Goal: Information Seeking & Learning: Learn about a topic

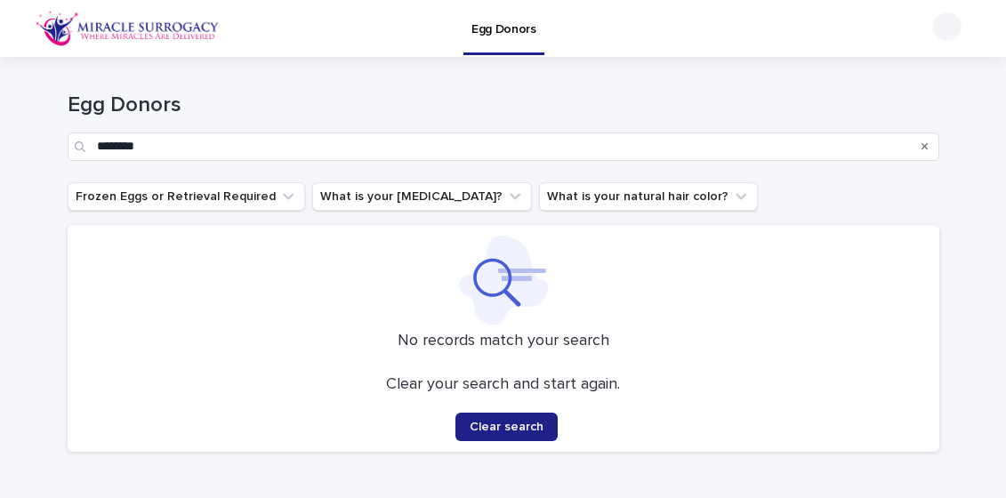
drag, startPoint x: 188, startPoint y: 150, endPoint x: 48, endPoint y: 138, distance: 140.2
click at [48, 138] on div "Loading... Saving… Loading... Saving… Egg Donors ******** Frozen Eggs or Retrie…" at bounding box center [503, 306] width 1006 height 498
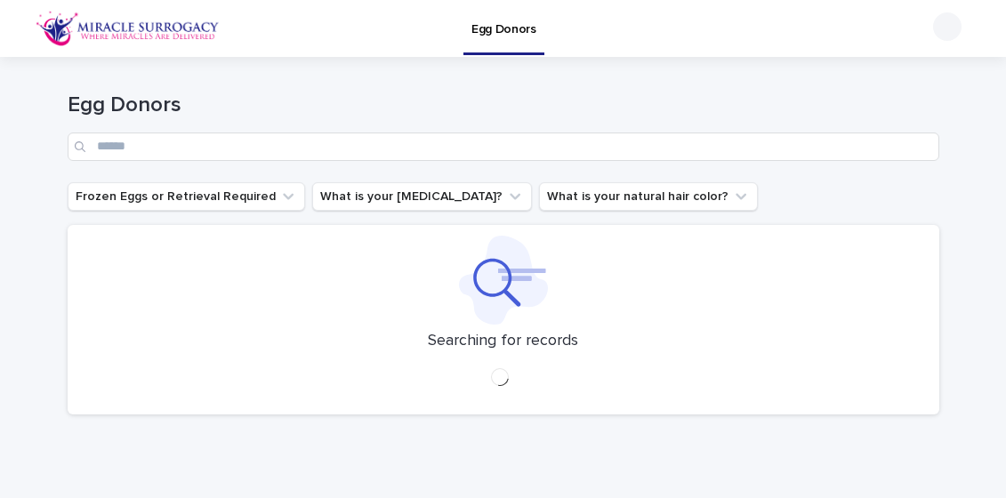
click at [486, 38] on link "Egg Donors" at bounding box center [503, 26] width 81 height 52
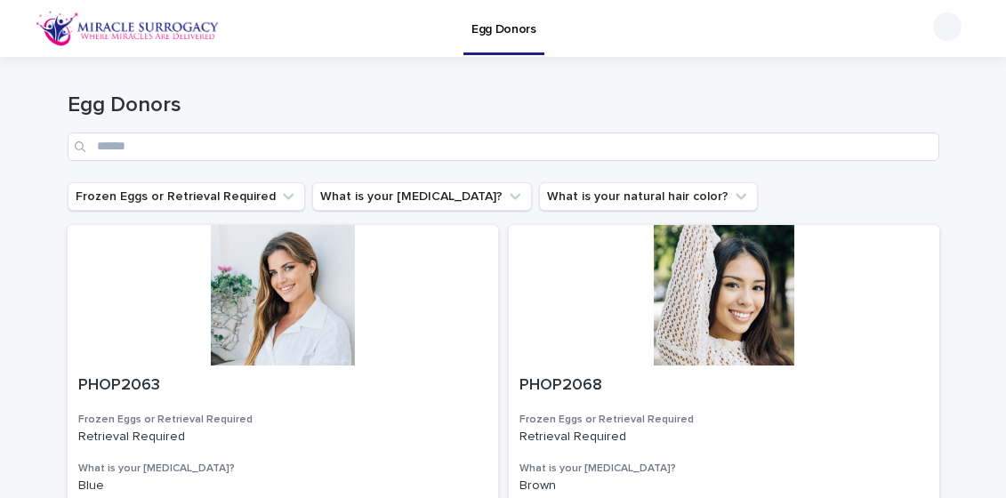
click at [951, 27] on div at bounding box center [947, 26] width 28 height 28
click at [434, 110] on h1 "Egg Donors" at bounding box center [504, 106] width 872 height 26
click at [510, 196] on icon "What is your eye color?" at bounding box center [515, 196] width 11 height 6
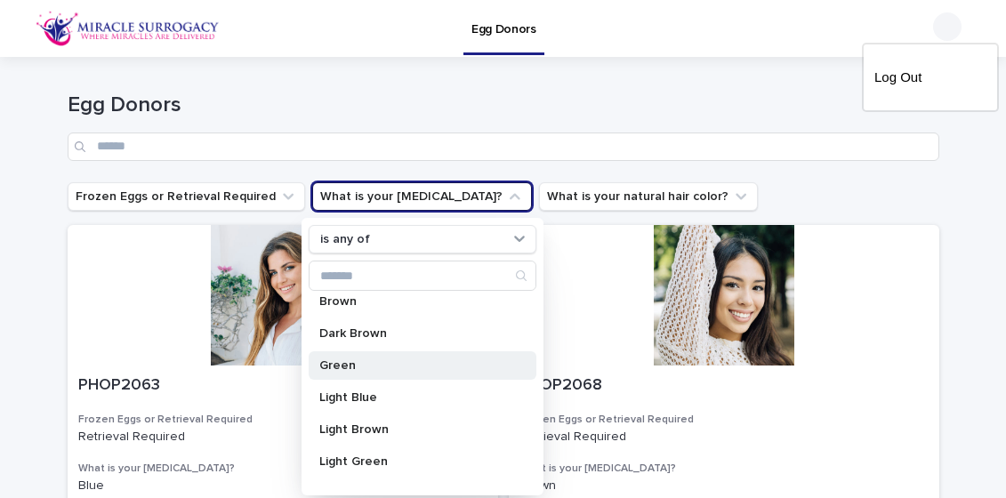
scroll to position [74, 0]
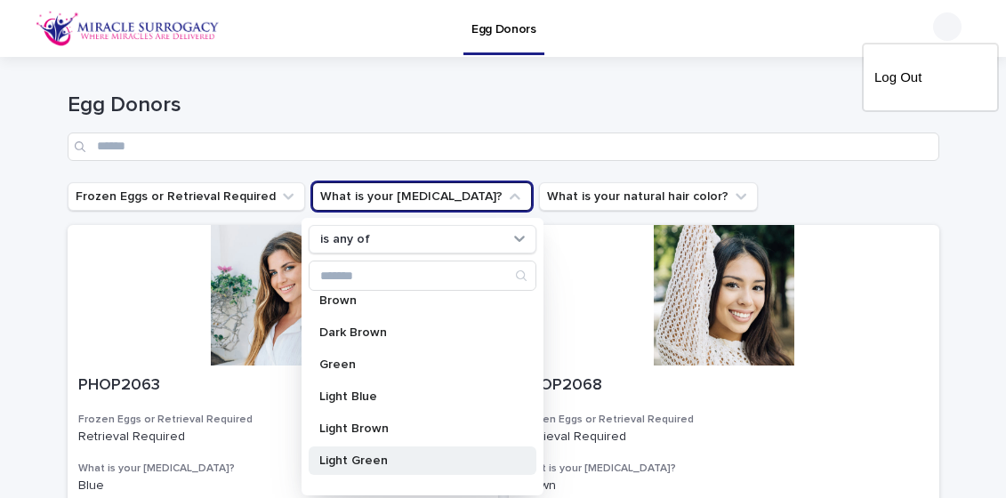
click at [366, 458] on p "Light Green" at bounding box center [413, 461] width 189 height 12
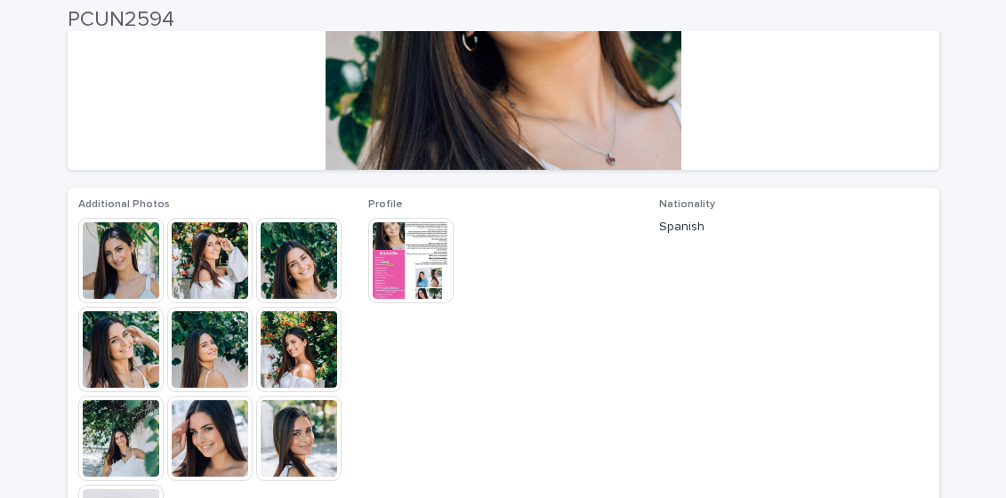
scroll to position [329, 0]
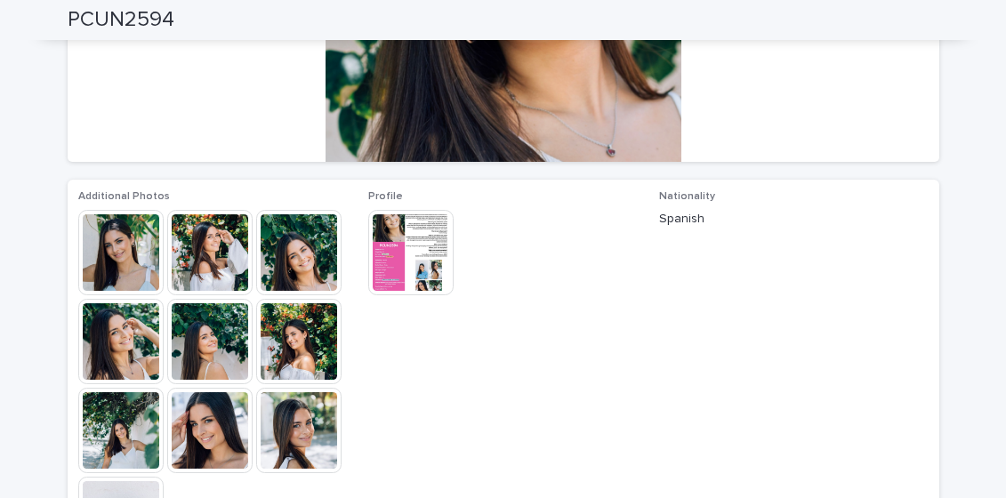
click at [211, 245] on img at bounding box center [209, 252] width 85 height 85
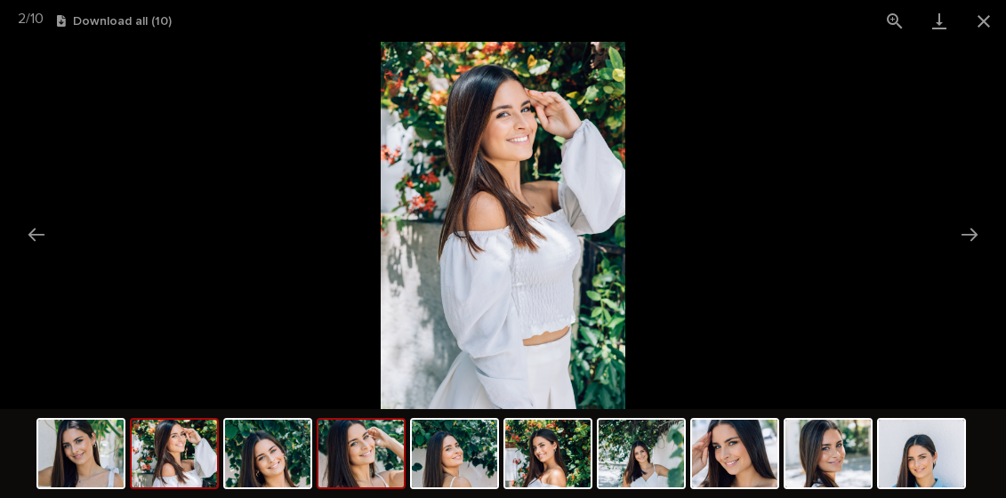
click at [366, 456] on img at bounding box center [360, 454] width 85 height 68
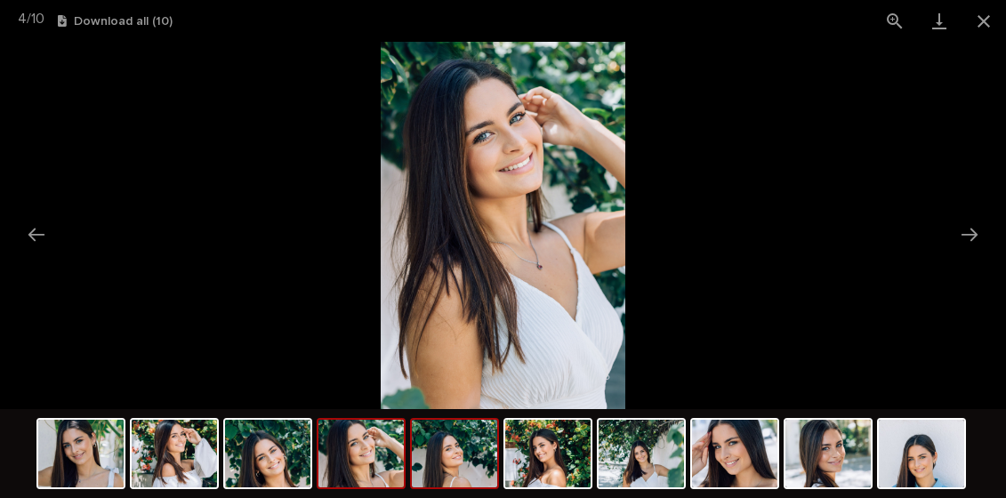
click at [479, 468] on img at bounding box center [454, 454] width 85 height 68
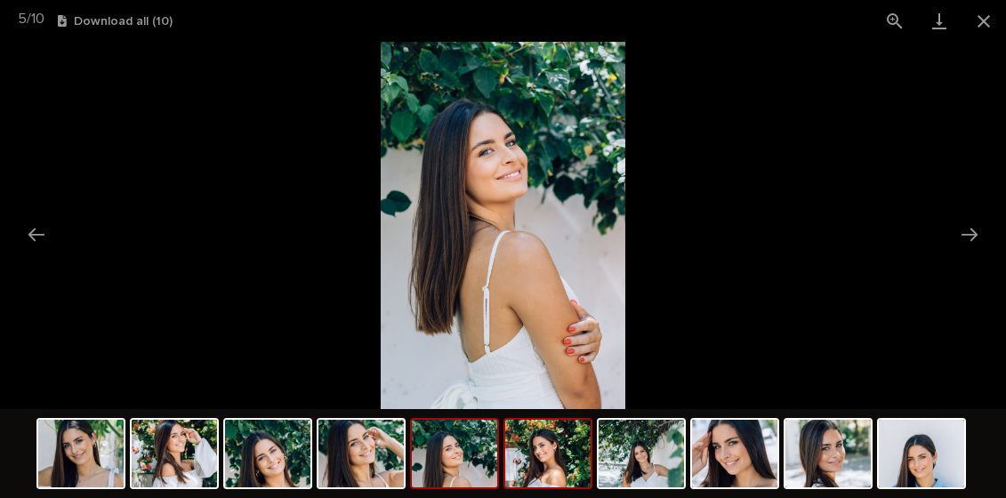
click at [542, 465] on img at bounding box center [547, 454] width 85 height 68
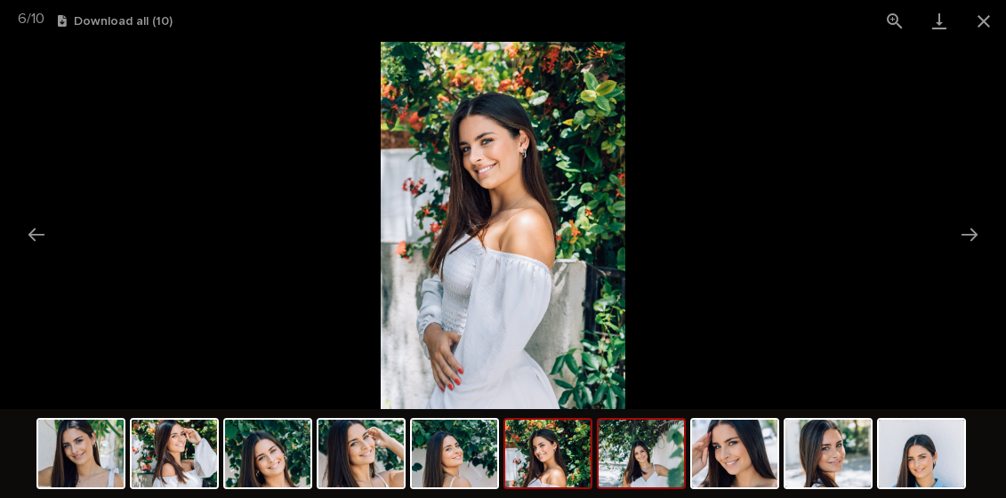
click at [640, 452] on img at bounding box center [641, 454] width 85 height 68
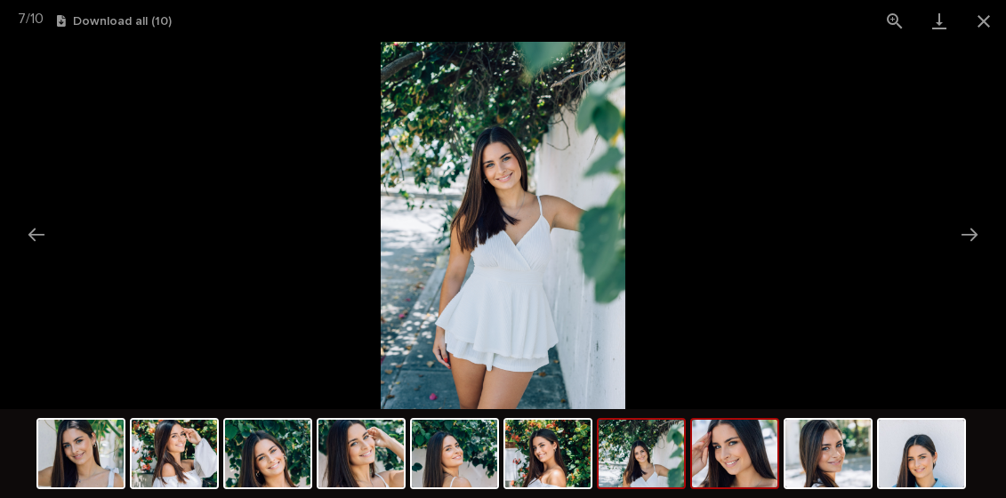
click at [734, 453] on img at bounding box center [734, 454] width 85 height 68
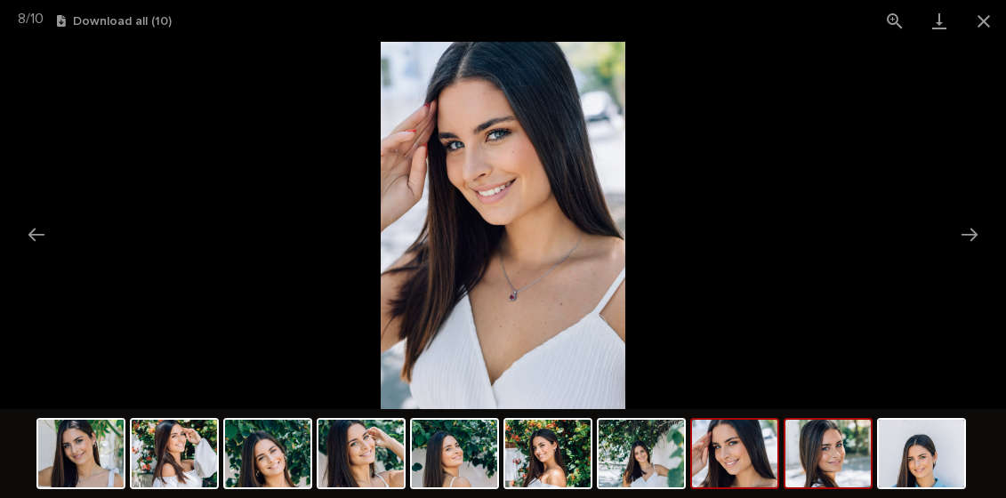
click at [843, 466] on img at bounding box center [827, 454] width 85 height 68
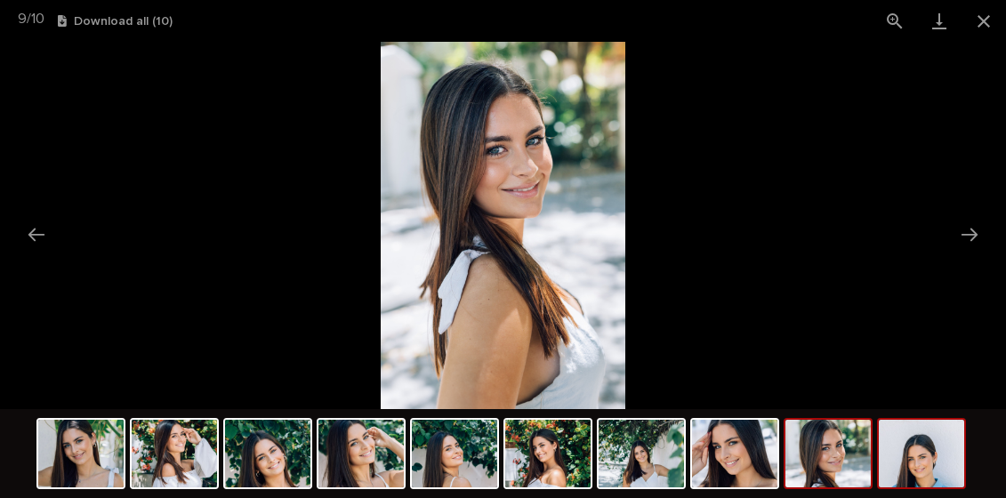
click at [915, 465] on img at bounding box center [921, 454] width 85 height 68
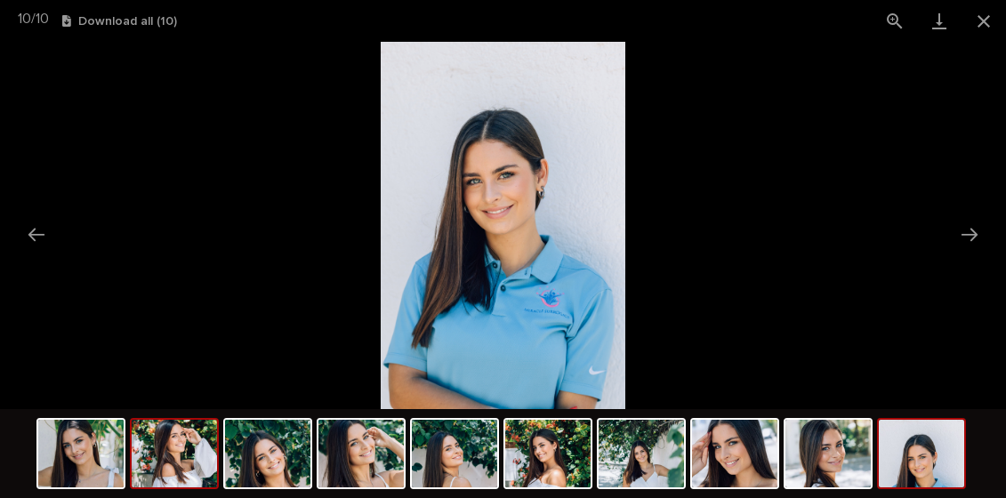
click at [188, 461] on img at bounding box center [174, 454] width 85 height 68
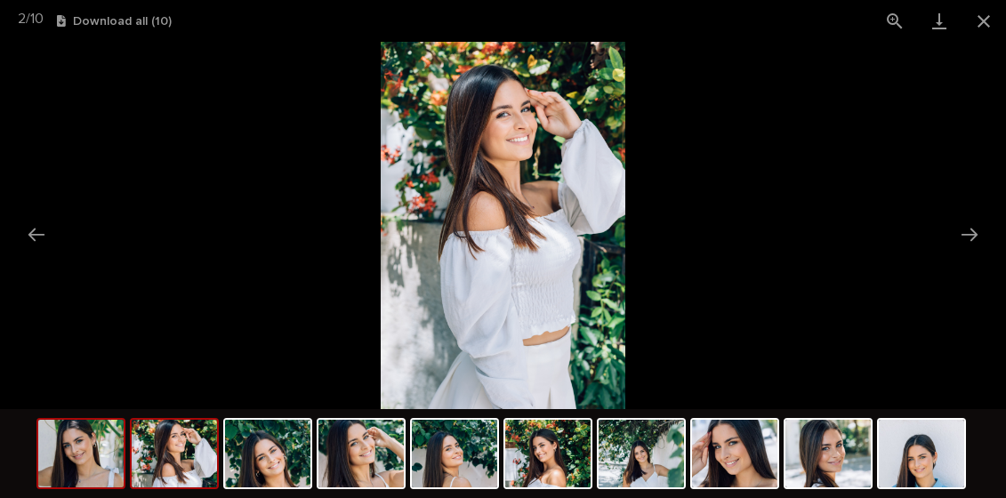
click at [77, 440] on img at bounding box center [80, 454] width 85 height 68
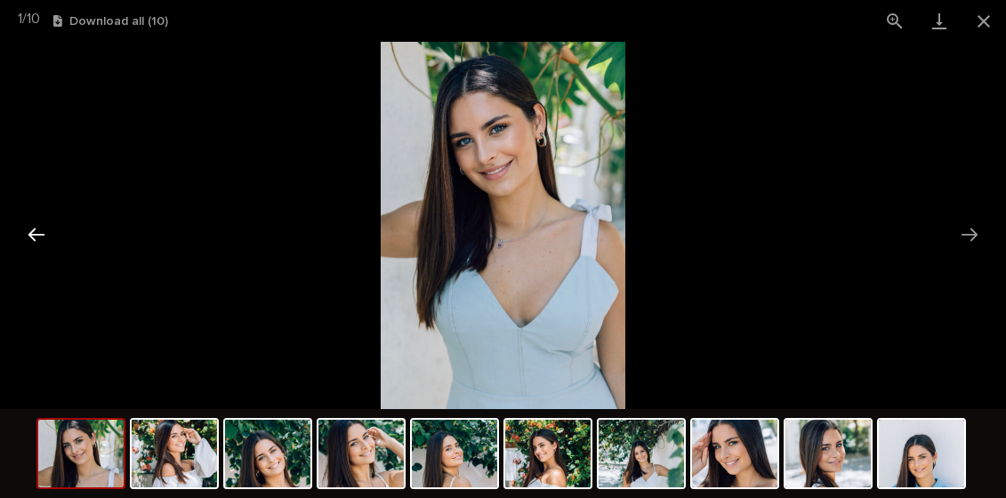
click at [35, 230] on button "Previous slide" at bounding box center [36, 234] width 37 height 35
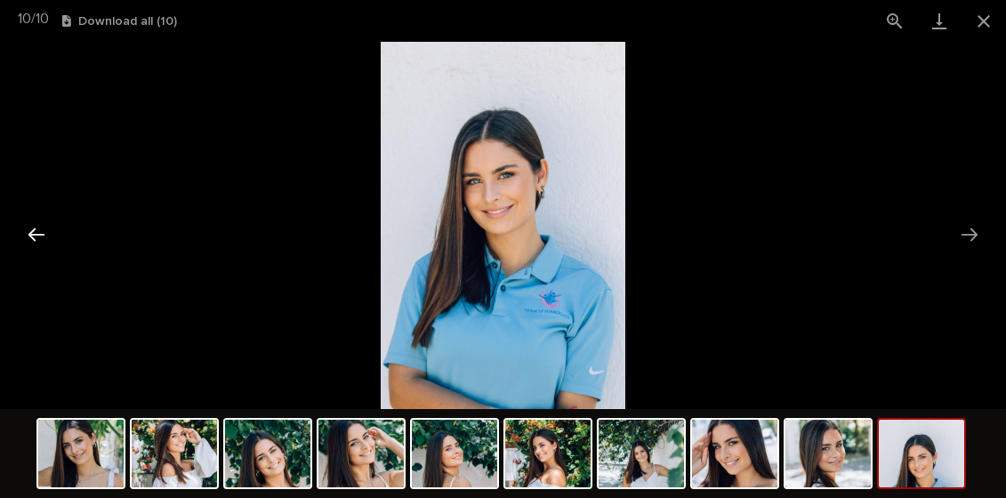
click at [35, 230] on button "Previous slide" at bounding box center [36, 234] width 37 height 35
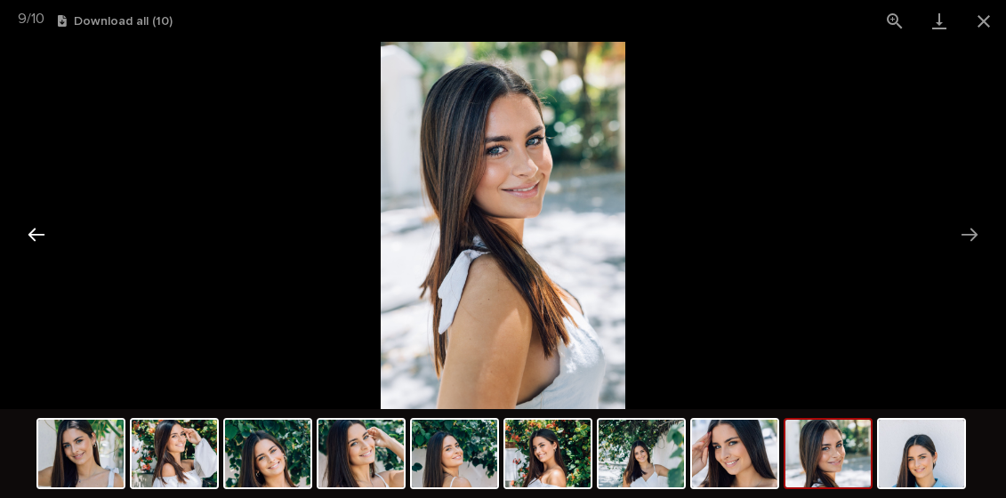
click at [35, 230] on button "Previous slide" at bounding box center [36, 234] width 37 height 35
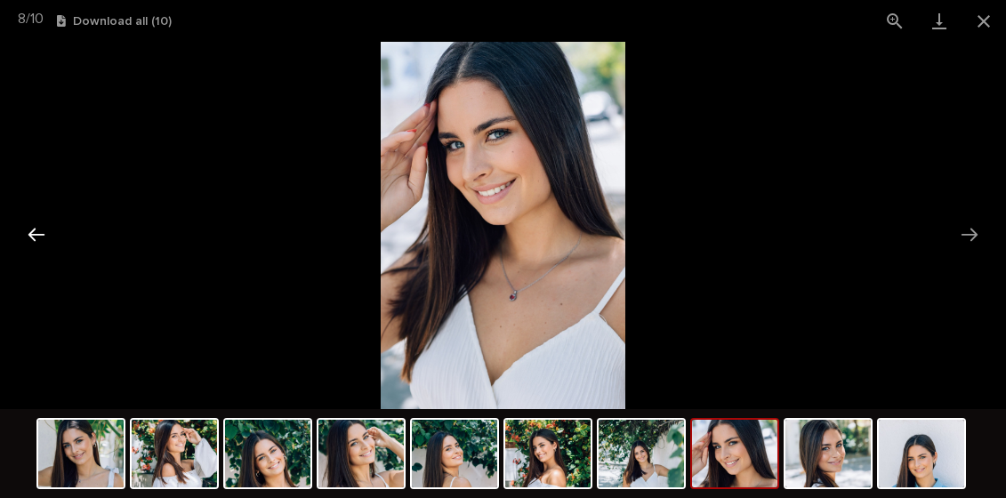
click at [35, 230] on button "Previous slide" at bounding box center [36, 234] width 37 height 35
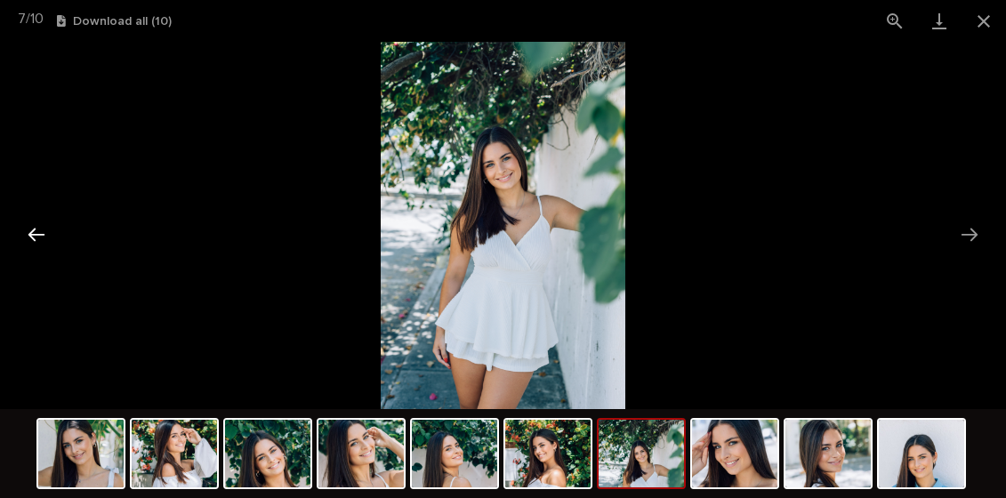
click at [35, 230] on button "Previous slide" at bounding box center [36, 234] width 37 height 35
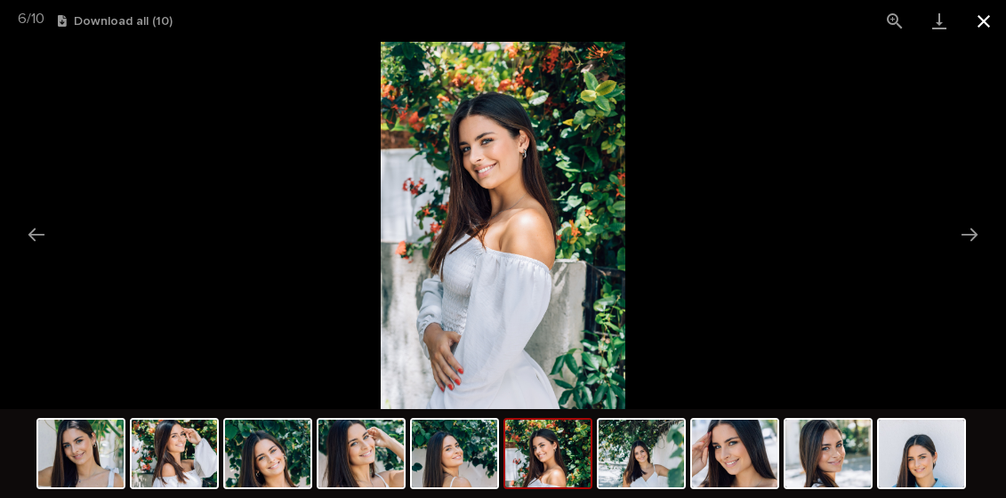
click at [983, 18] on button "Close gallery" at bounding box center [984, 21] width 44 height 42
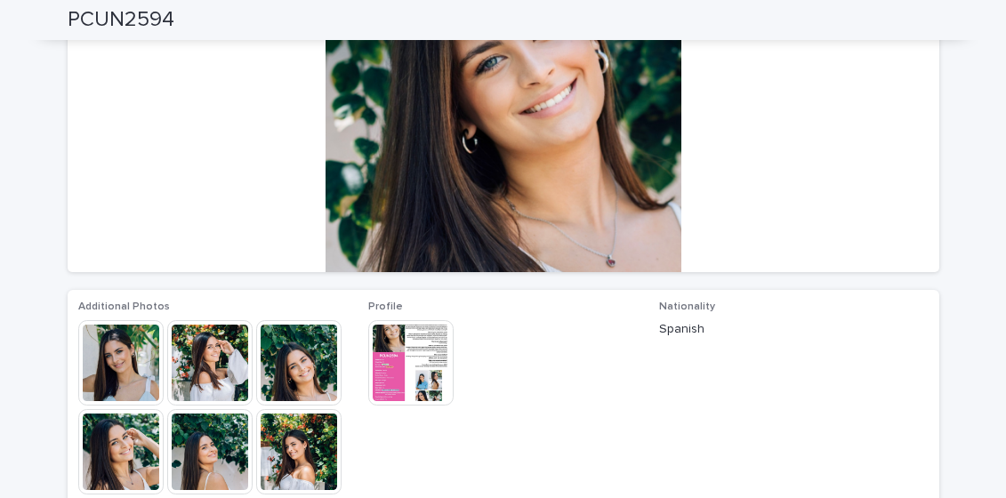
scroll to position [0, 0]
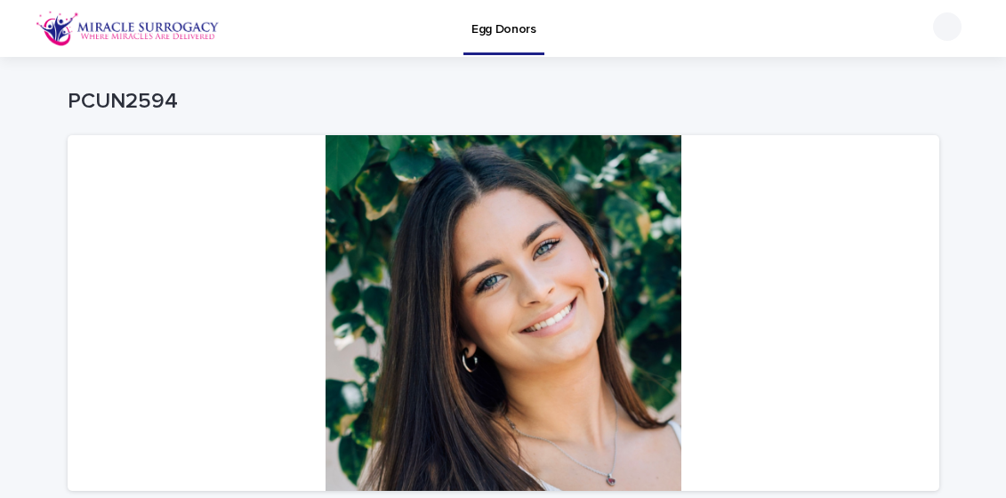
click at [489, 32] on p "Egg Donors" at bounding box center [503, 18] width 65 height 37
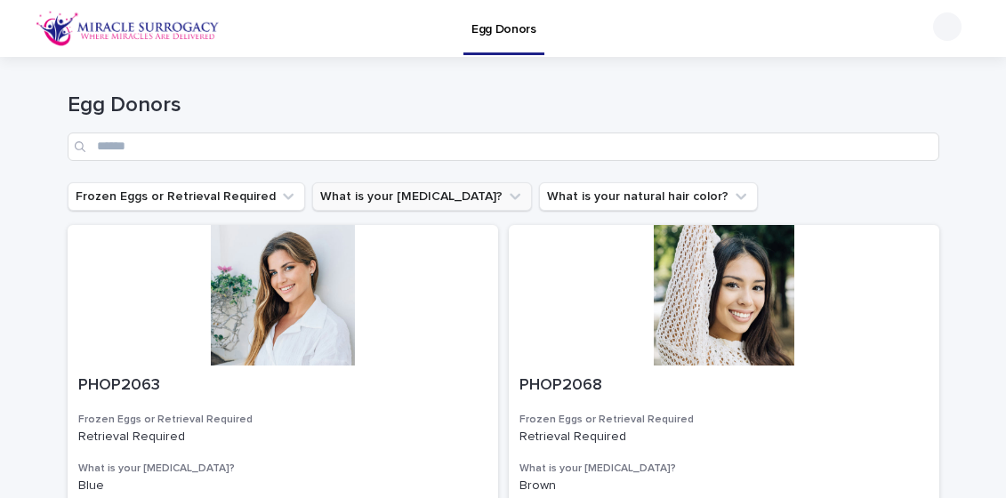
click at [510, 197] on icon "What is your eye color?" at bounding box center [515, 196] width 11 height 6
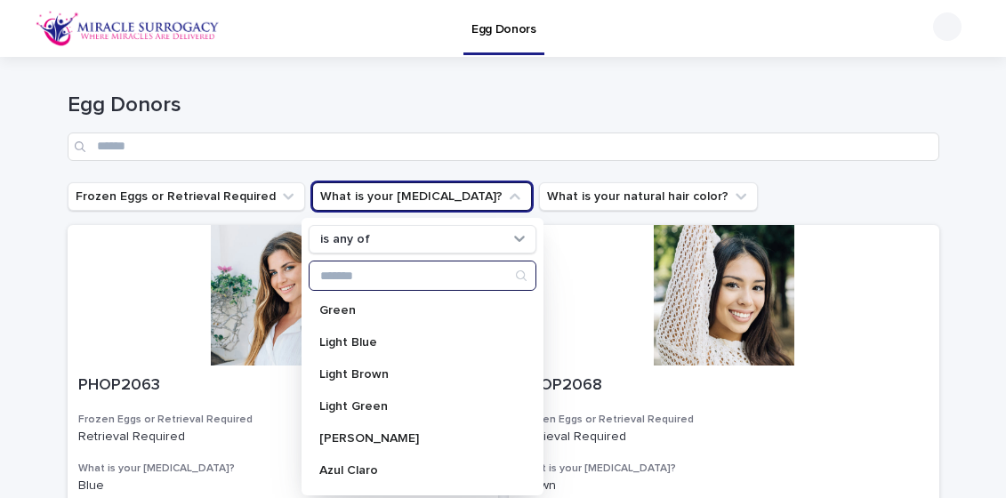
scroll to position [131, 0]
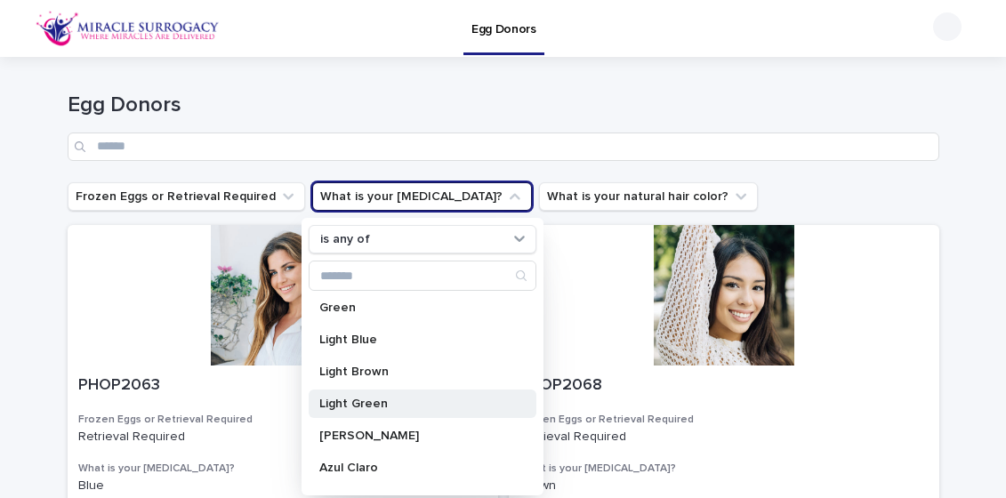
click at [381, 401] on p "Light Green" at bounding box center [413, 404] width 189 height 12
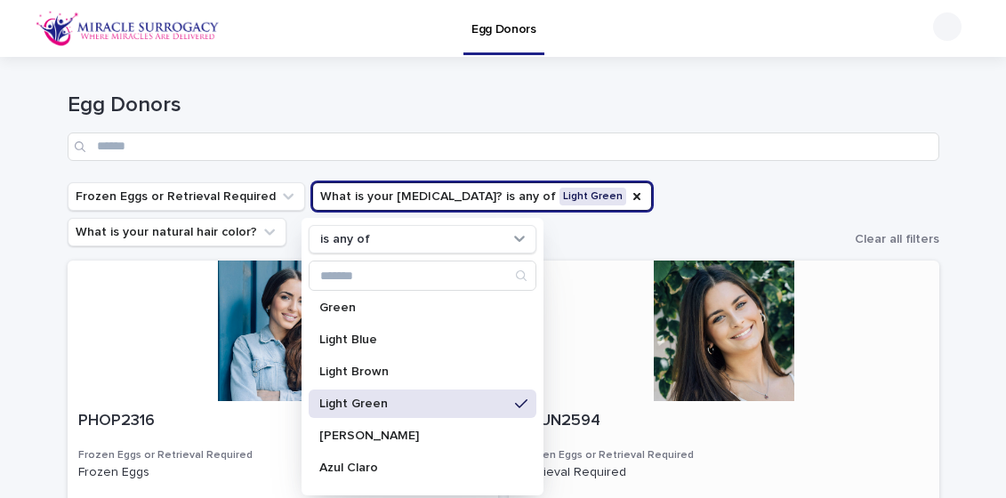
click at [576, 270] on div at bounding box center [724, 331] width 430 height 141
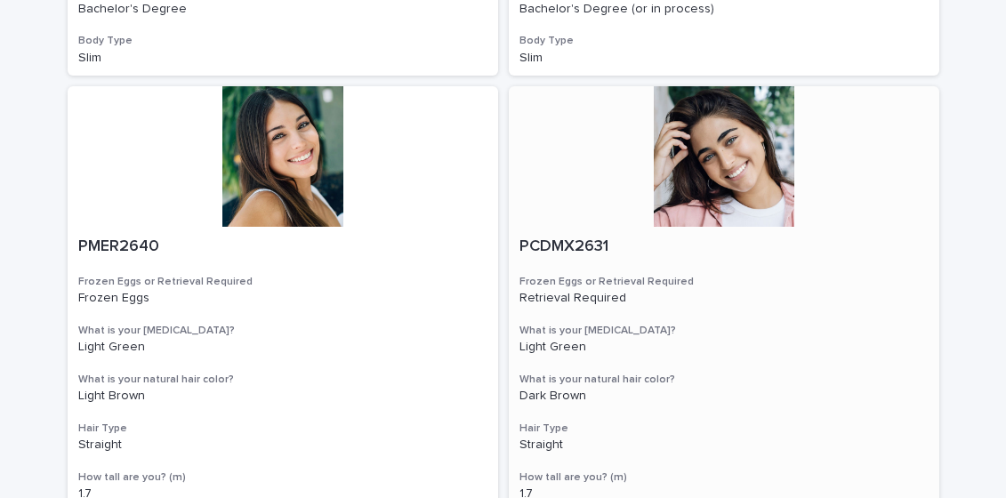
scroll to position [707, 0]
click at [689, 145] on div at bounding box center [724, 157] width 430 height 141
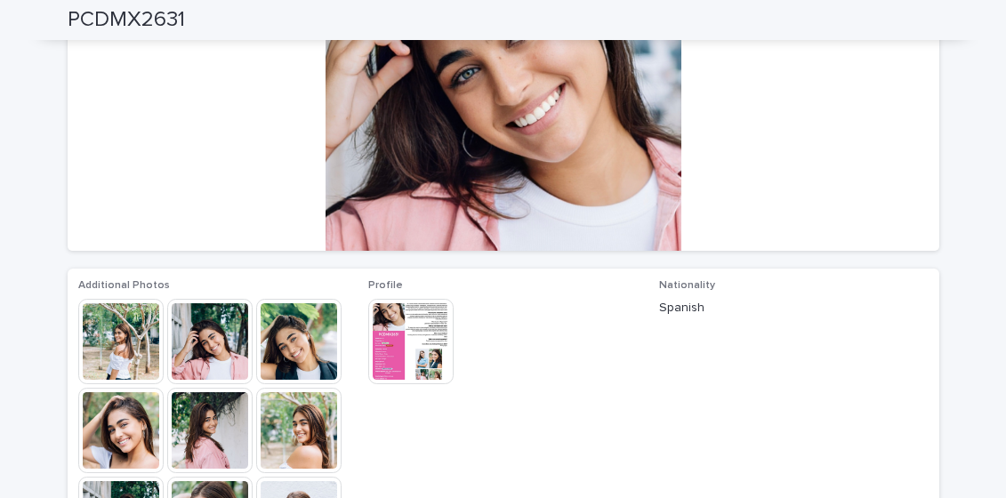
scroll to position [157, 0]
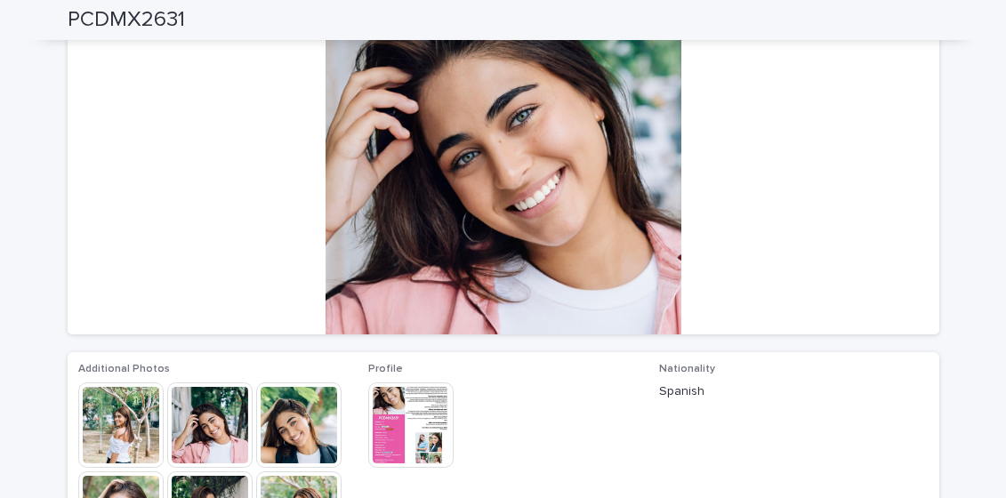
click at [116, 422] on img at bounding box center [120, 424] width 85 height 85
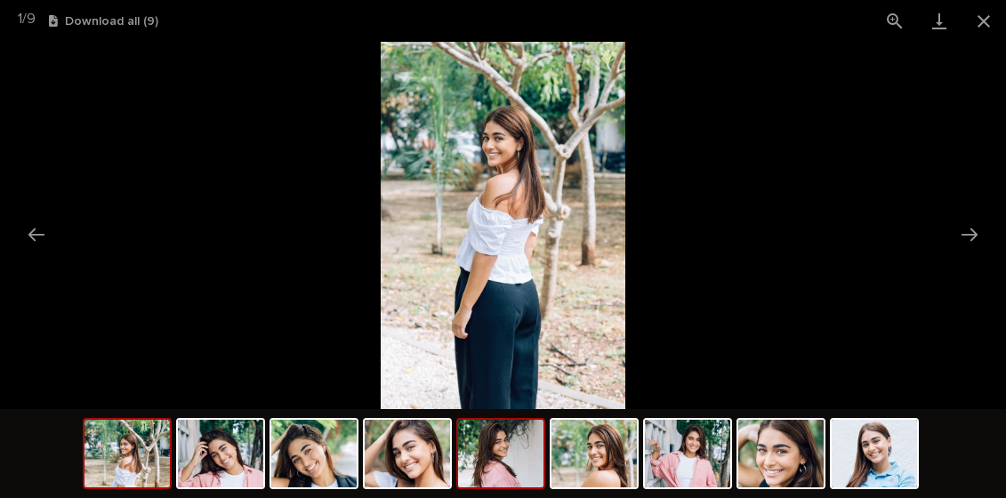
click at [505, 484] on img at bounding box center [500, 454] width 85 height 68
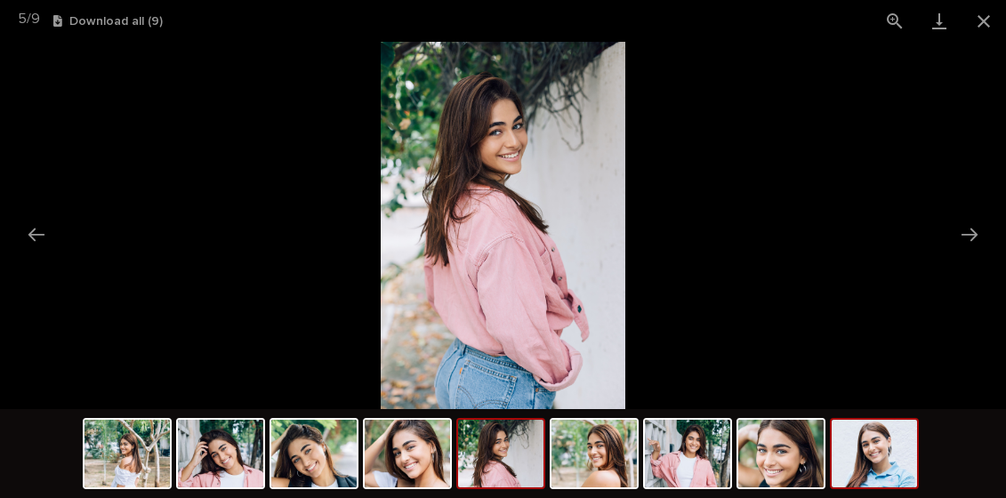
click at [878, 444] on img at bounding box center [874, 454] width 85 height 68
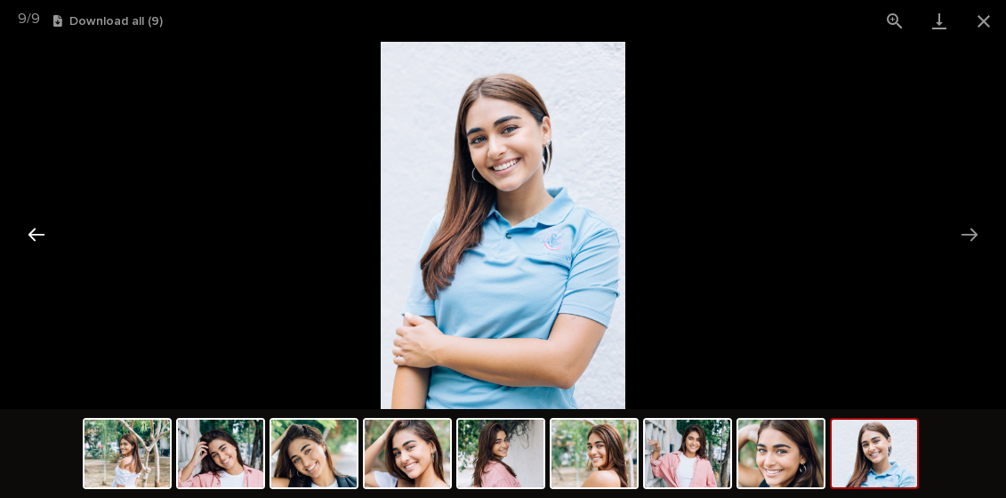
click at [38, 226] on button "Previous slide" at bounding box center [36, 234] width 37 height 35
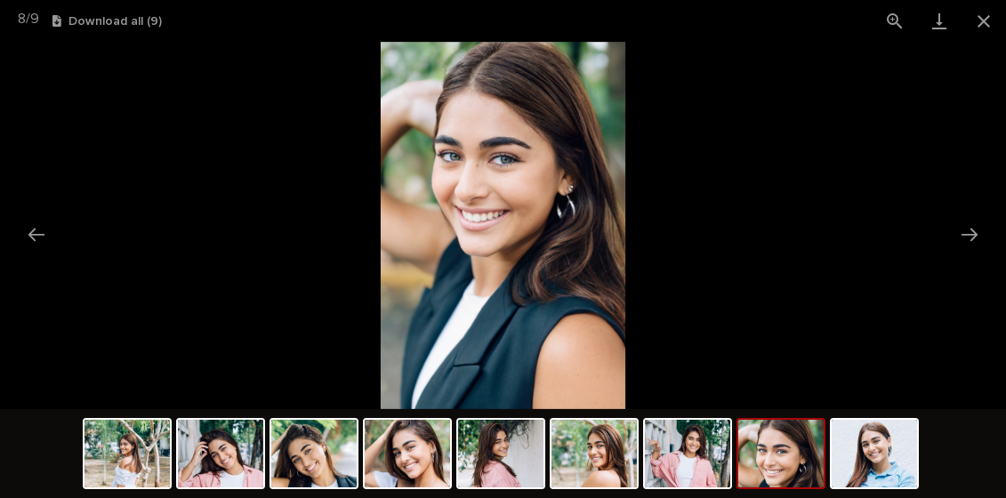
scroll to position [0, 0]
drag, startPoint x: 519, startPoint y: 271, endPoint x: 424, endPoint y: 274, distance: 95.2
click at [426, 268] on img at bounding box center [503, 225] width 245 height 367
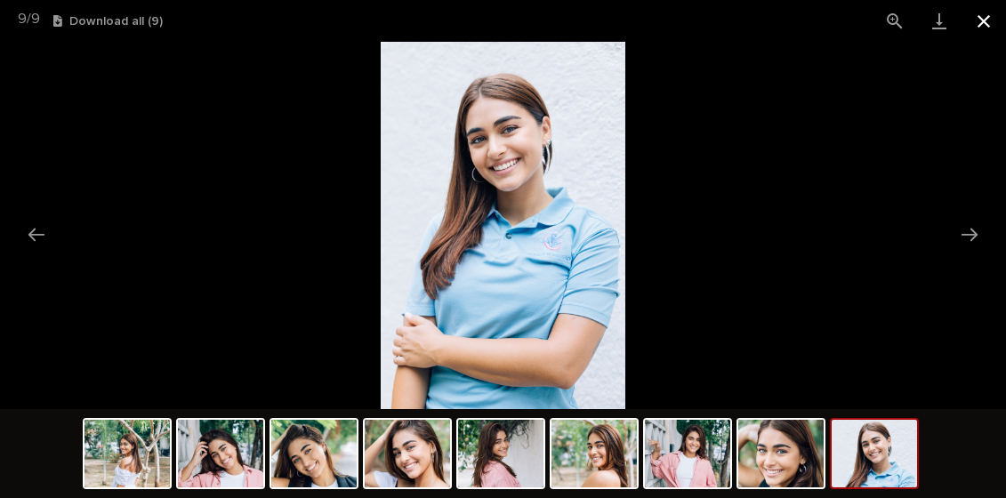
click at [986, 15] on button "Close gallery" at bounding box center [984, 21] width 44 height 42
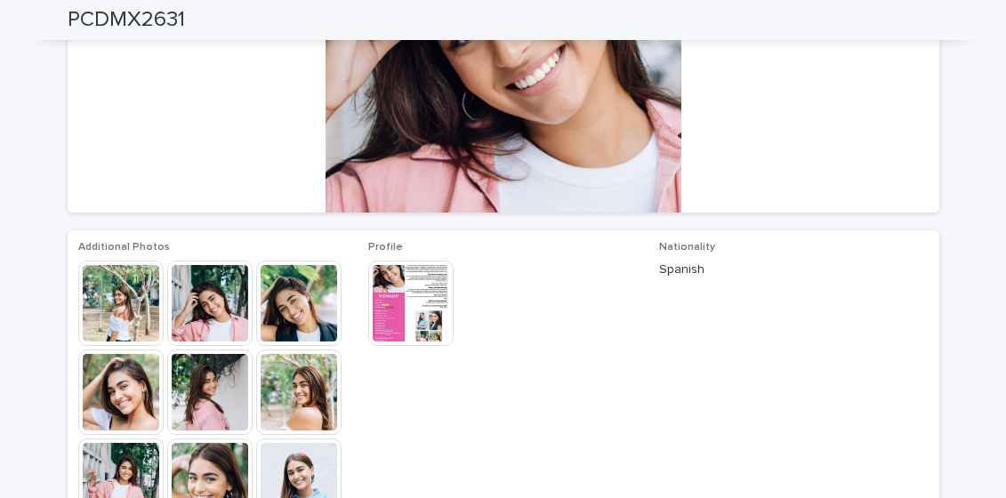
scroll to position [279, 0]
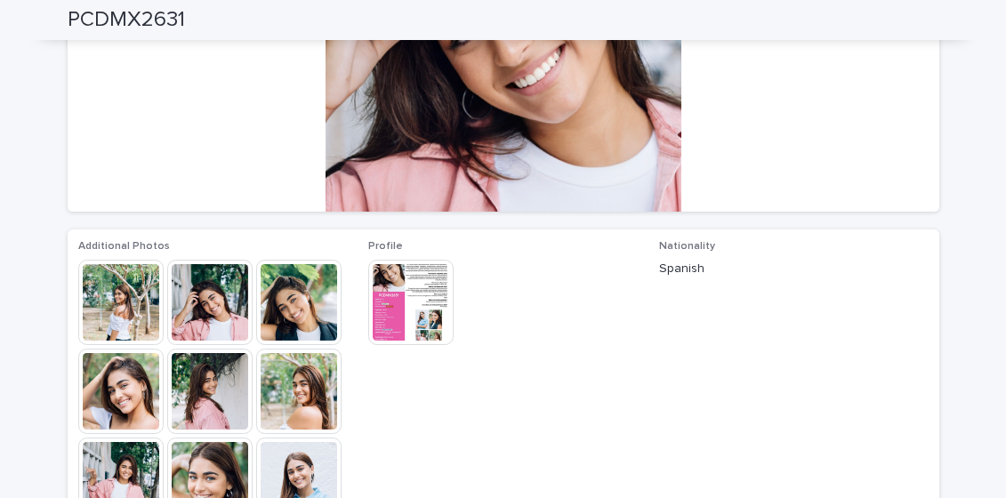
click at [414, 292] on img at bounding box center [410, 302] width 85 height 85
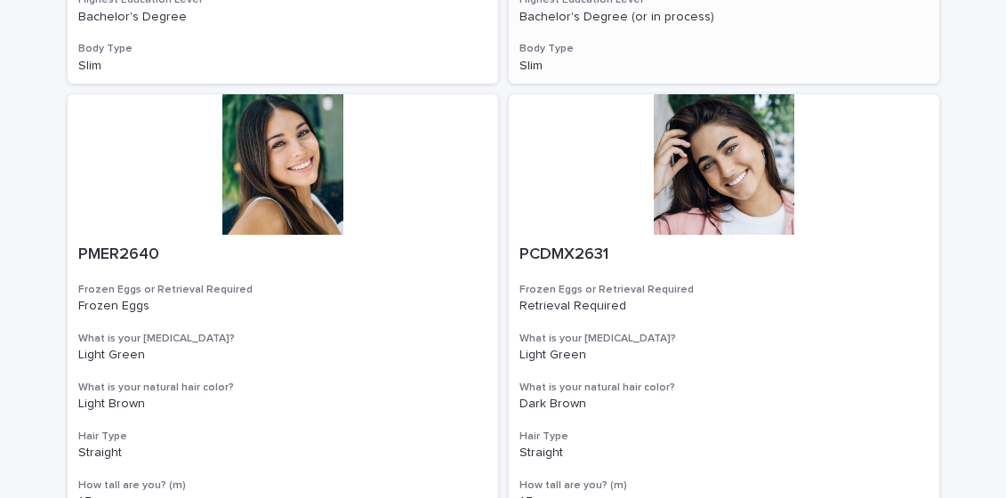
scroll to position [731, 0]
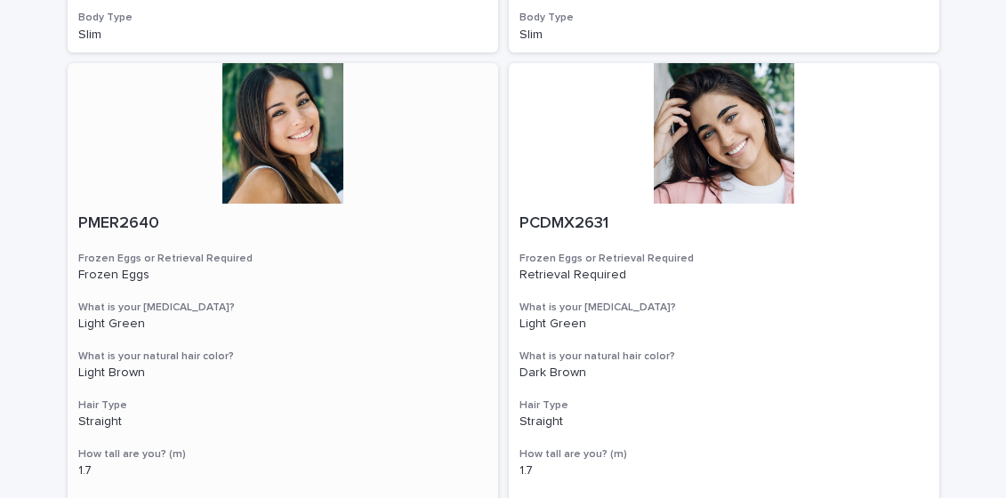
click at [311, 103] on div at bounding box center [283, 133] width 430 height 141
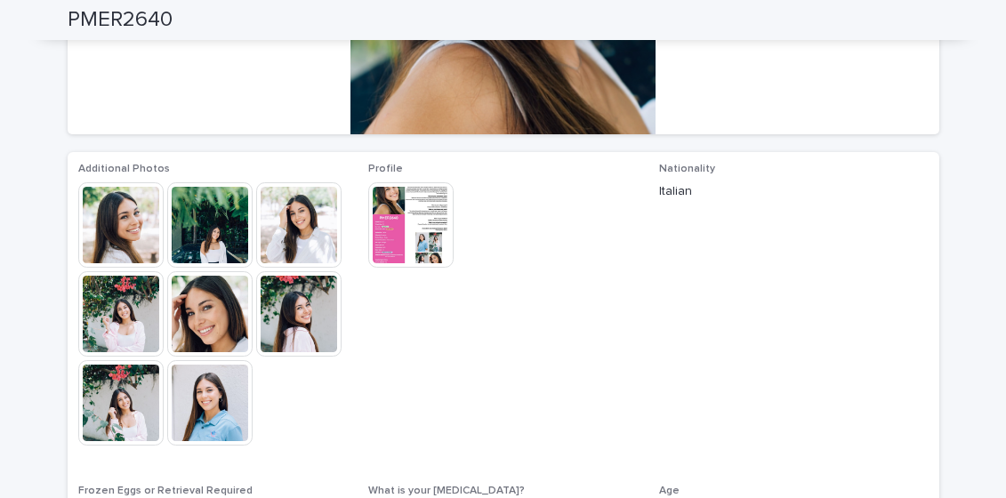
scroll to position [366, 0]
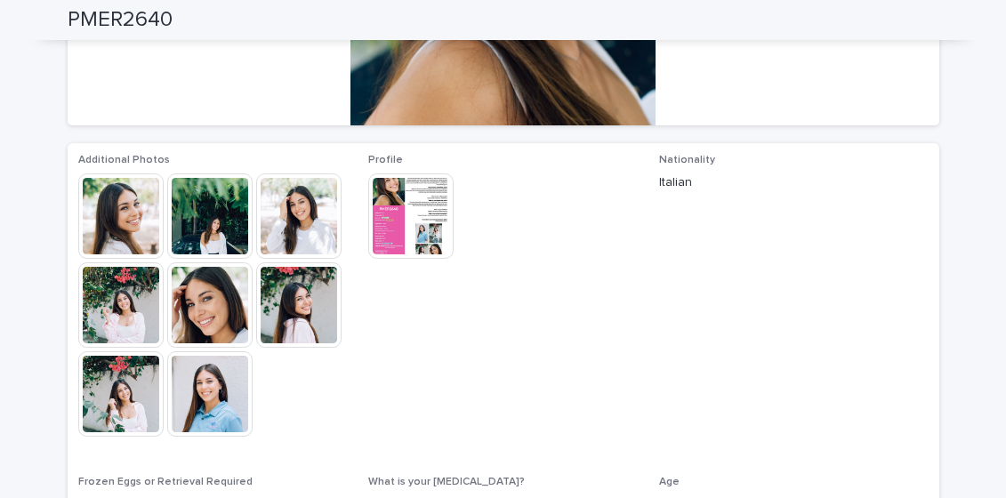
click at [317, 206] on img at bounding box center [298, 215] width 85 height 85
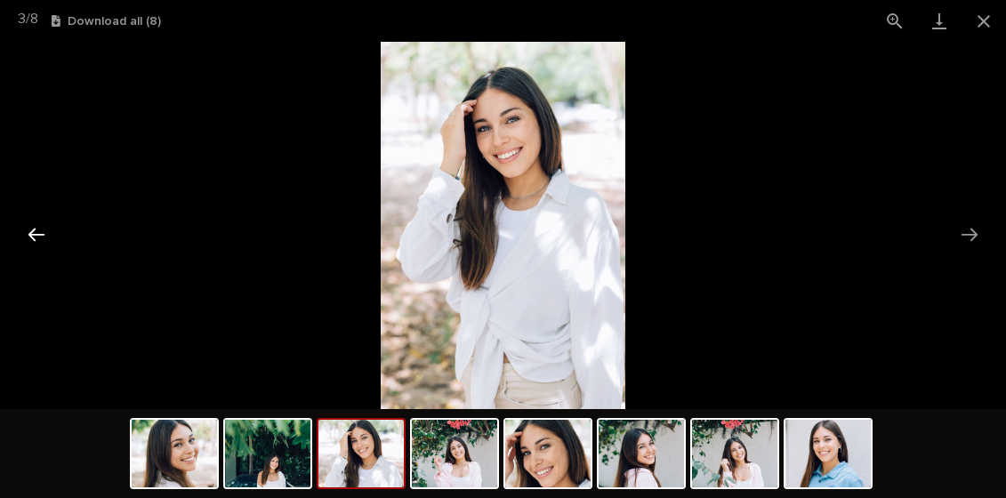
click at [38, 227] on button "Previous slide" at bounding box center [36, 234] width 37 height 35
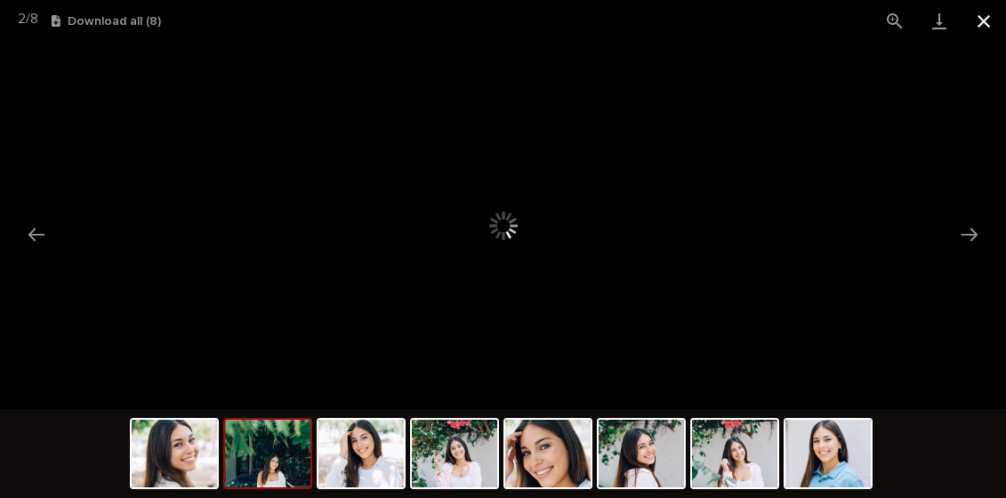
click at [983, 15] on button "Close gallery" at bounding box center [984, 21] width 44 height 42
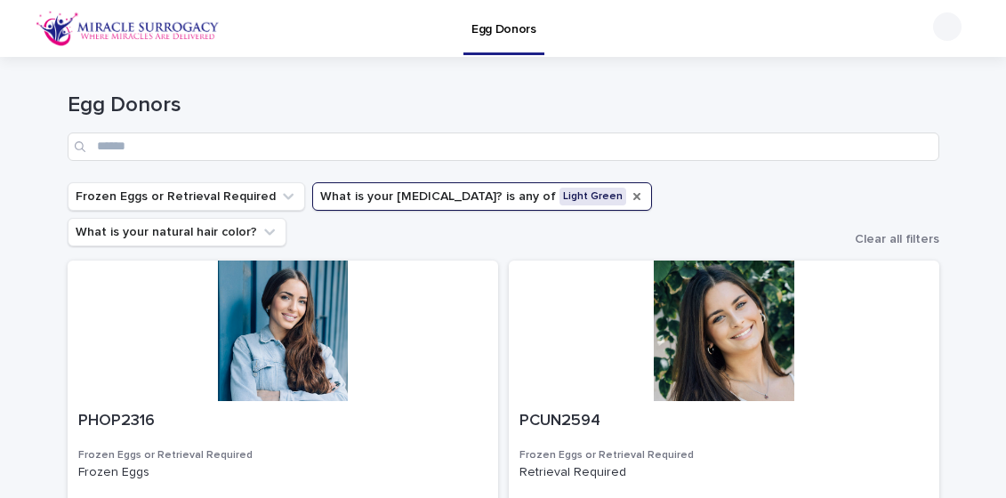
click at [630, 192] on icon "What is your eye color?" at bounding box center [637, 196] width 14 height 14
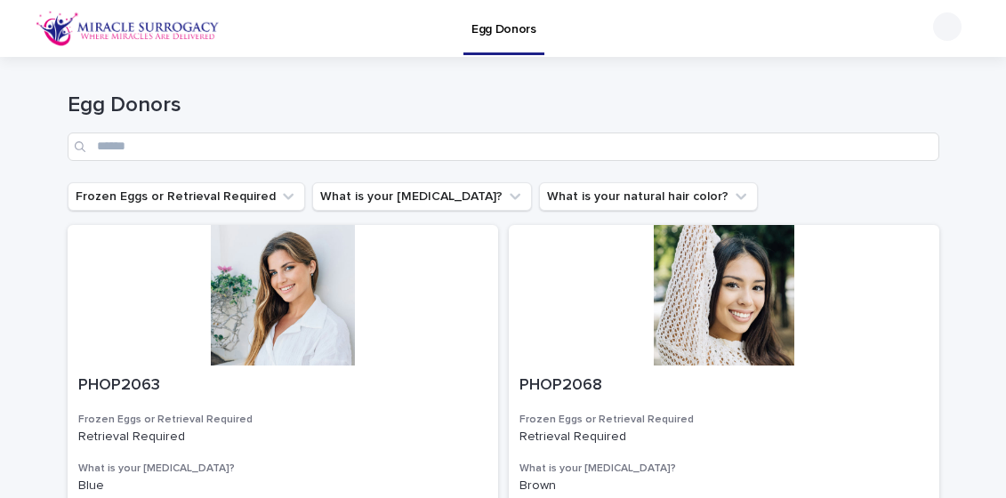
click at [510, 197] on icon "What is your eye color?" at bounding box center [515, 196] width 11 height 6
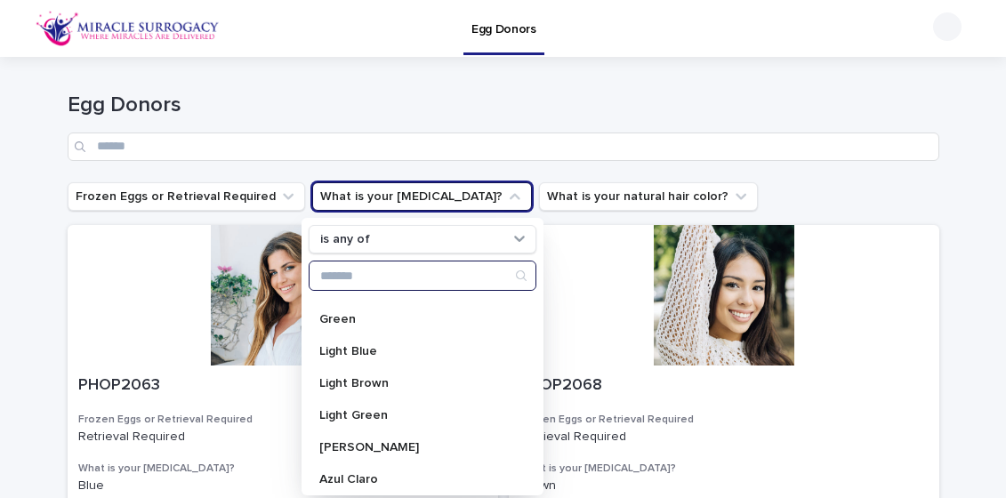
scroll to position [118, 0]
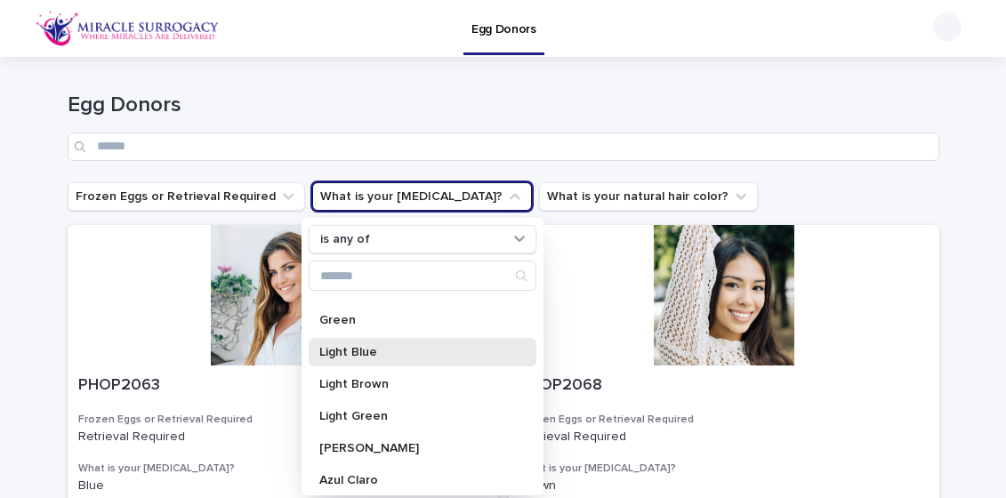
click at [396, 348] on p "Light Blue" at bounding box center [413, 352] width 189 height 12
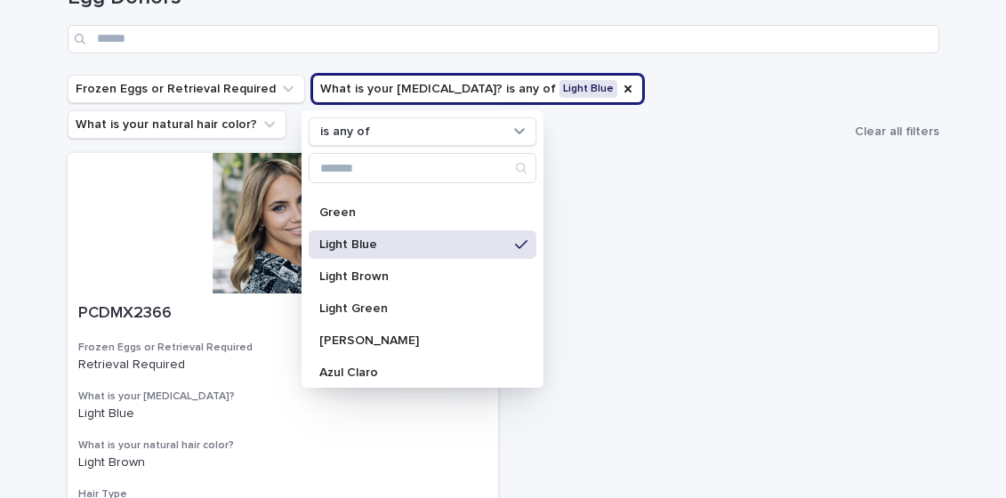
scroll to position [110, 0]
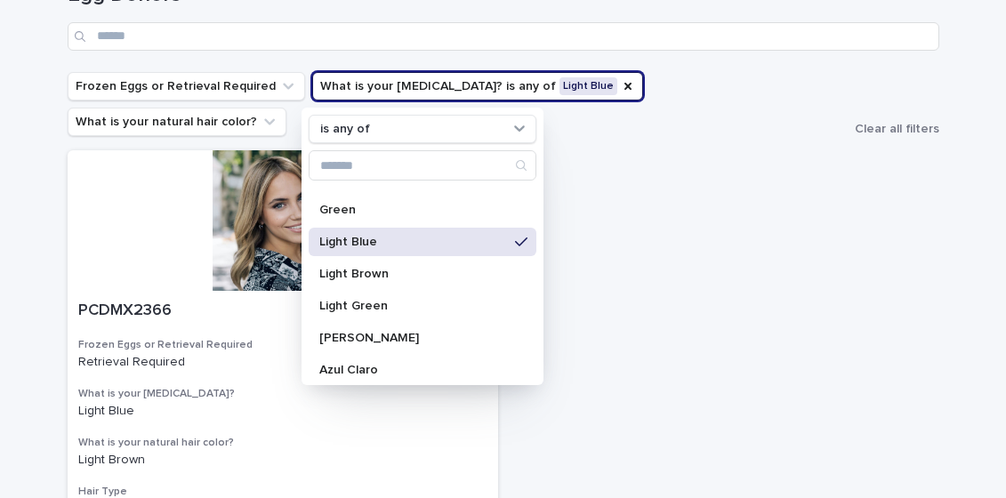
click at [728, 324] on div "PCDMX2366 Frozen Eggs or Retrieval Required Retrieval Required What is your [ME…" at bounding box center [504, 412] width 872 height 524
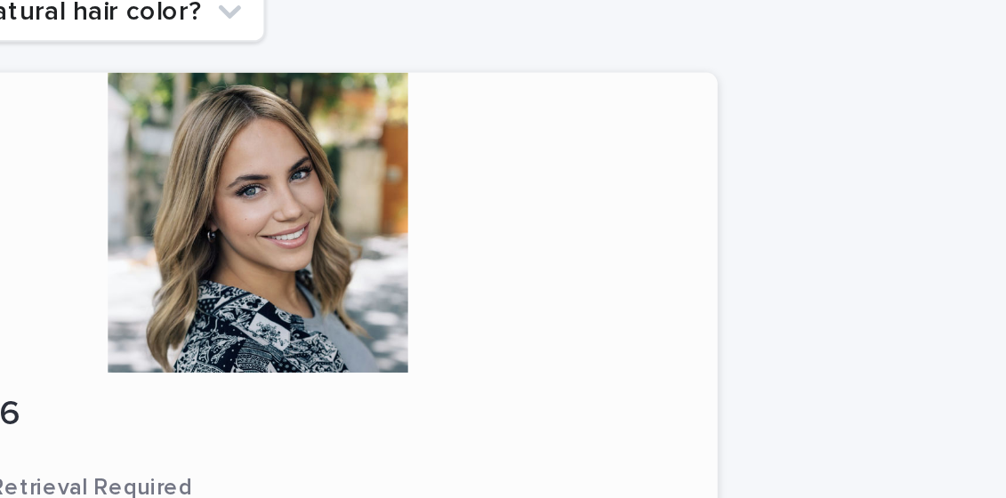
scroll to position [178, 0]
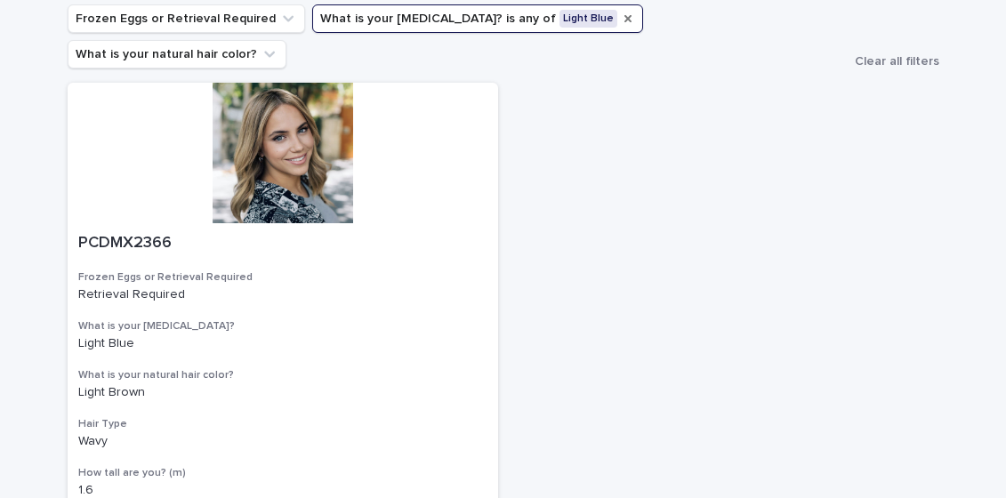
click at [621, 18] on icon "What is your eye color?" at bounding box center [628, 19] width 14 height 14
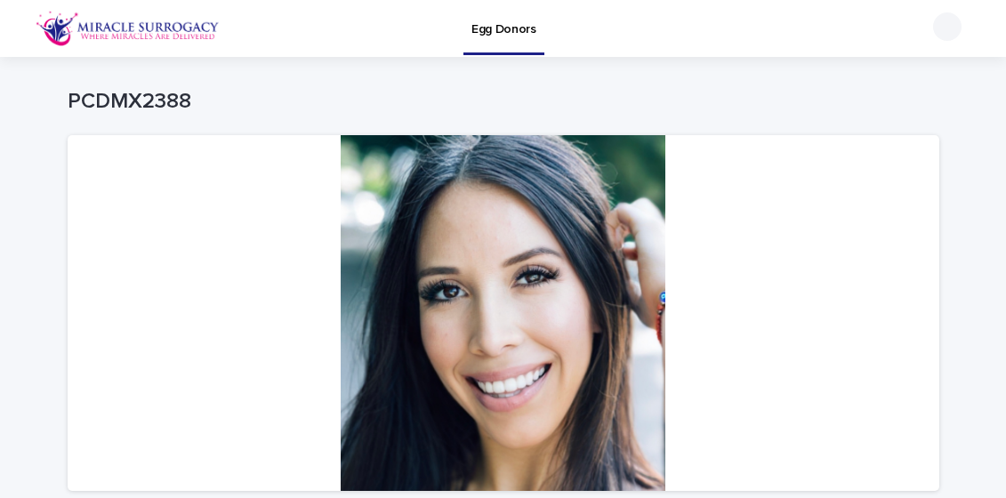
click at [490, 29] on p "Egg Donors" at bounding box center [503, 18] width 65 height 37
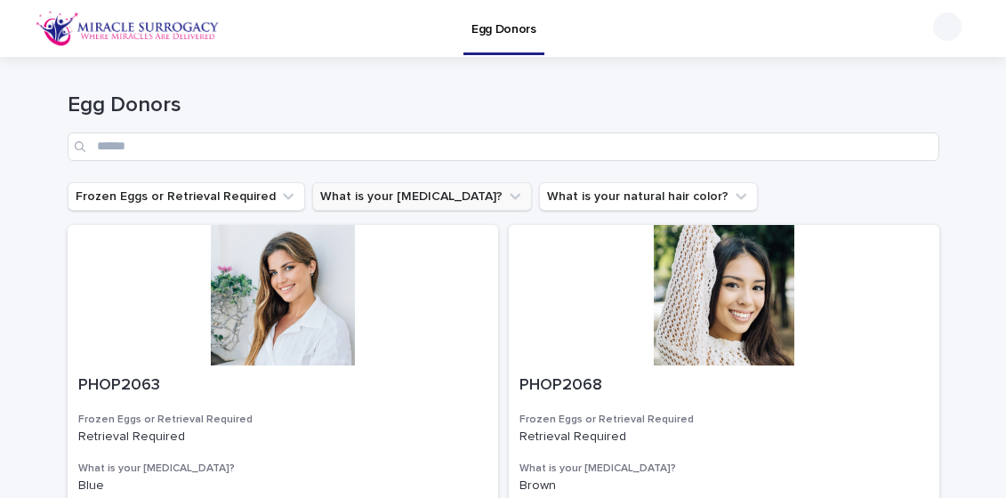
click at [510, 196] on icon "What is your eye color?" at bounding box center [515, 196] width 11 height 6
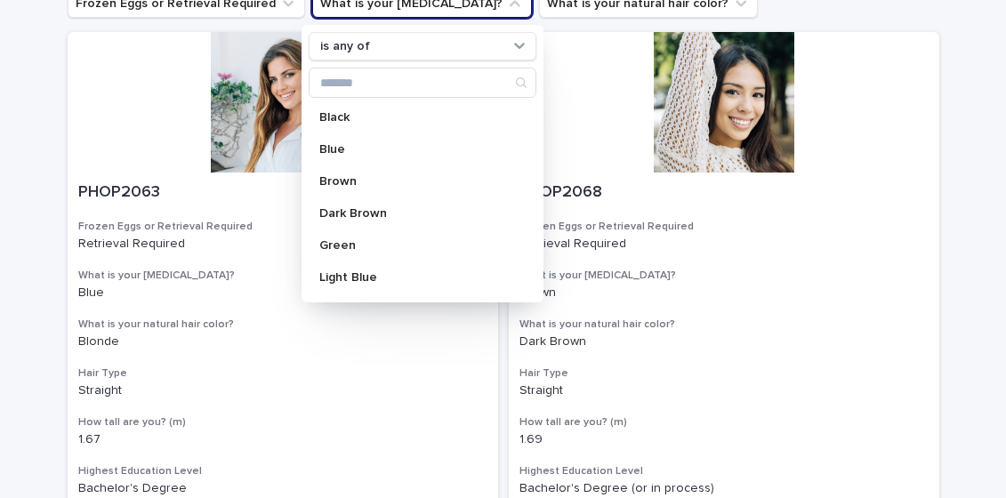
scroll to position [194, 0]
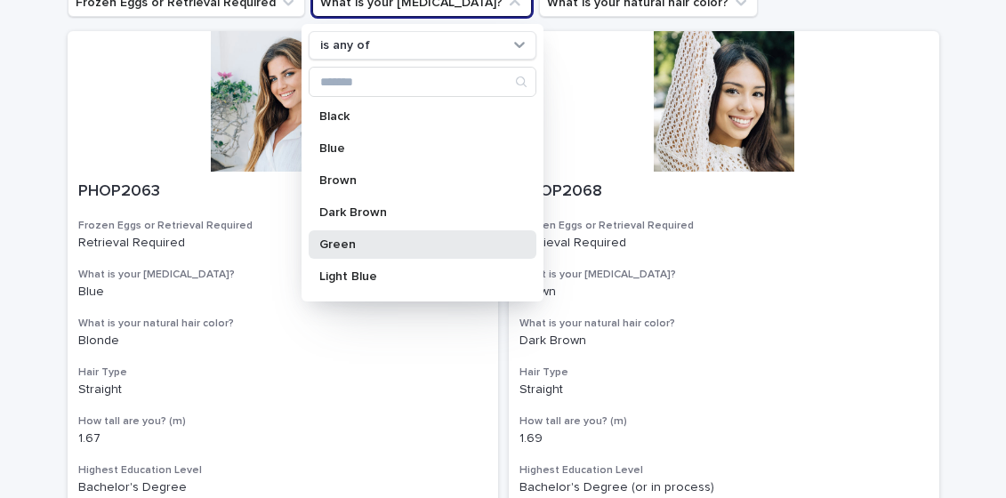
click at [387, 235] on div "Green" at bounding box center [423, 244] width 228 height 28
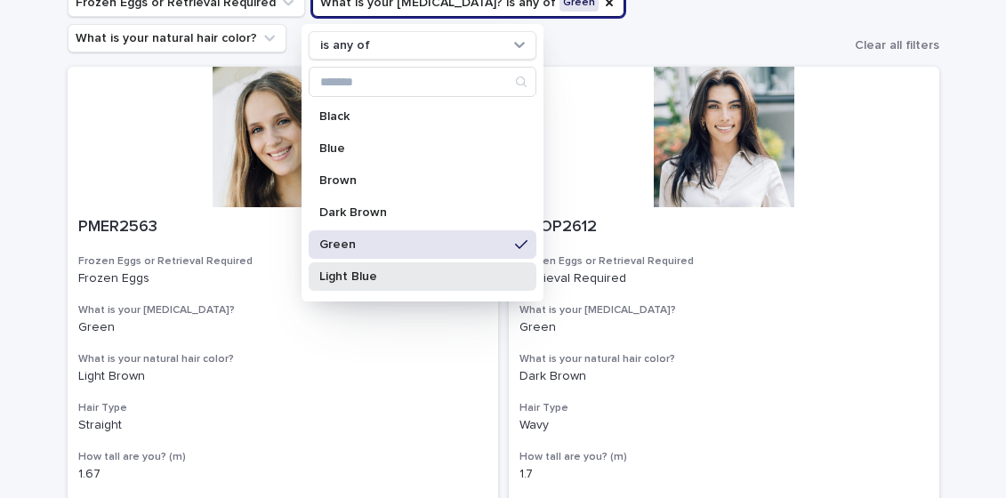
click at [420, 277] on p "Light Blue" at bounding box center [413, 276] width 189 height 12
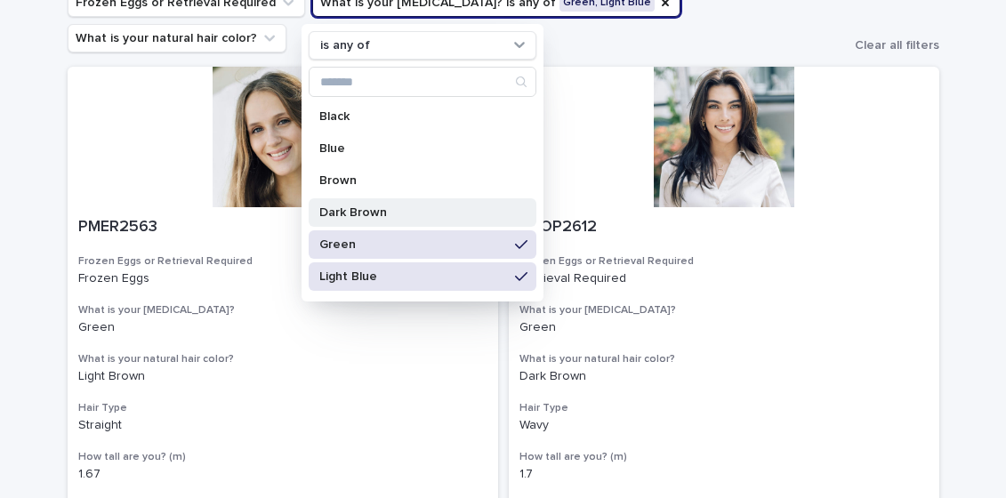
scroll to position [198, 0]
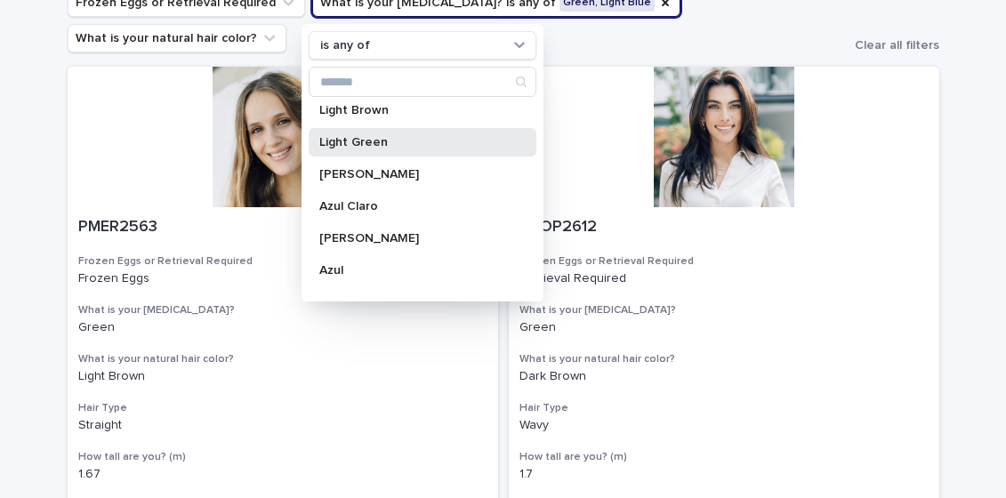
click at [380, 140] on p "Light Green" at bounding box center [413, 142] width 189 height 12
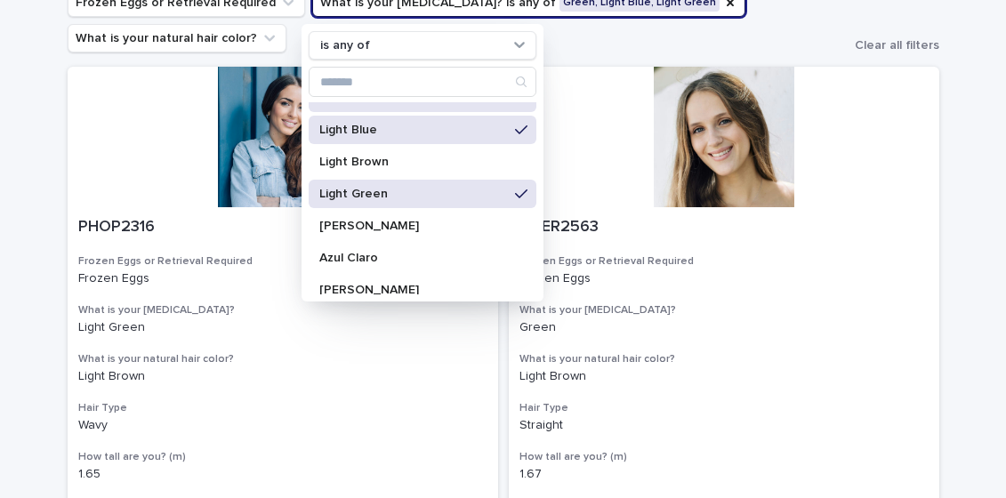
scroll to position [142, 0]
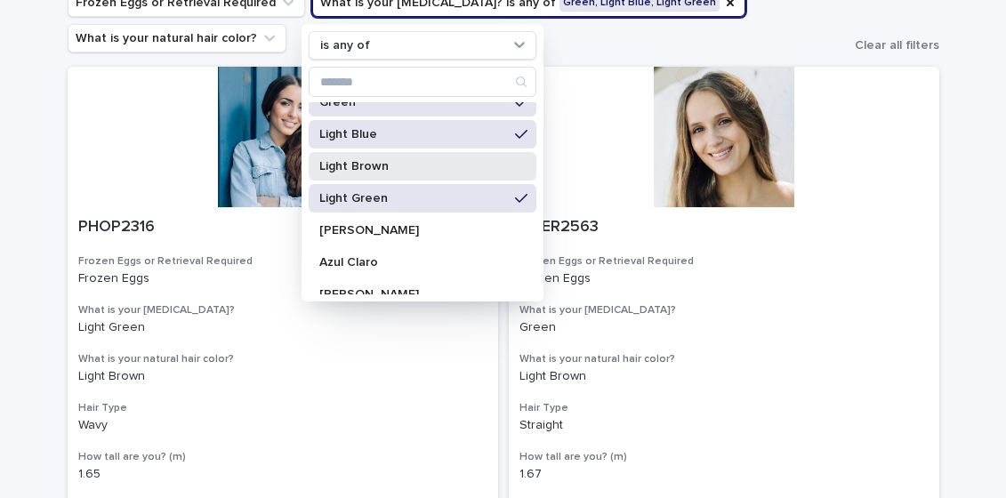
click at [371, 164] on p "Light Brown" at bounding box center [413, 166] width 189 height 12
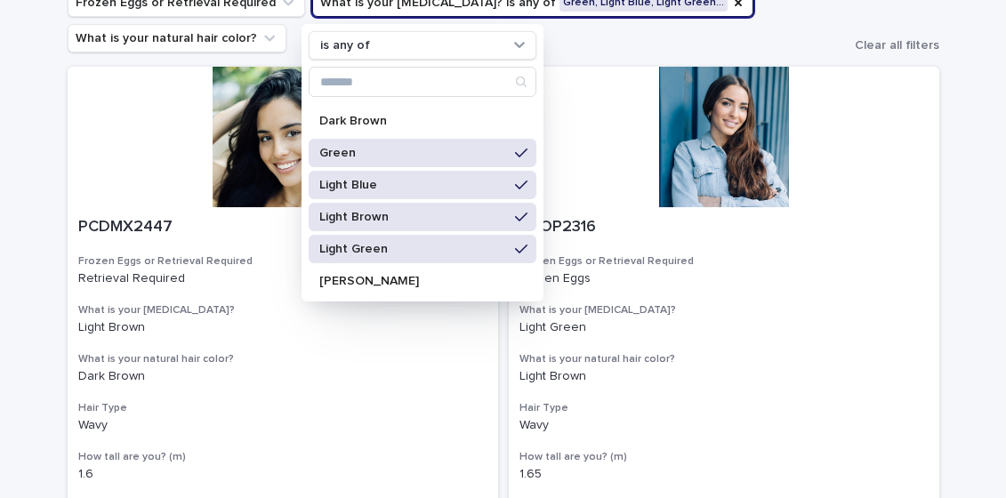
scroll to position [95, 0]
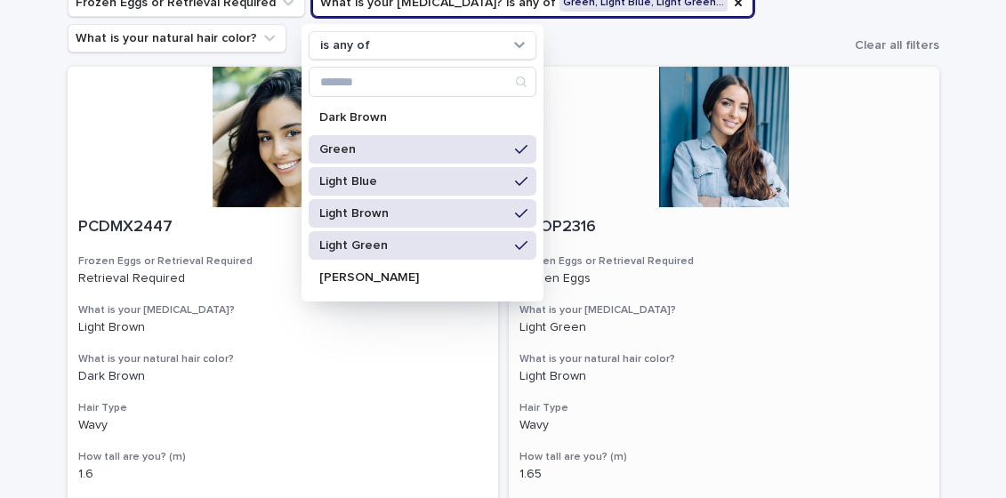
click at [905, 172] on div at bounding box center [724, 137] width 430 height 141
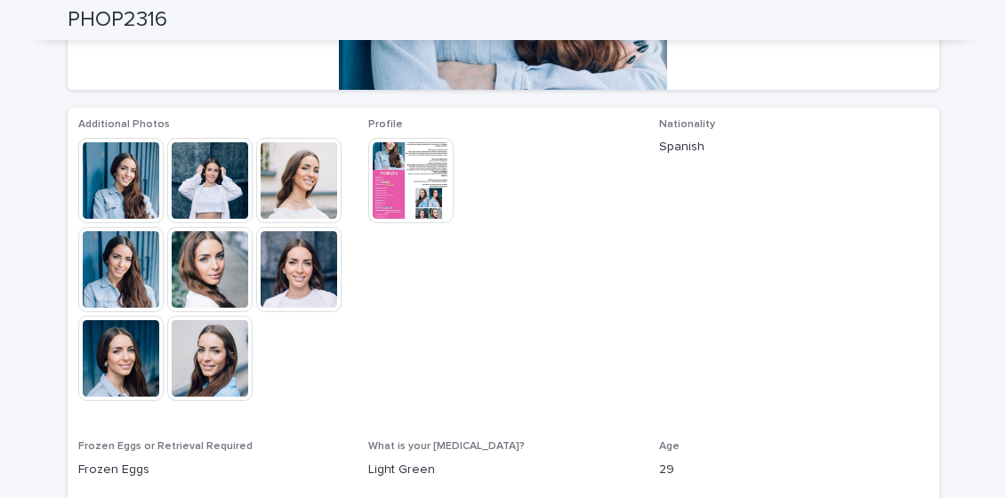
scroll to position [399, 0]
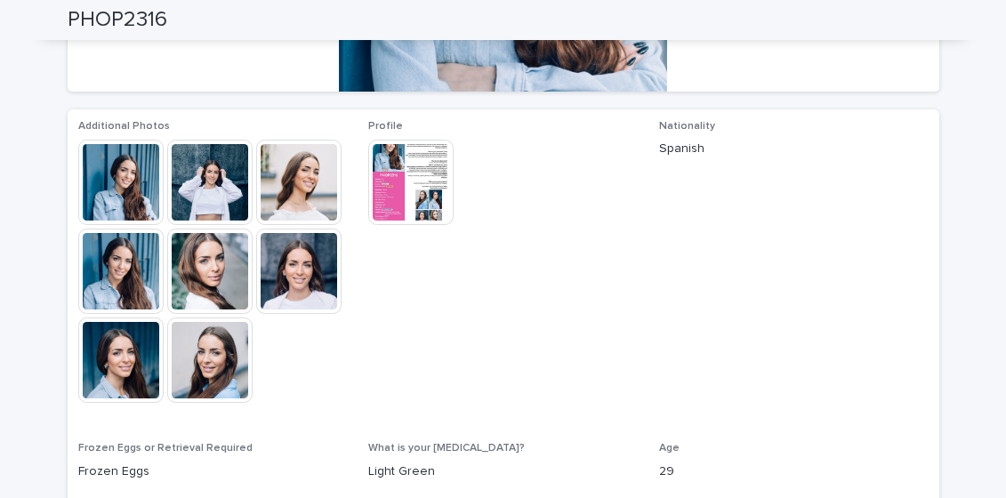
click at [111, 182] on img at bounding box center [120, 182] width 85 height 85
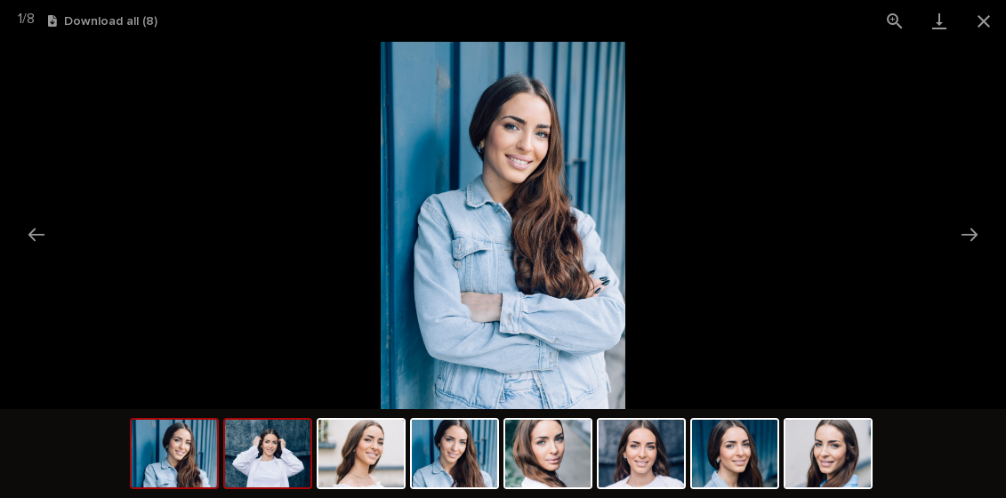
click at [280, 445] on img at bounding box center [267, 454] width 85 height 68
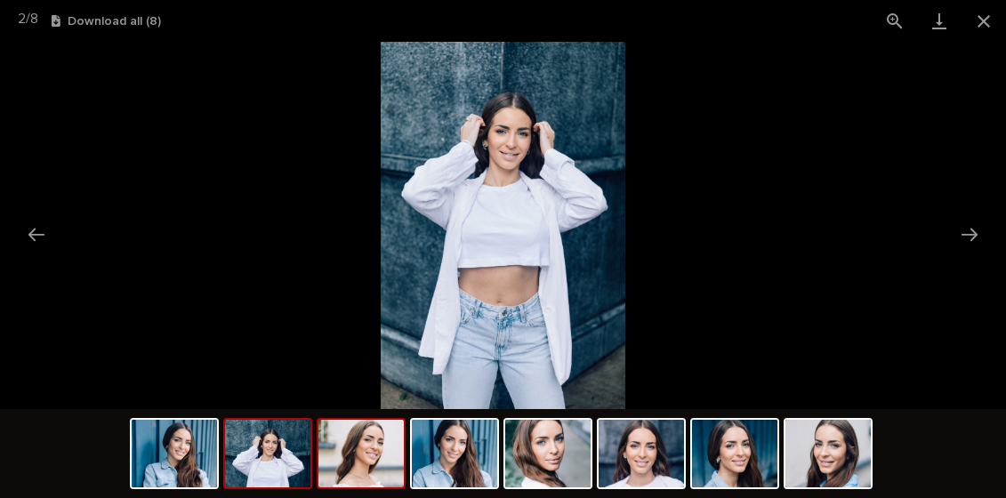
click at [374, 458] on img at bounding box center [360, 454] width 85 height 68
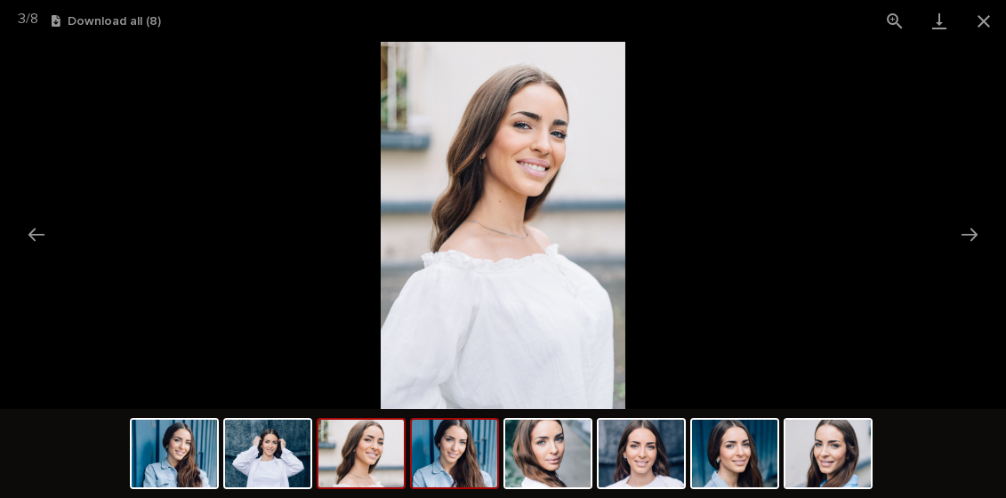
click at [457, 456] on img at bounding box center [454, 454] width 85 height 68
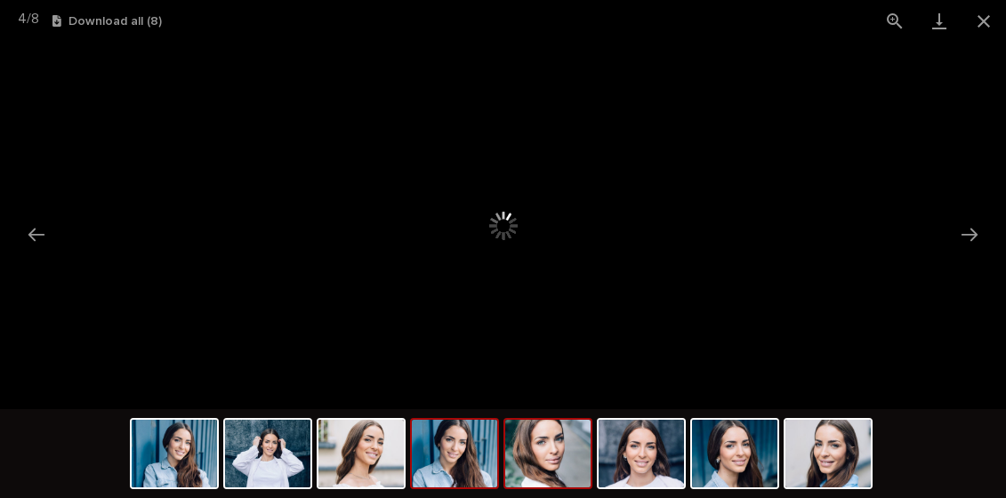
click at [561, 460] on img at bounding box center [547, 454] width 85 height 68
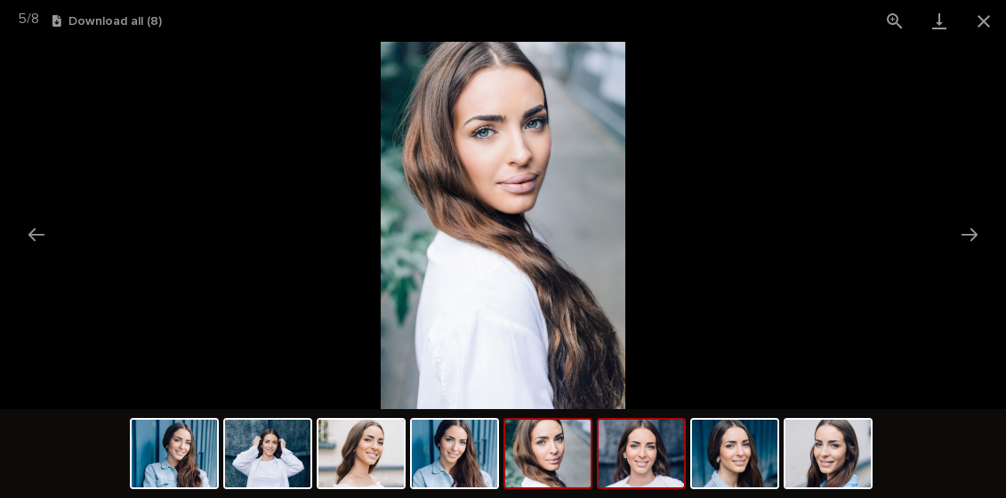
click at [639, 466] on img at bounding box center [641, 454] width 85 height 68
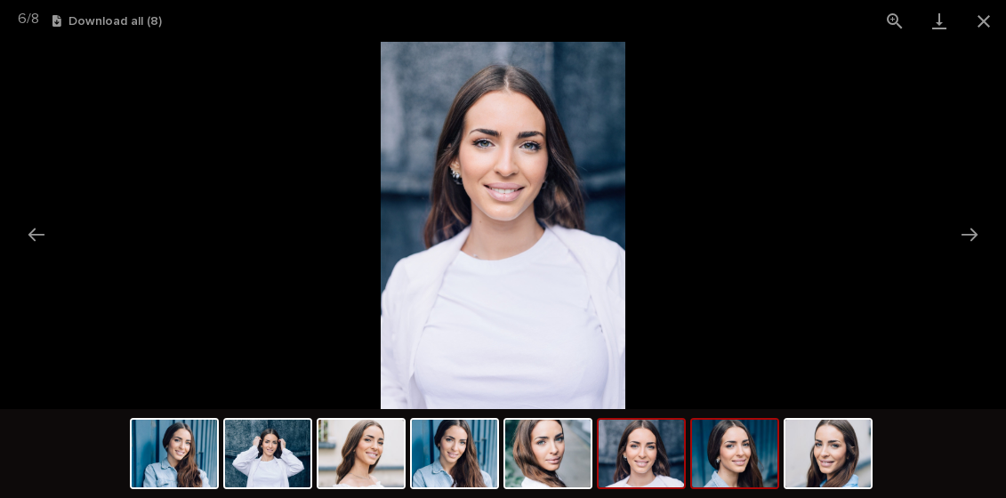
click at [753, 459] on img at bounding box center [734, 454] width 85 height 68
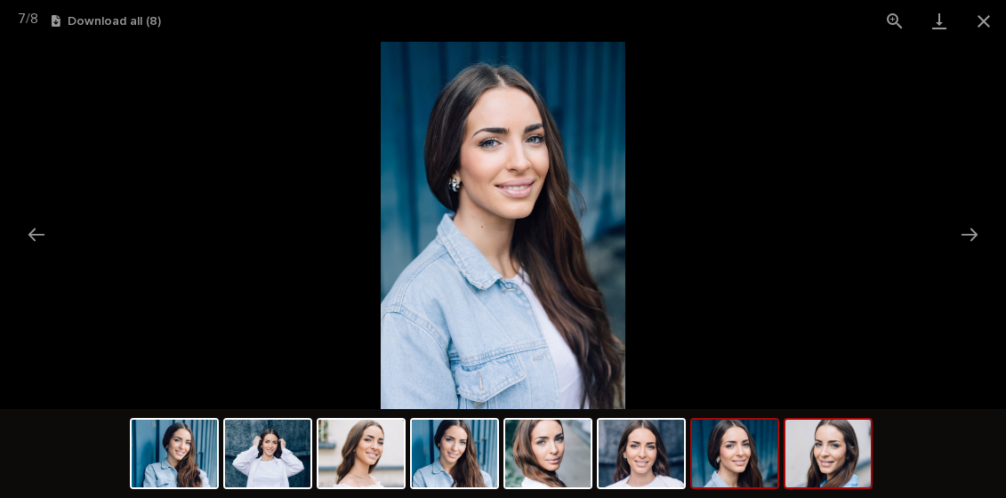
click at [841, 459] on img at bounding box center [827, 454] width 85 height 68
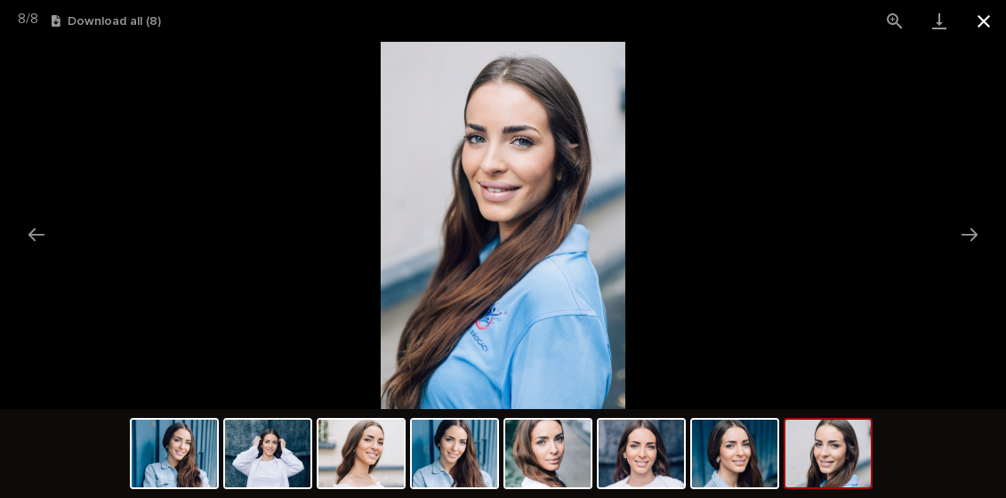
click at [982, 28] on button "Close gallery" at bounding box center [984, 21] width 44 height 42
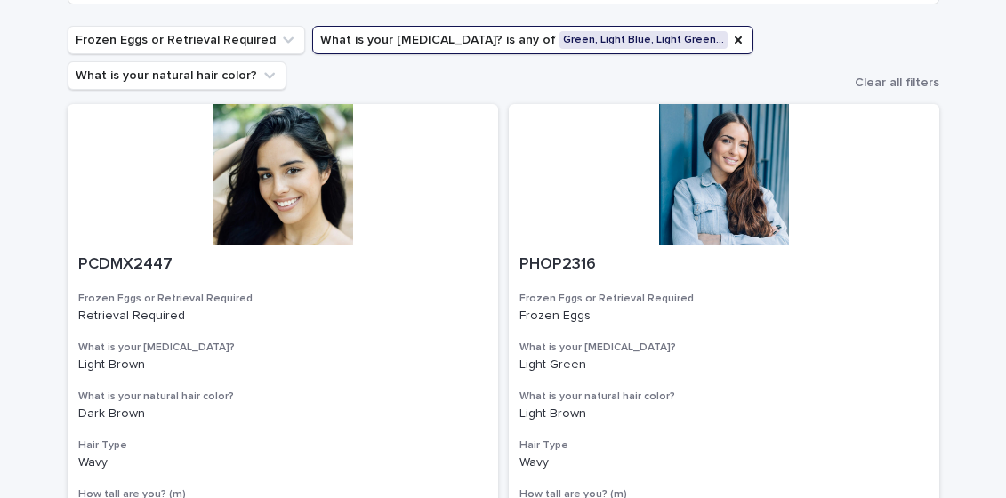
scroll to position [154, 0]
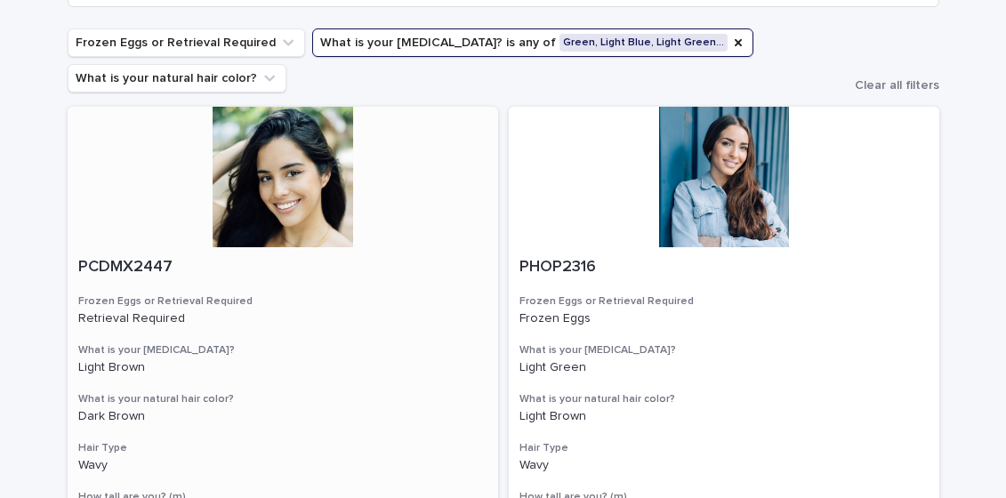
click at [296, 197] on div at bounding box center [283, 177] width 430 height 141
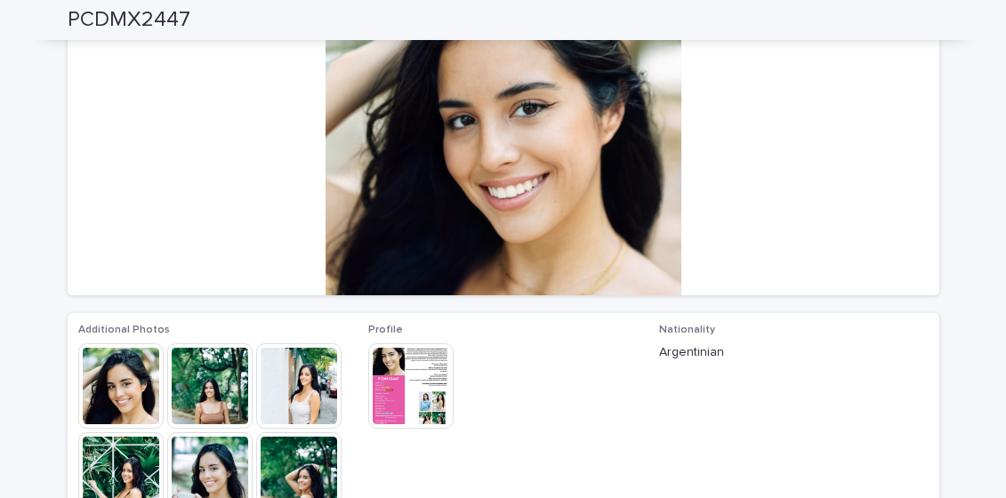
scroll to position [174, 0]
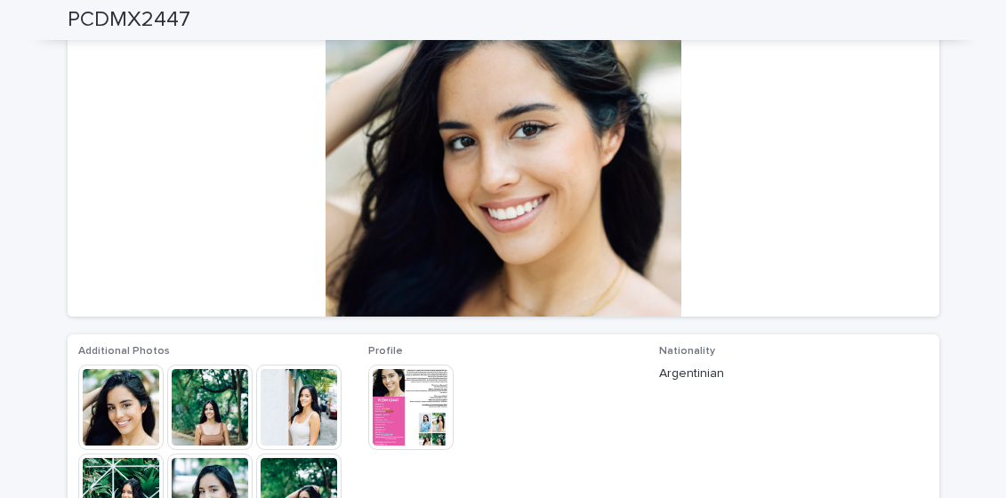
click at [213, 397] on img at bounding box center [209, 407] width 85 height 85
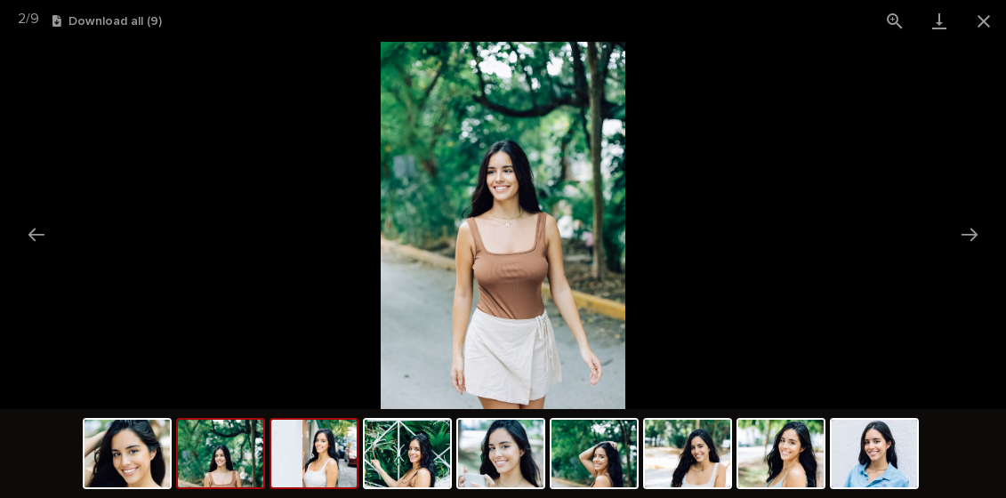
click at [301, 463] on img at bounding box center [313, 454] width 85 height 68
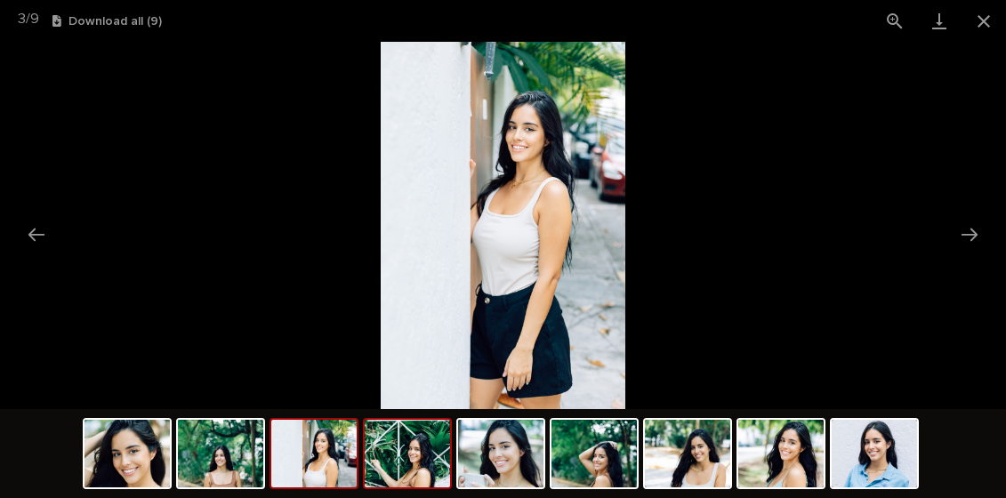
click at [413, 464] on img at bounding box center [407, 454] width 85 height 68
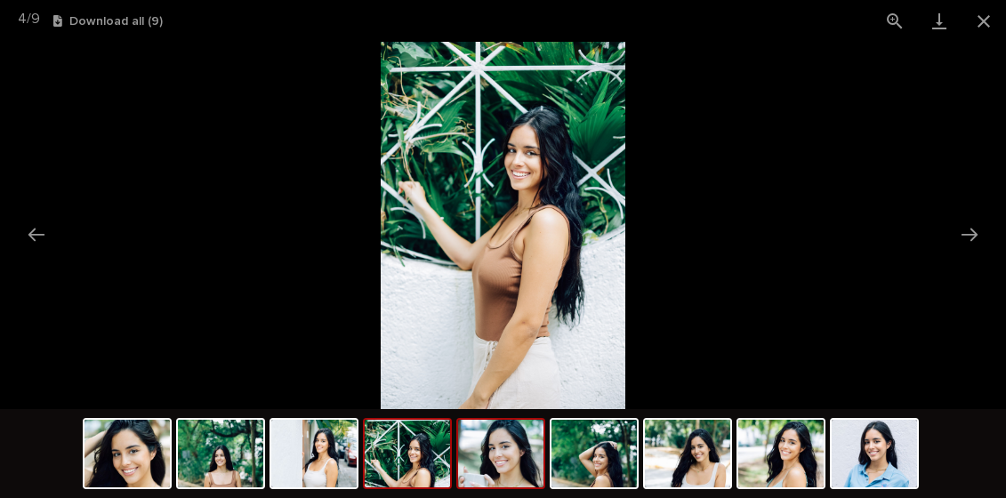
click at [509, 470] on img at bounding box center [500, 454] width 85 height 68
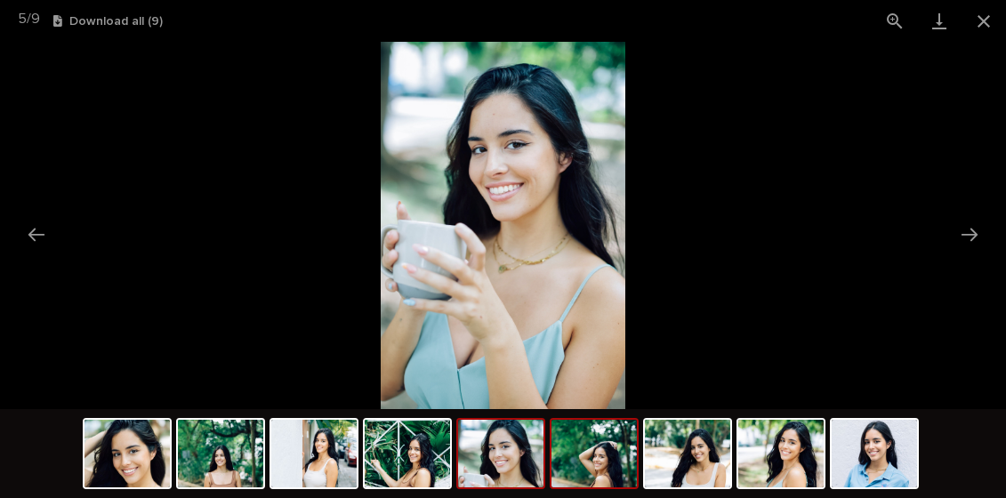
click at [593, 469] on img at bounding box center [593, 454] width 85 height 68
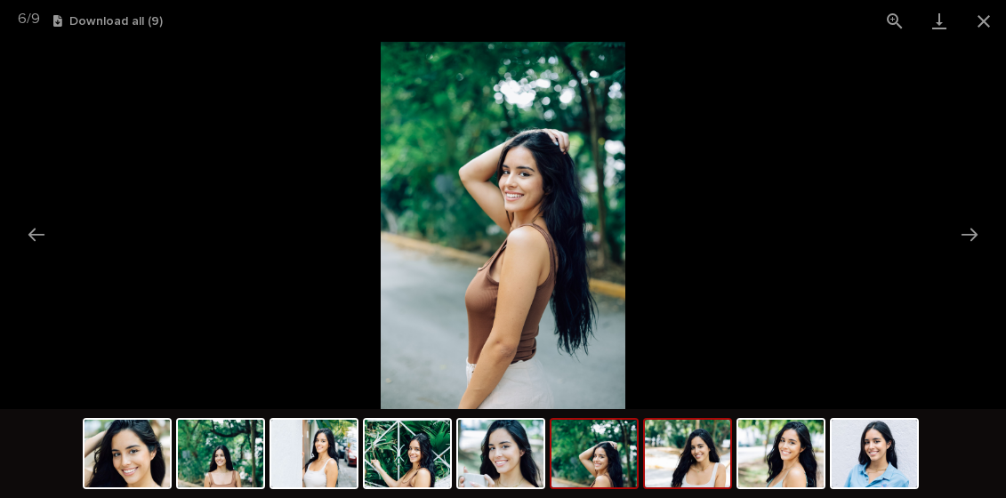
click at [701, 462] on img at bounding box center [687, 454] width 85 height 68
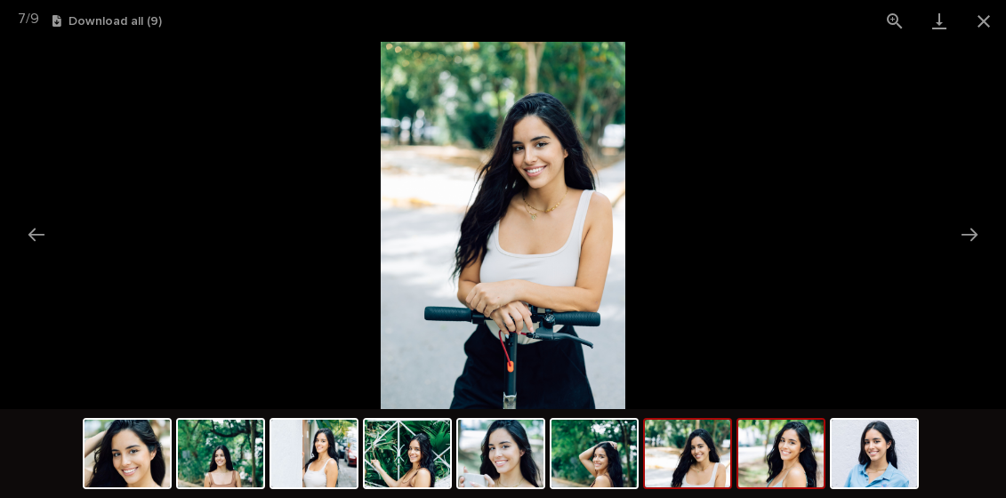
click at [778, 458] on img at bounding box center [780, 454] width 85 height 68
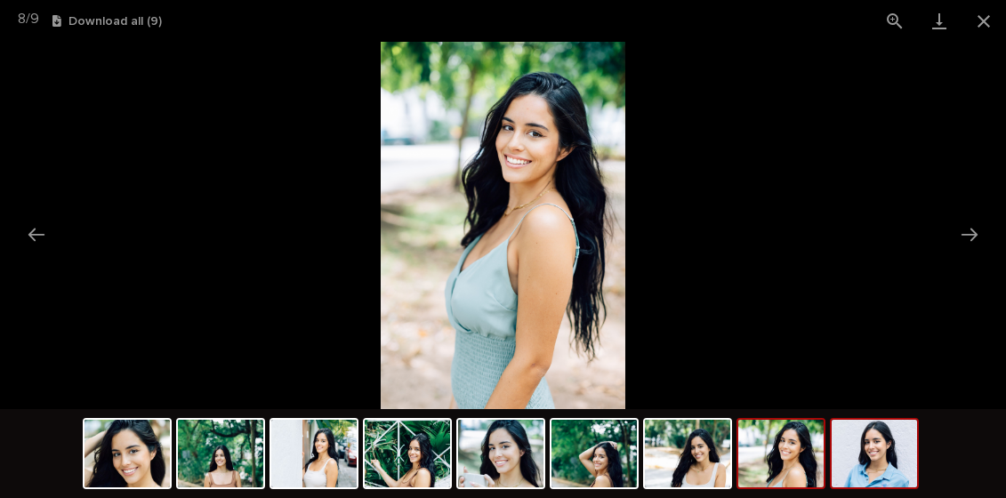
click at [863, 466] on img at bounding box center [874, 454] width 85 height 68
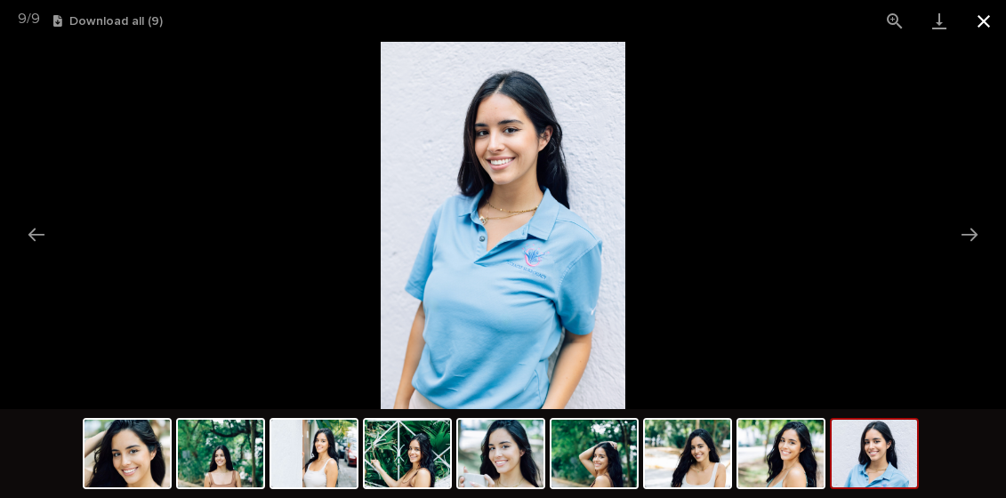
click at [983, 19] on button "Close gallery" at bounding box center [984, 21] width 44 height 42
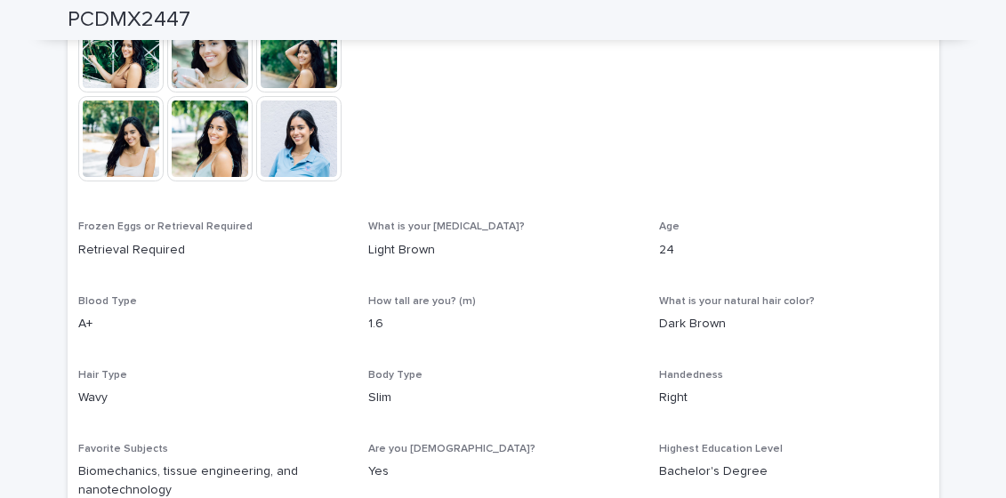
scroll to position [695, 0]
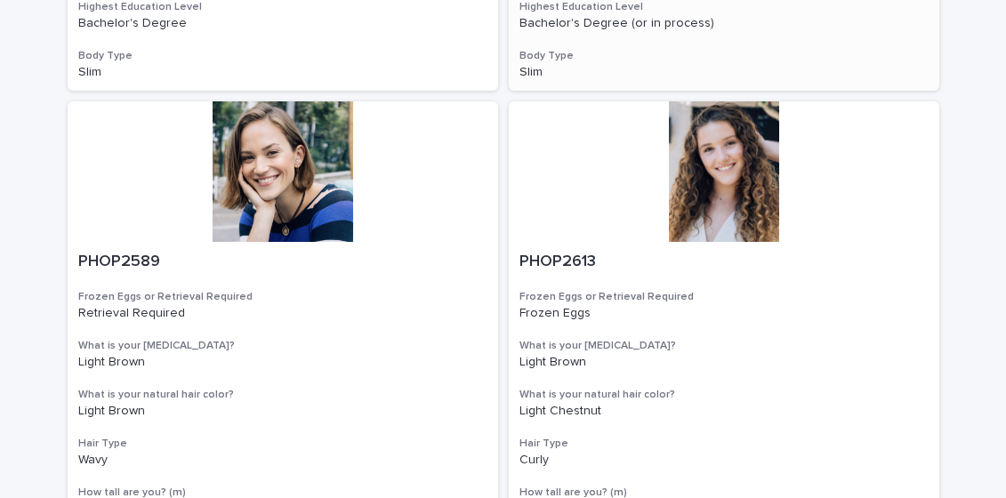
scroll to position [1307, 0]
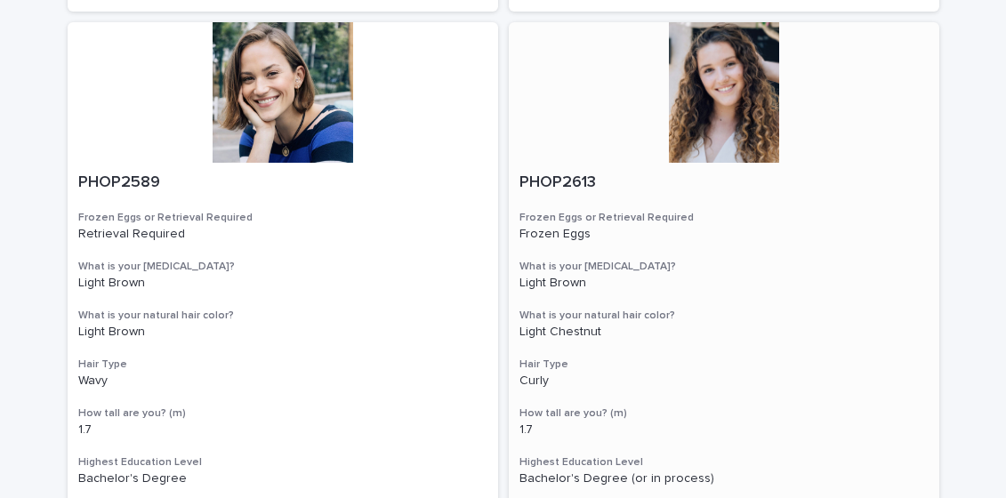
click at [701, 79] on div at bounding box center [724, 92] width 430 height 141
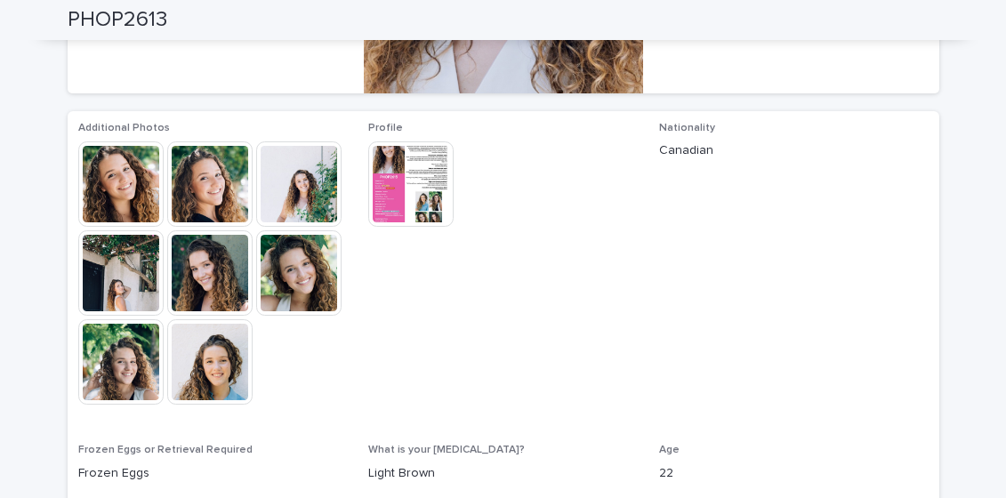
scroll to position [395, 0]
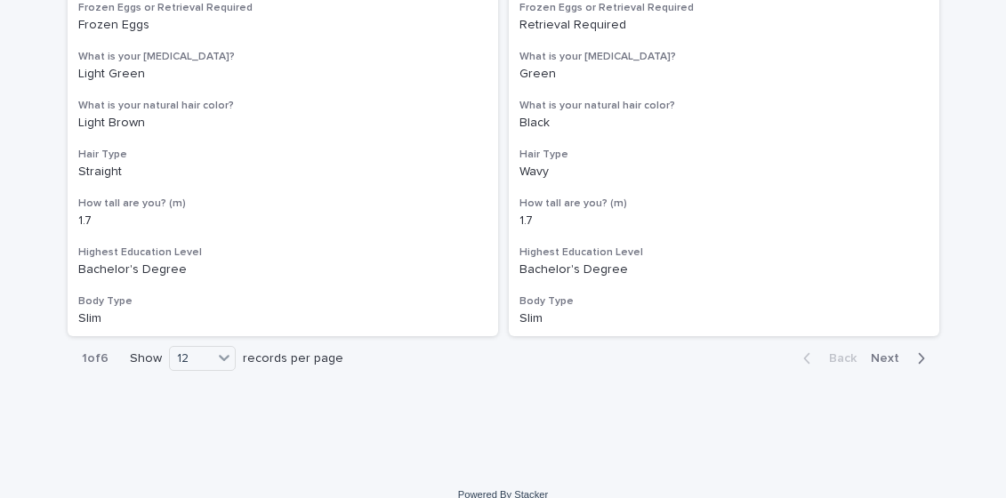
scroll to position [3133, 0]
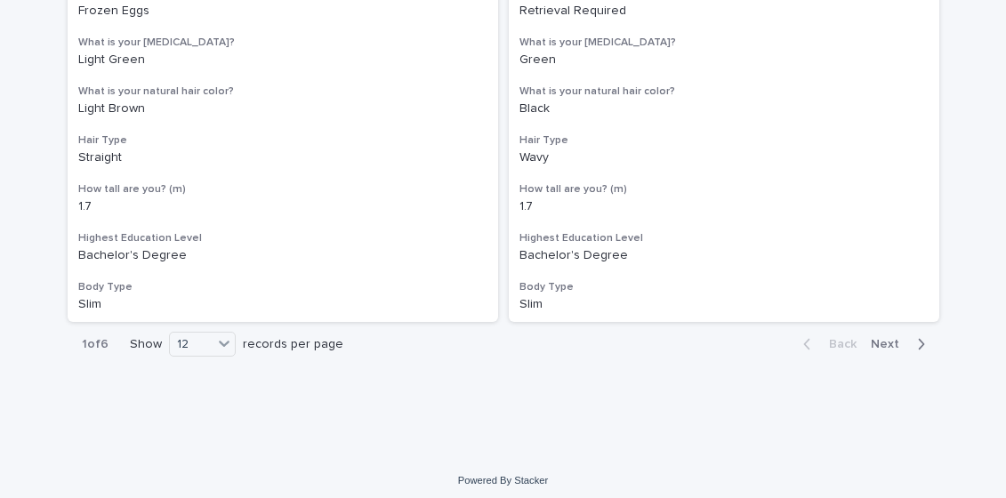
click at [895, 342] on span "Next" at bounding box center [890, 344] width 39 height 12
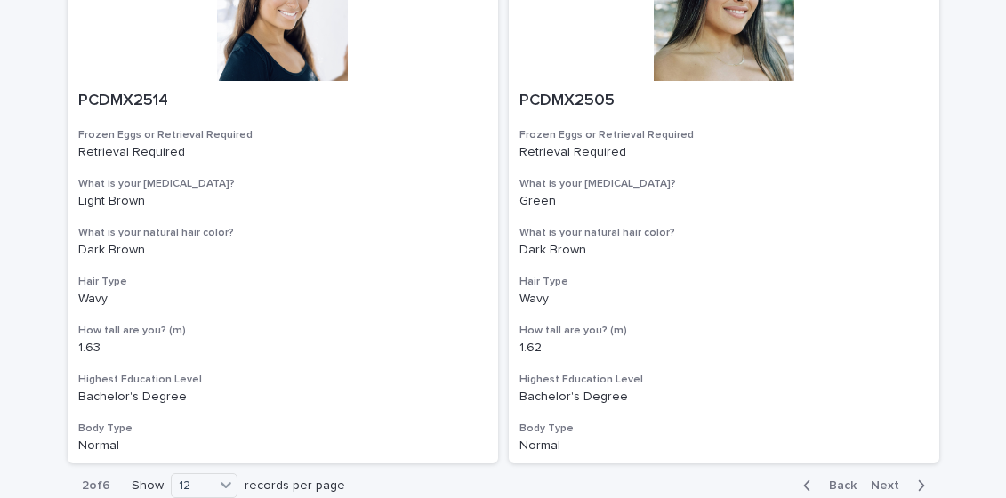
scroll to position [3141, 0]
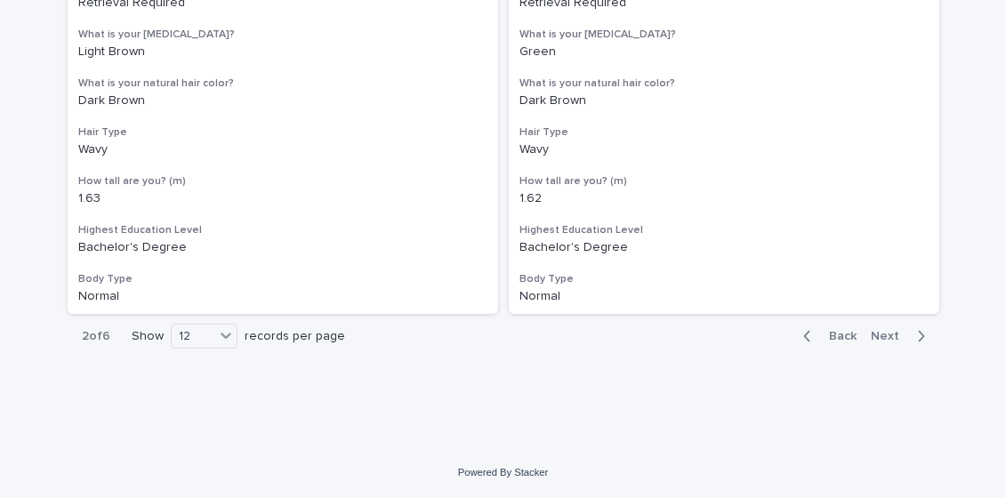
click at [886, 333] on span "Next" at bounding box center [890, 336] width 39 height 12
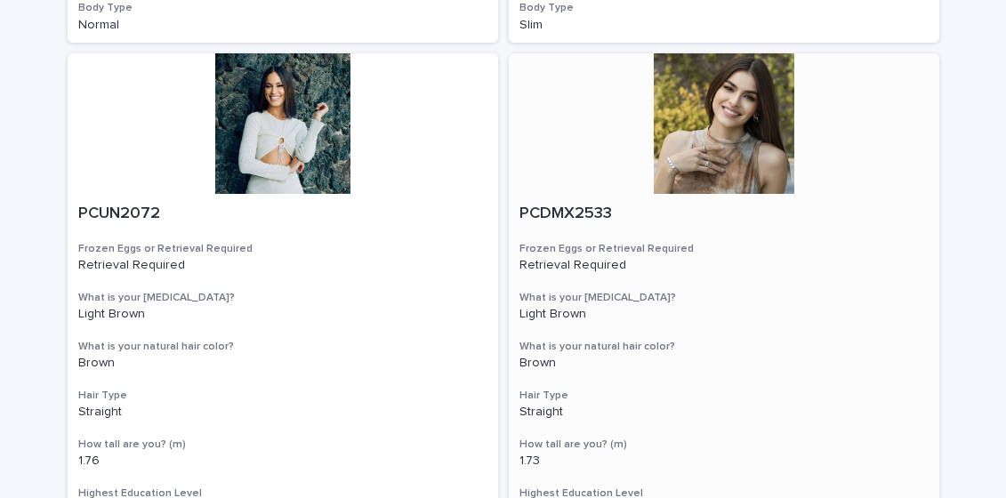
scroll to position [742, 0]
click at [745, 116] on div at bounding box center [724, 122] width 430 height 141
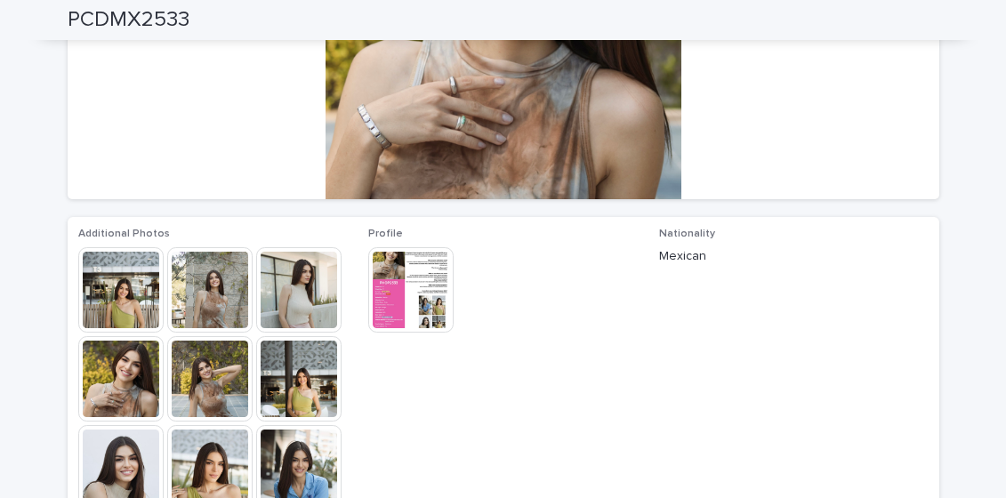
scroll to position [294, 0]
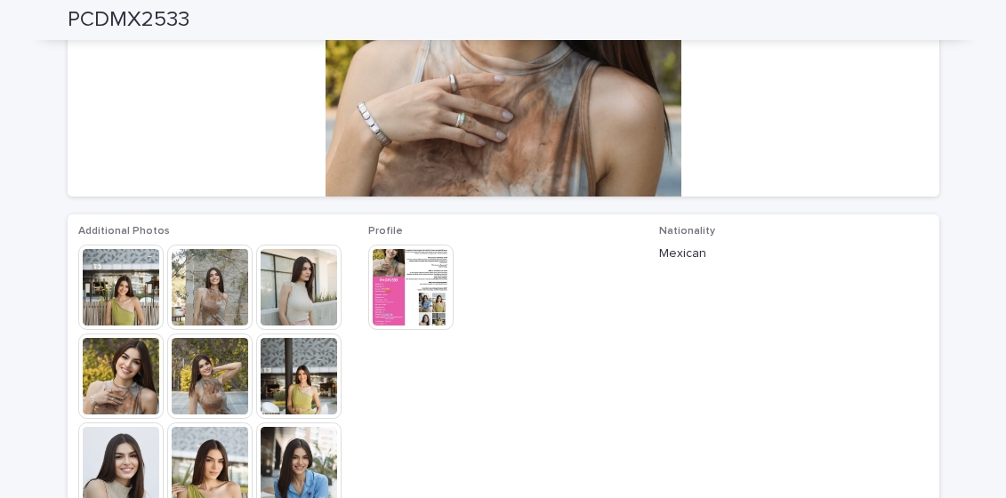
click at [205, 282] on img at bounding box center [209, 287] width 85 height 85
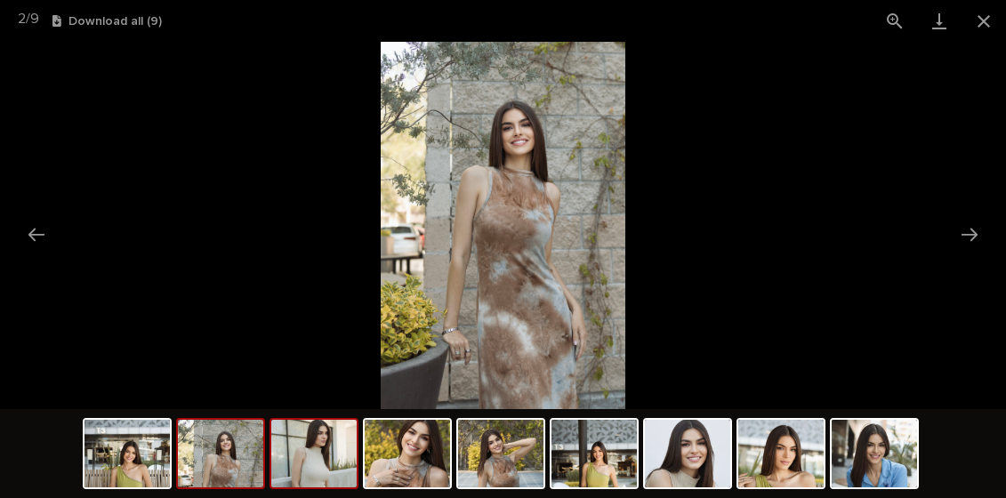
click at [321, 452] on img at bounding box center [313, 454] width 85 height 68
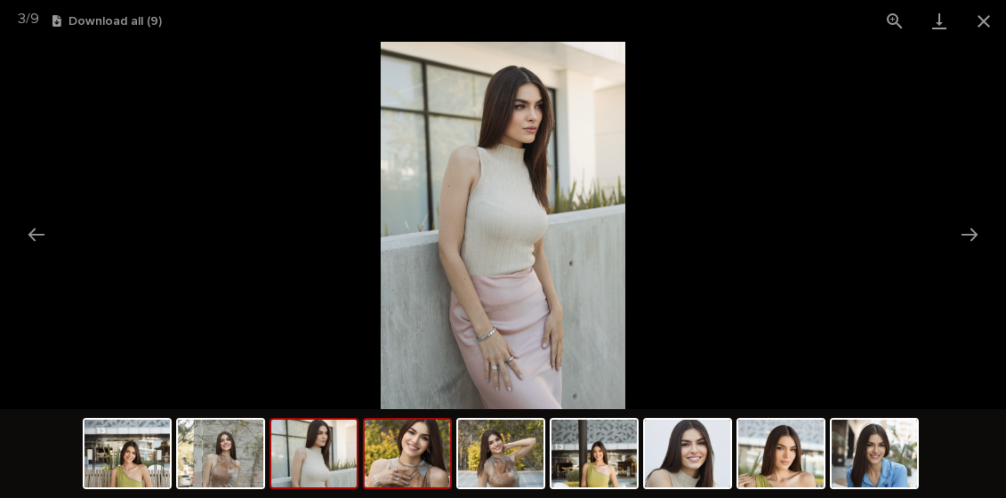
click at [414, 459] on img at bounding box center [407, 454] width 85 height 68
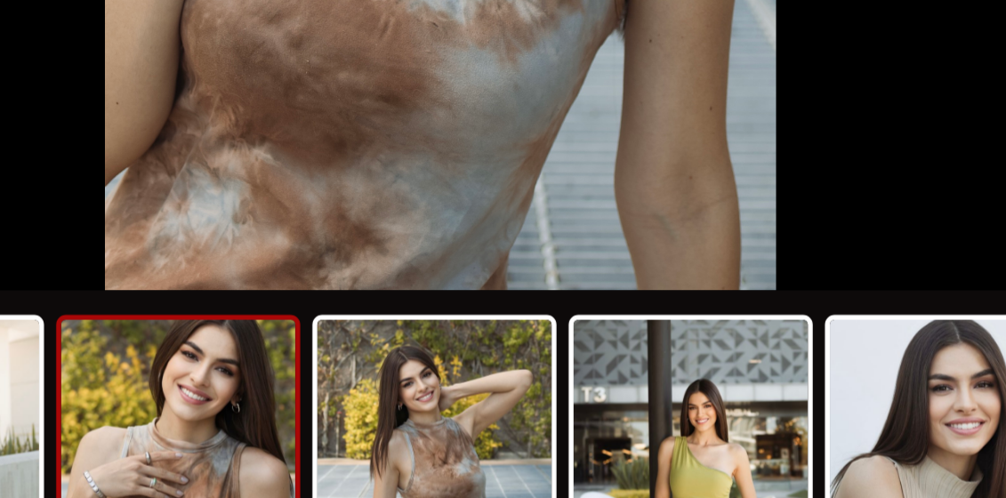
scroll to position [0, 0]
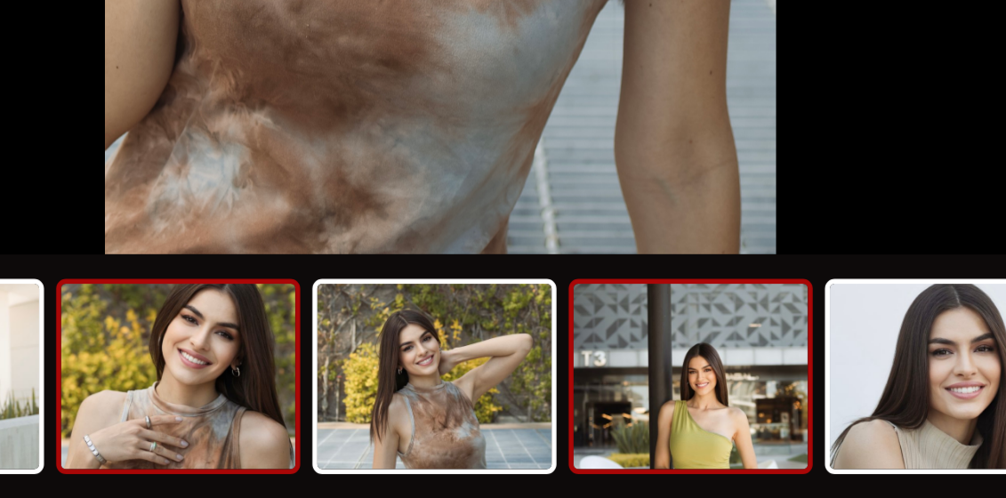
click at [592, 454] on img at bounding box center [593, 454] width 85 height 68
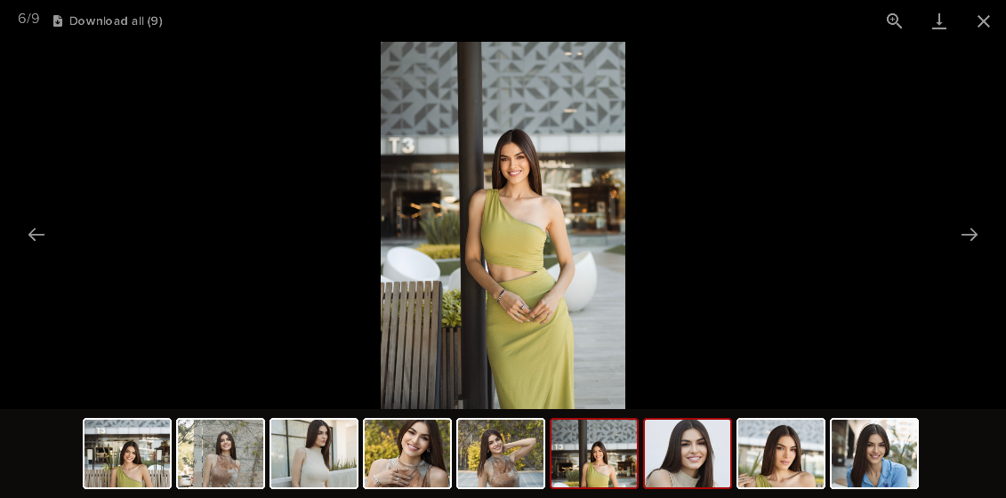
click at [696, 449] on img at bounding box center [687, 454] width 85 height 68
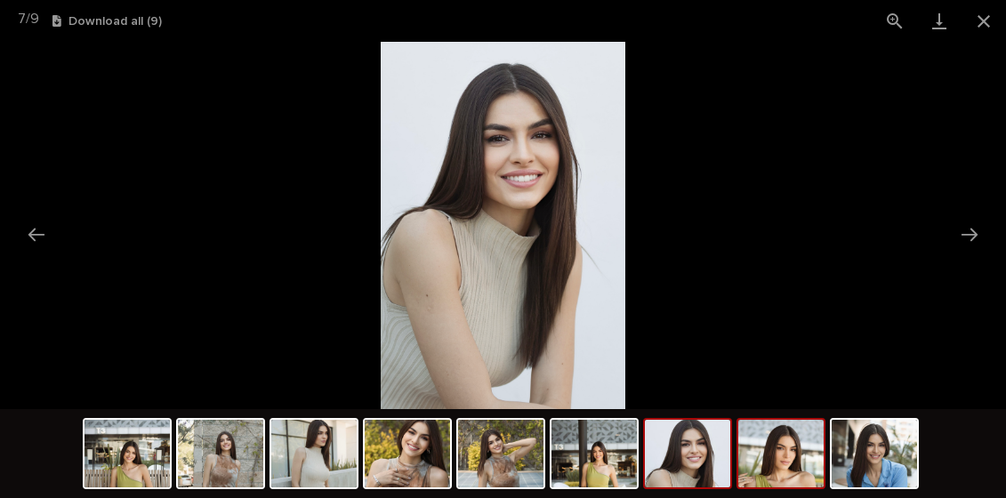
click at [796, 471] on img at bounding box center [780, 454] width 85 height 68
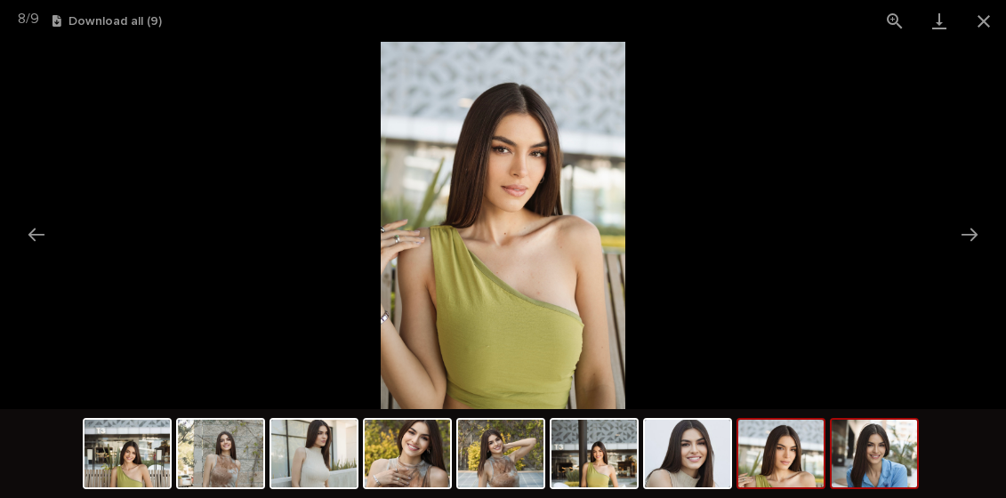
click at [852, 452] on img at bounding box center [874, 454] width 85 height 68
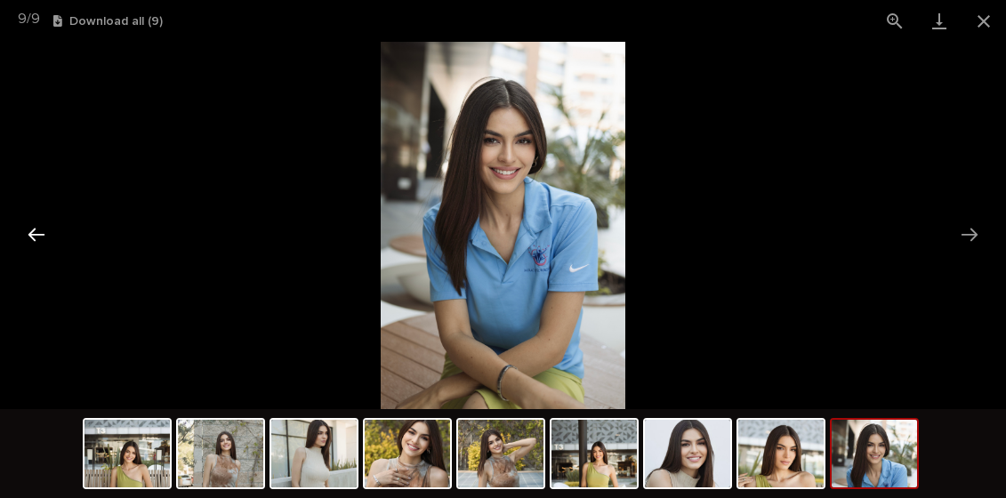
click at [32, 229] on button "Previous slide" at bounding box center [36, 234] width 37 height 35
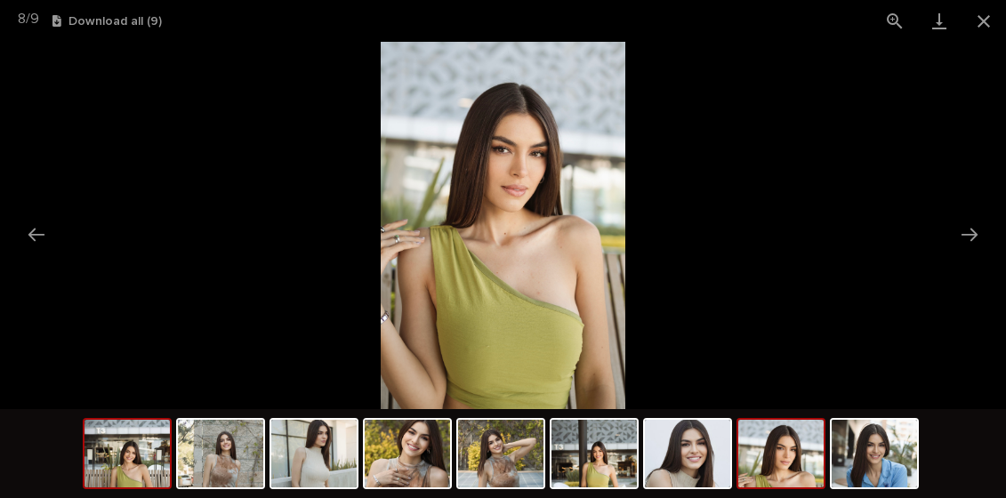
click at [133, 451] on img at bounding box center [126, 454] width 85 height 68
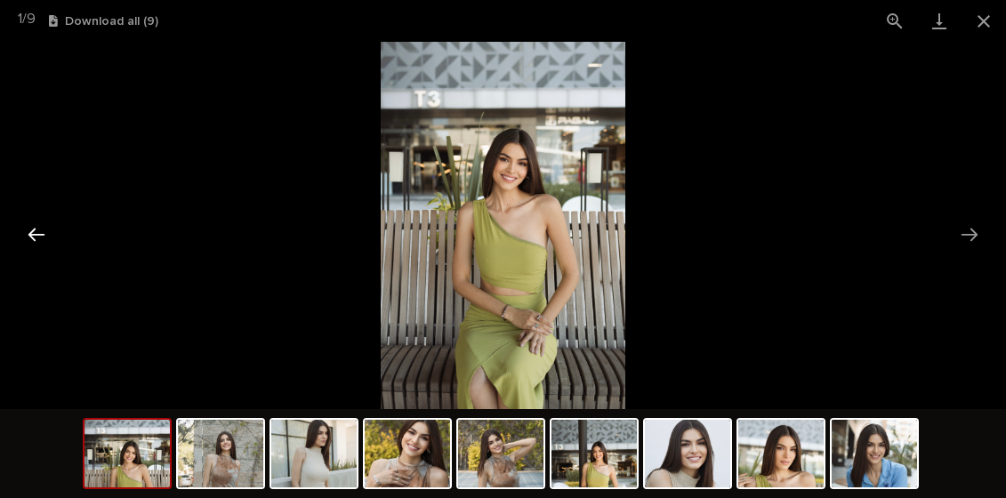
click at [38, 237] on button "Previous slide" at bounding box center [36, 234] width 37 height 35
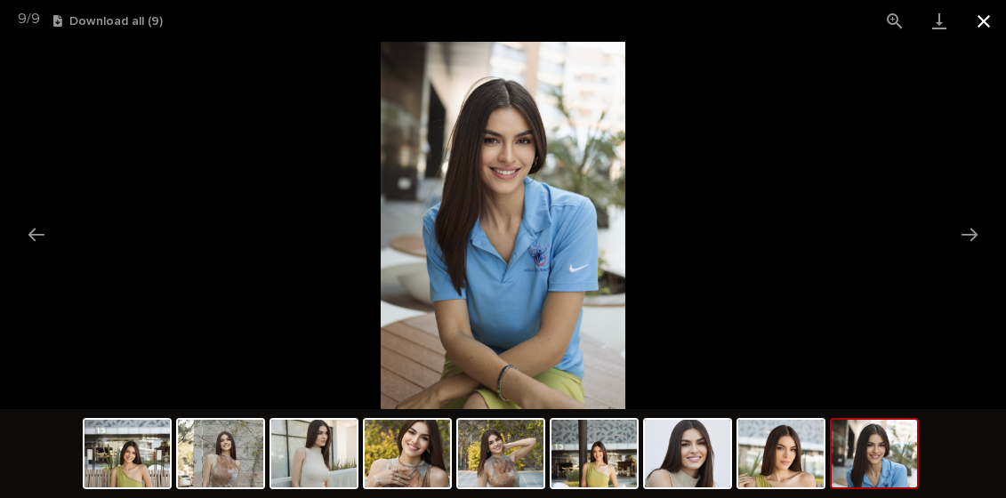
click at [980, 23] on button "Close gallery" at bounding box center [984, 21] width 44 height 42
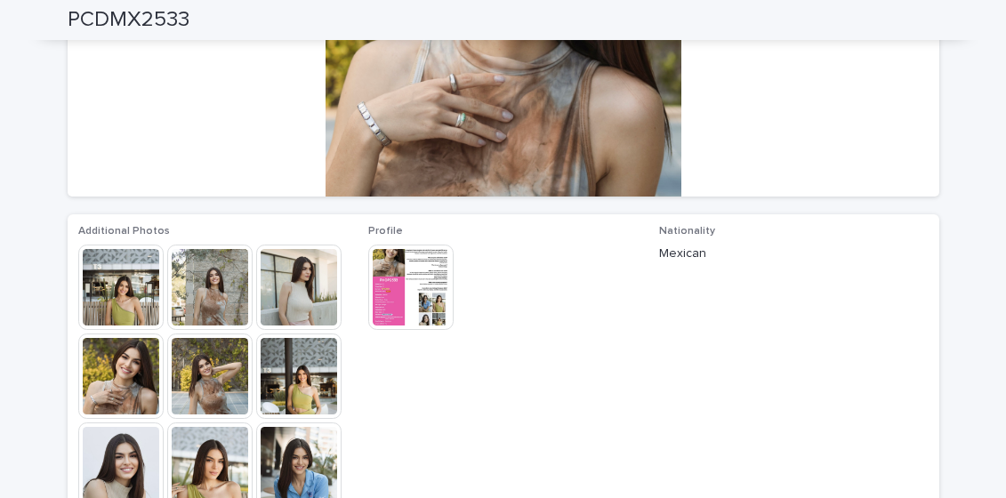
click at [422, 277] on img at bounding box center [410, 287] width 85 height 85
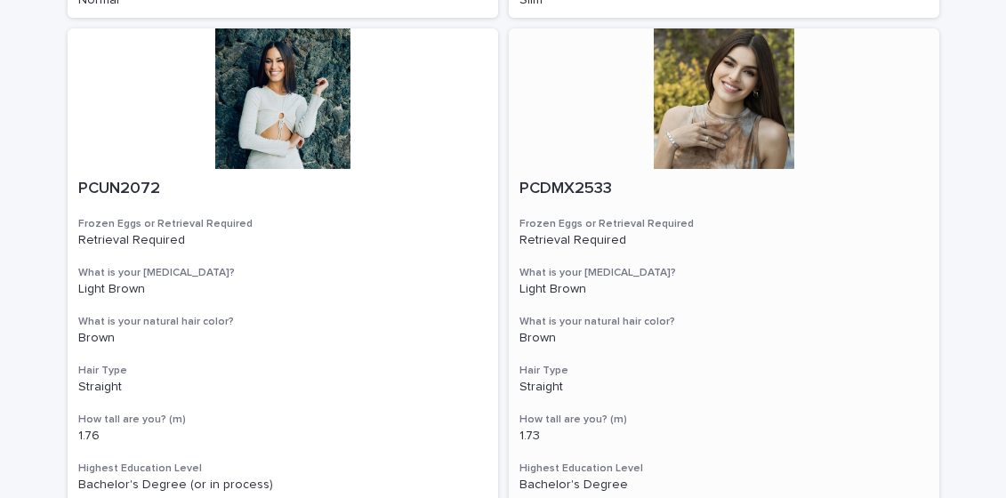
scroll to position [763, 0]
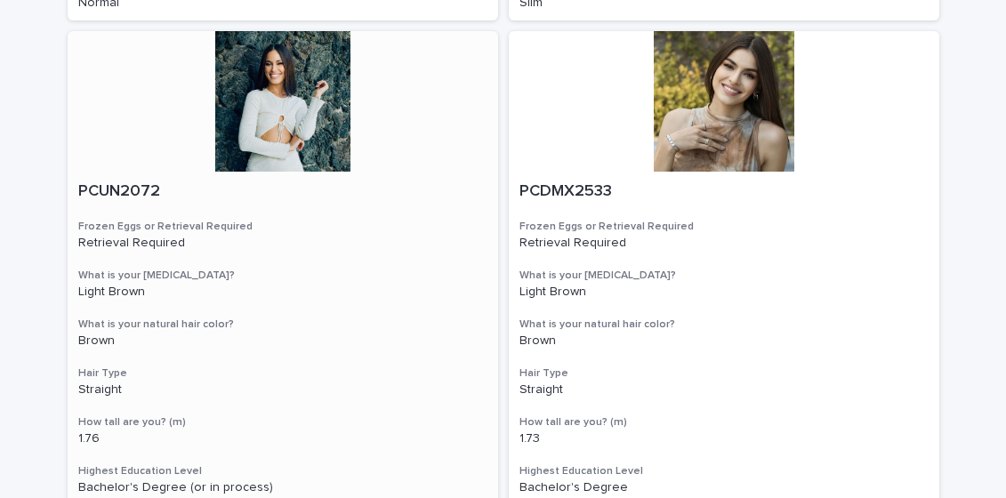
click at [278, 117] on div at bounding box center [283, 101] width 430 height 141
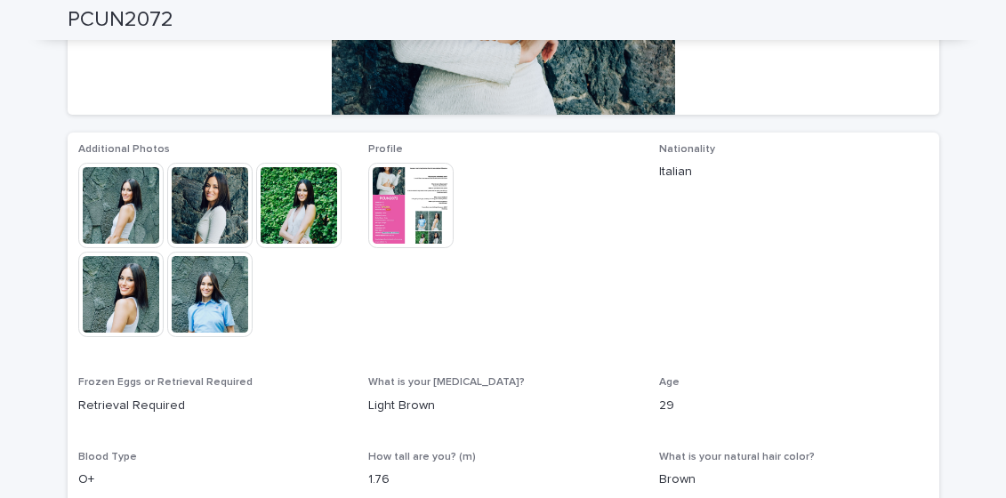
scroll to position [380, 0]
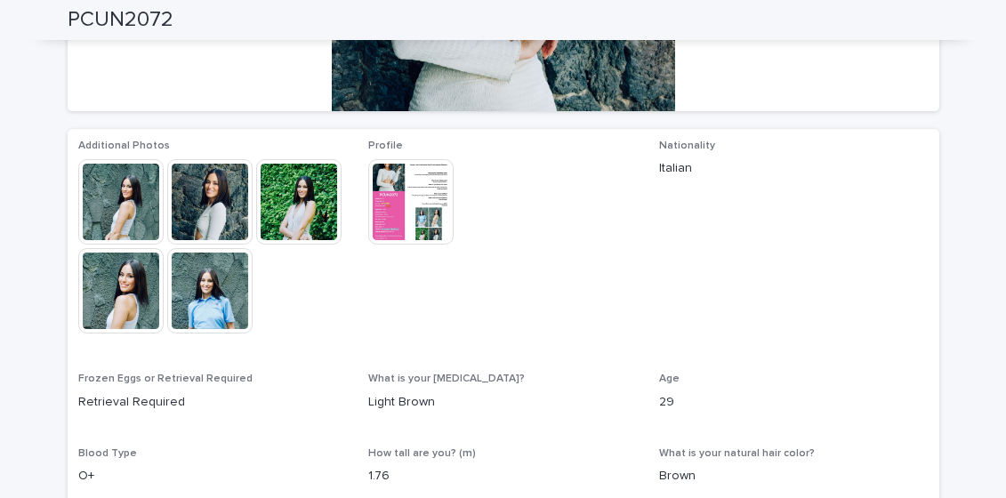
click at [125, 201] on img at bounding box center [120, 201] width 85 height 85
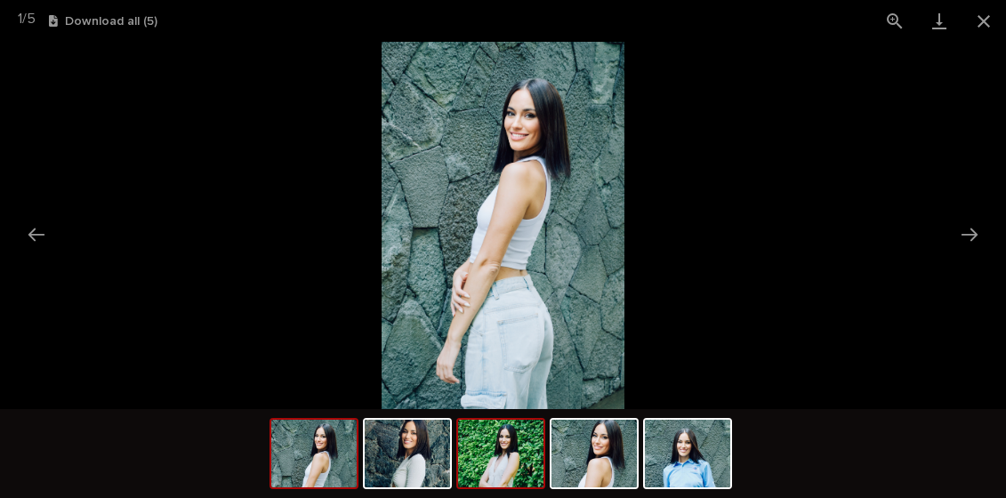
click at [497, 447] on img at bounding box center [500, 454] width 85 height 68
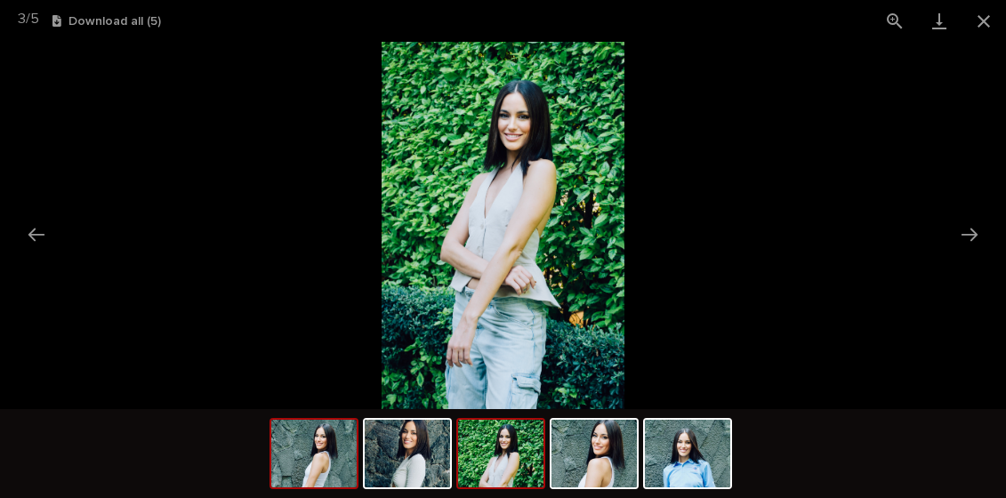
click at [320, 442] on img at bounding box center [313, 454] width 85 height 68
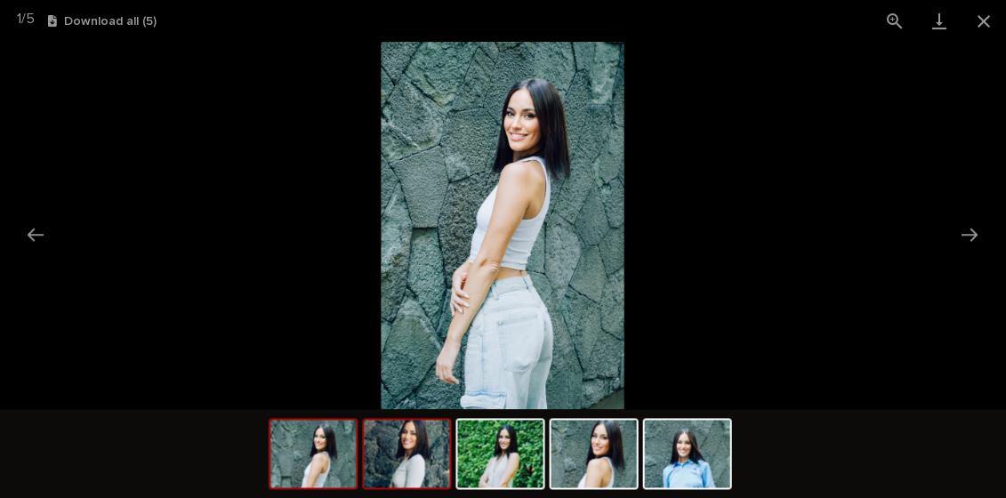
scroll to position [0, 0]
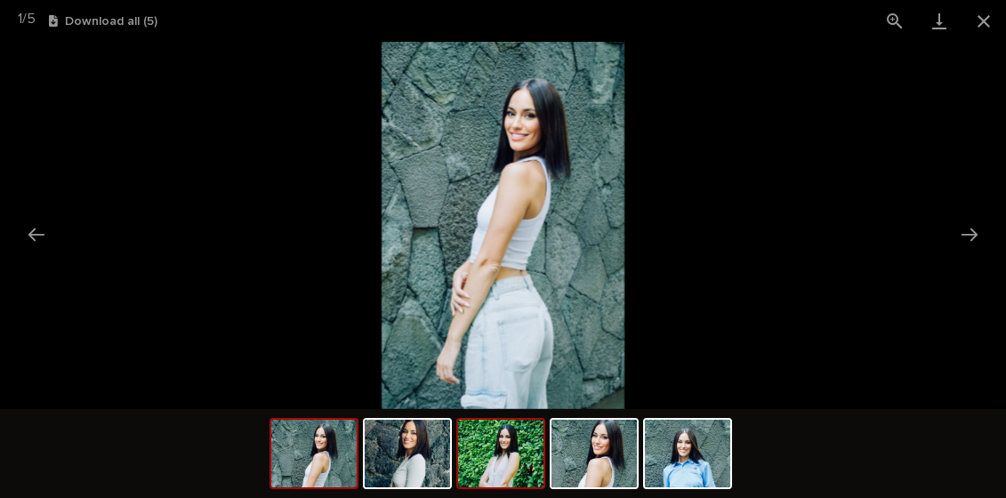
click at [511, 440] on img at bounding box center [500, 454] width 85 height 68
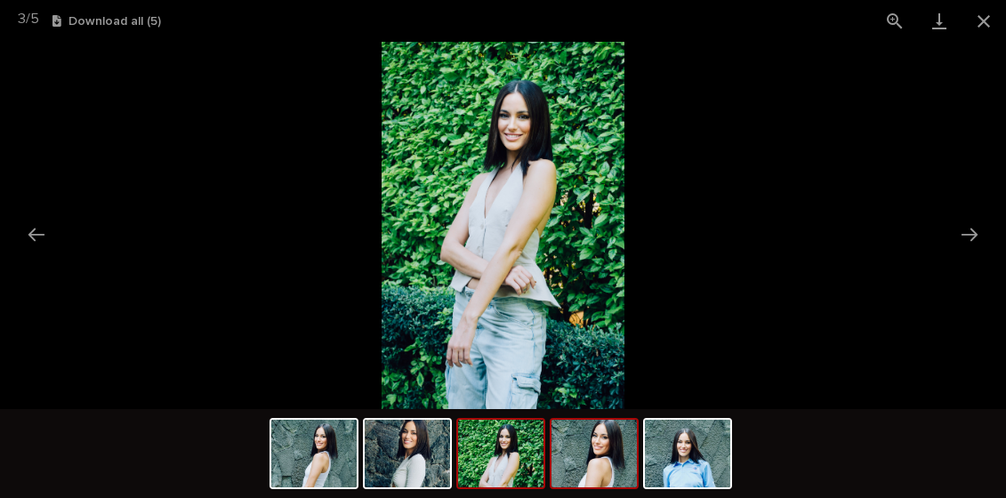
click at [584, 459] on img at bounding box center [593, 454] width 85 height 68
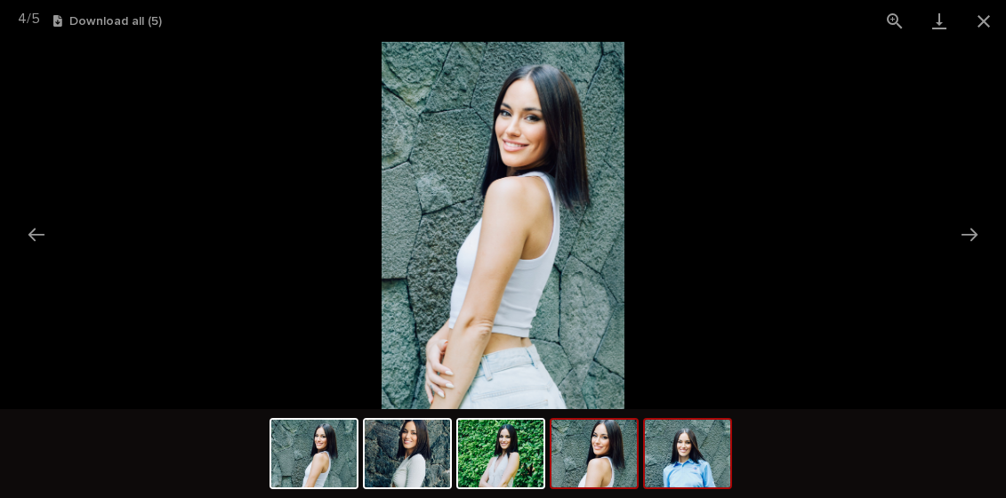
click at [688, 457] on img at bounding box center [687, 454] width 85 height 68
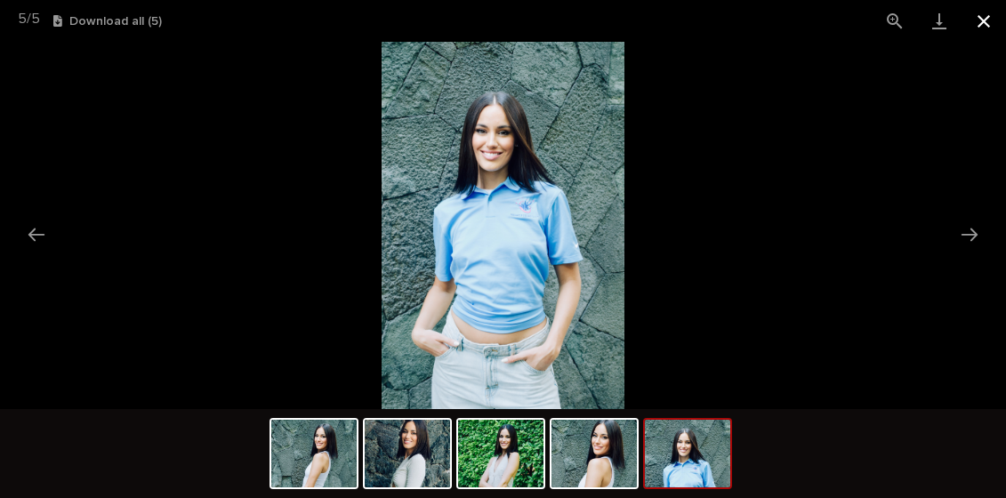
click at [980, 20] on button "Close gallery" at bounding box center [984, 21] width 44 height 42
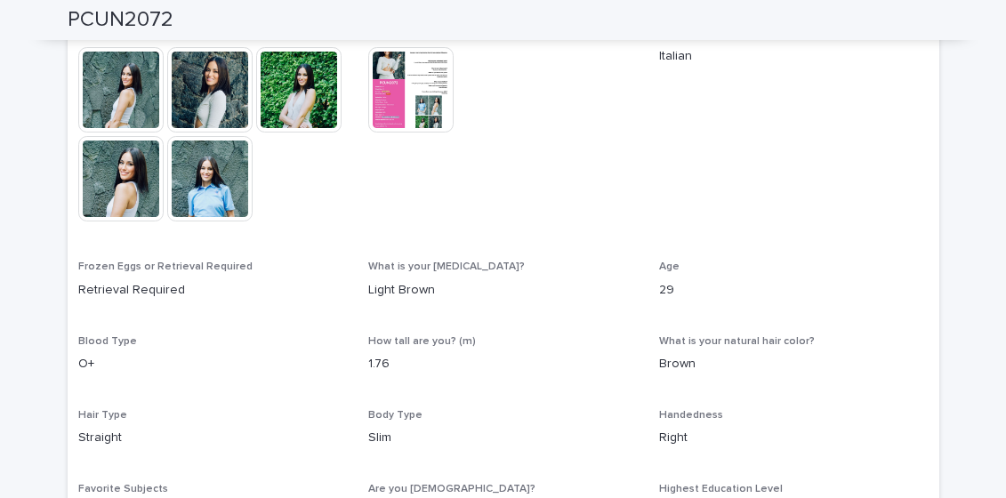
scroll to position [332, 0]
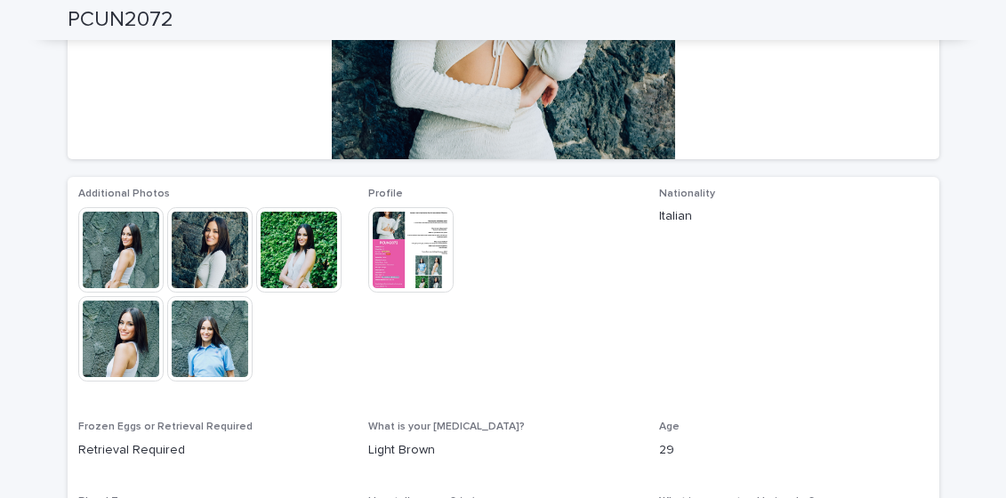
click at [416, 232] on img at bounding box center [410, 249] width 85 height 85
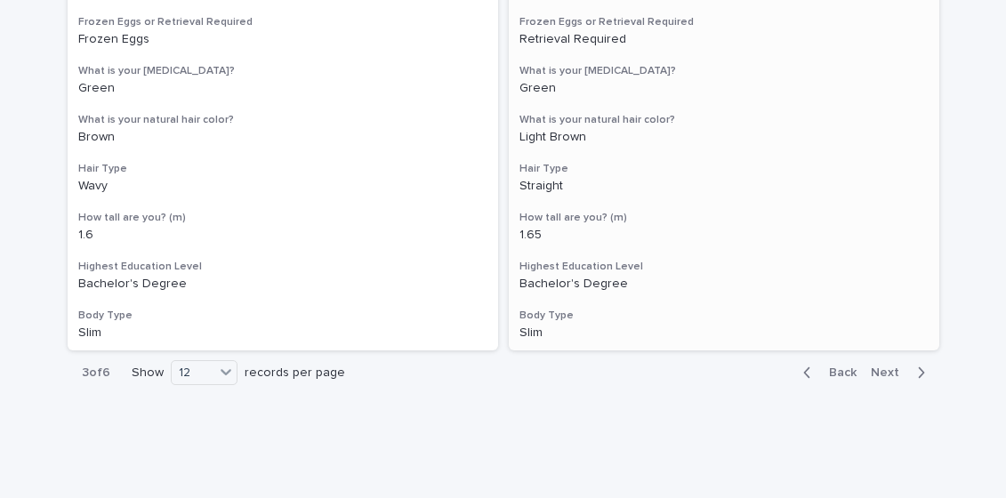
scroll to position [3141, 0]
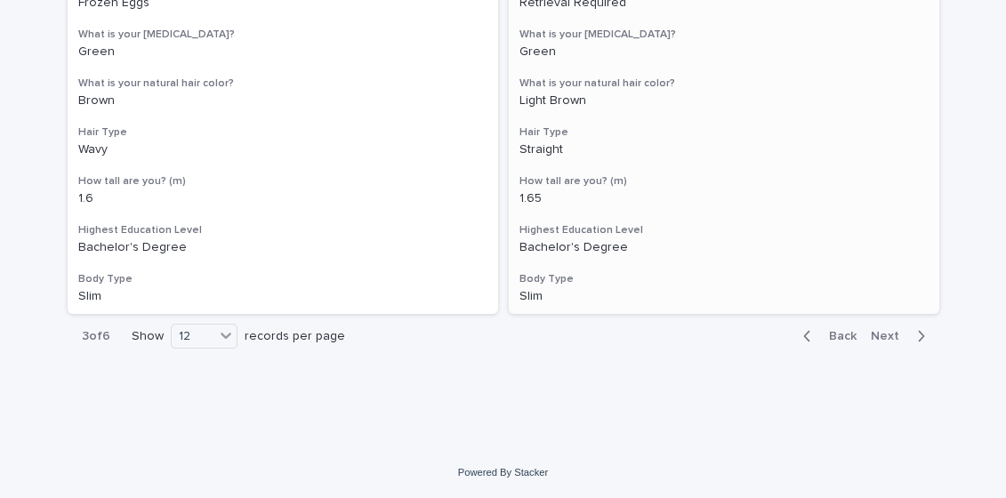
click at [892, 333] on span "Next" at bounding box center [890, 336] width 39 height 12
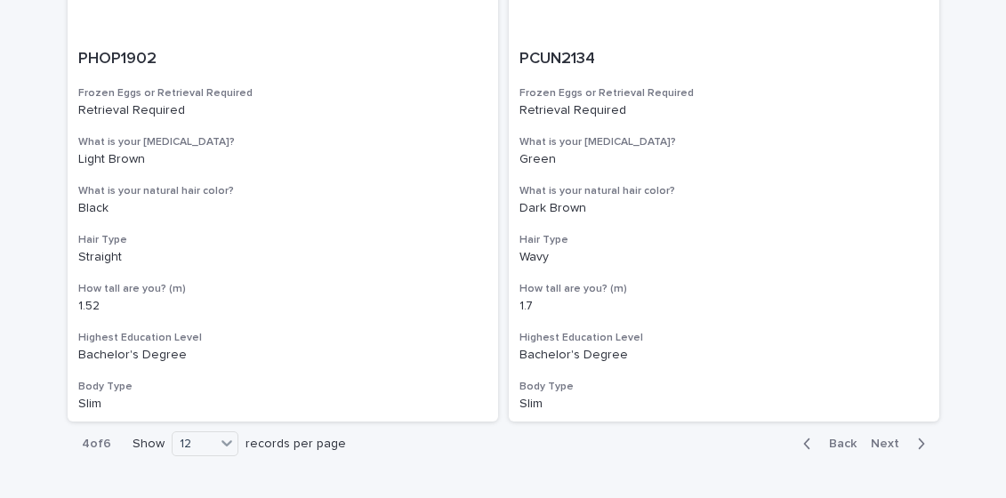
scroll to position [3084, 0]
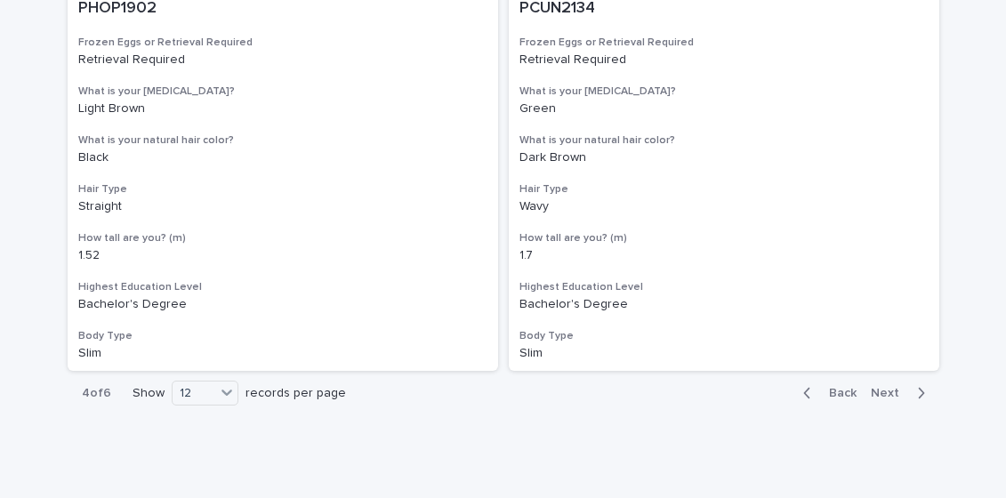
click at [882, 390] on span "Next" at bounding box center [890, 393] width 39 height 12
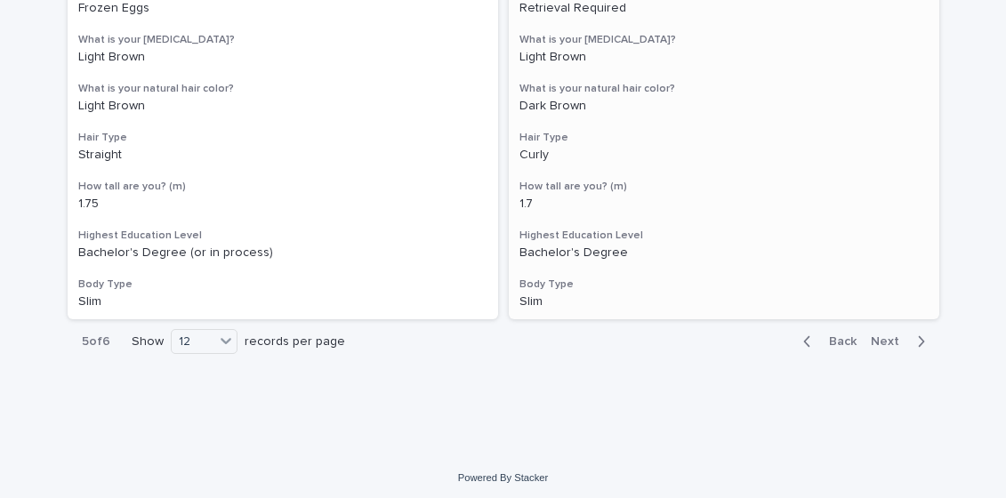
scroll to position [3141, 0]
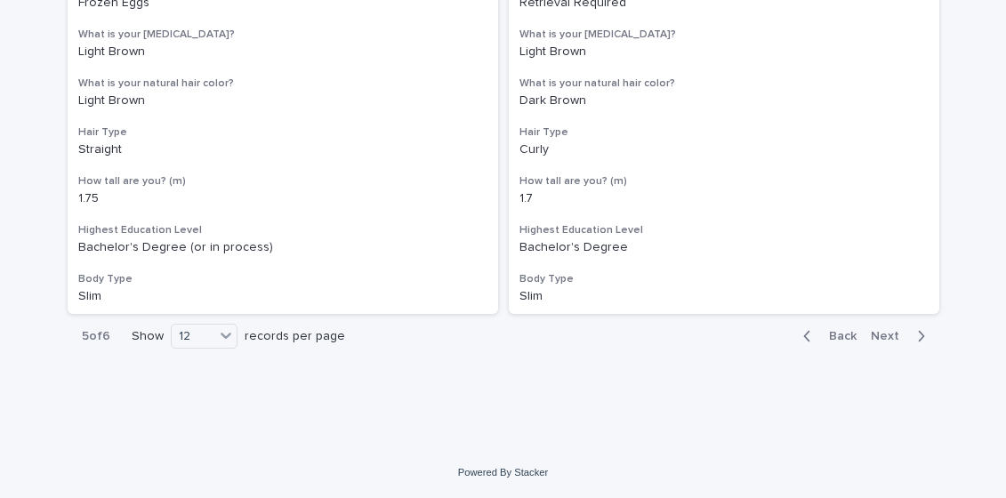
click at [887, 333] on span "Next" at bounding box center [890, 336] width 39 height 12
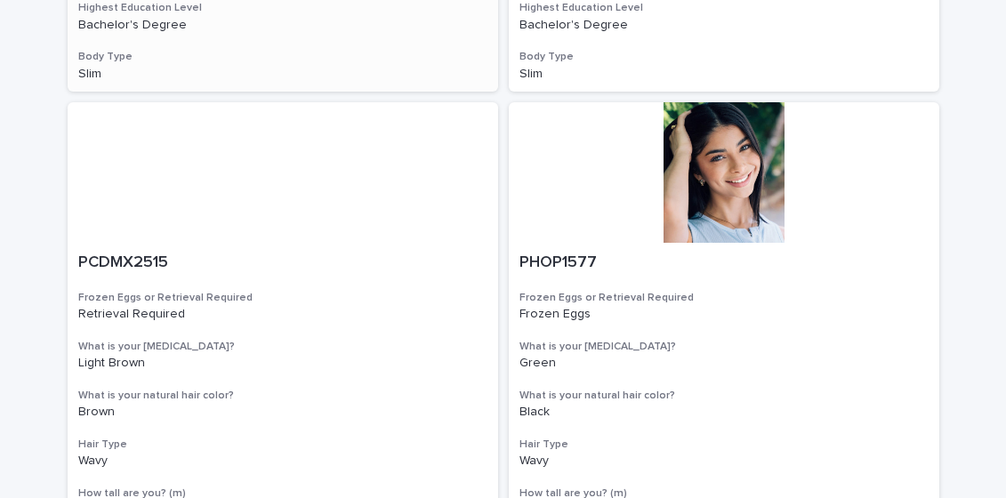
scroll to position [693, 0]
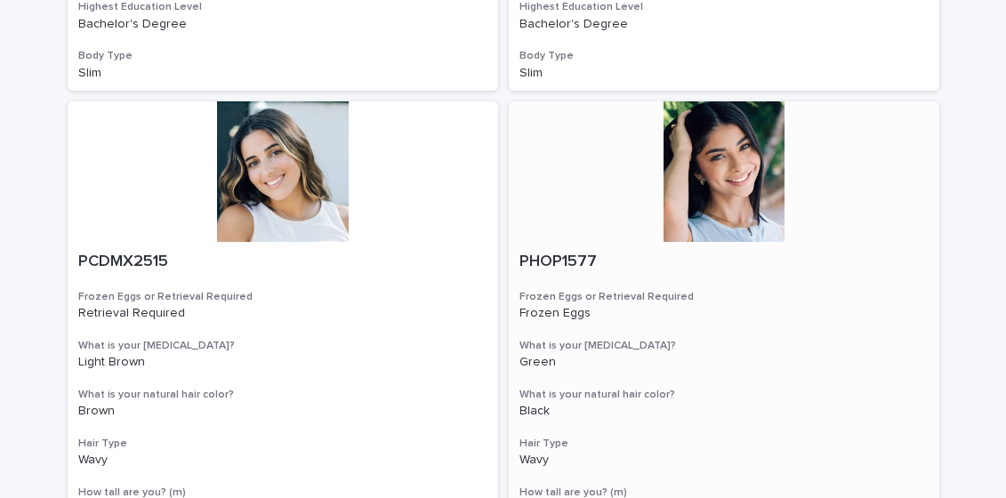
click at [728, 178] on div at bounding box center [724, 171] width 430 height 141
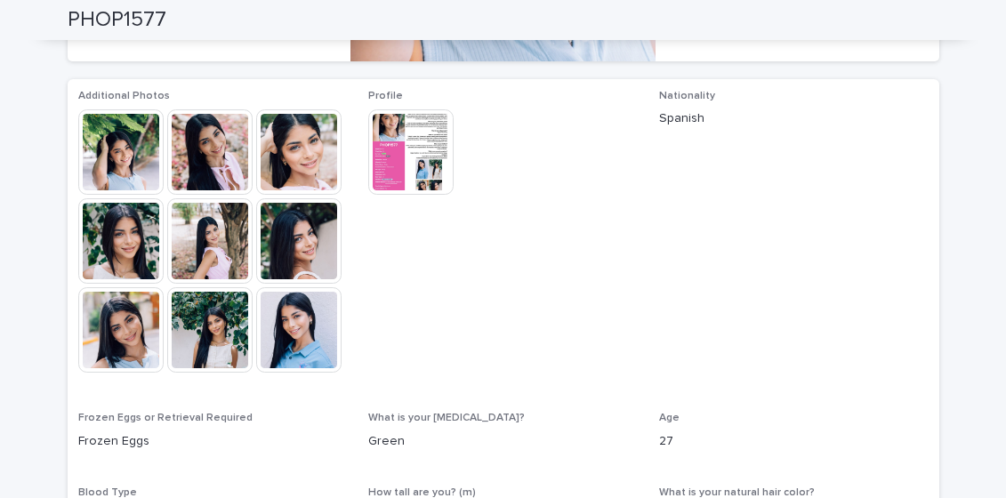
scroll to position [471, 0]
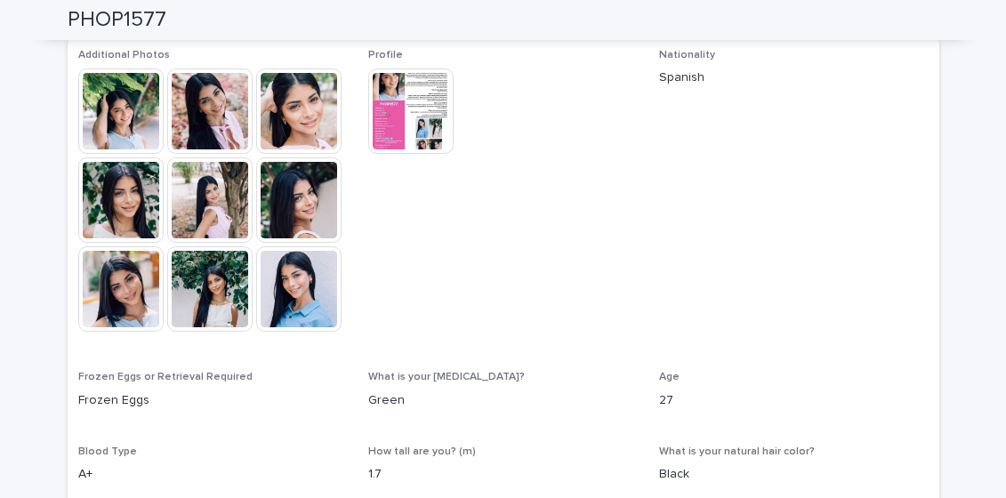
click at [419, 96] on img at bounding box center [410, 110] width 85 height 85
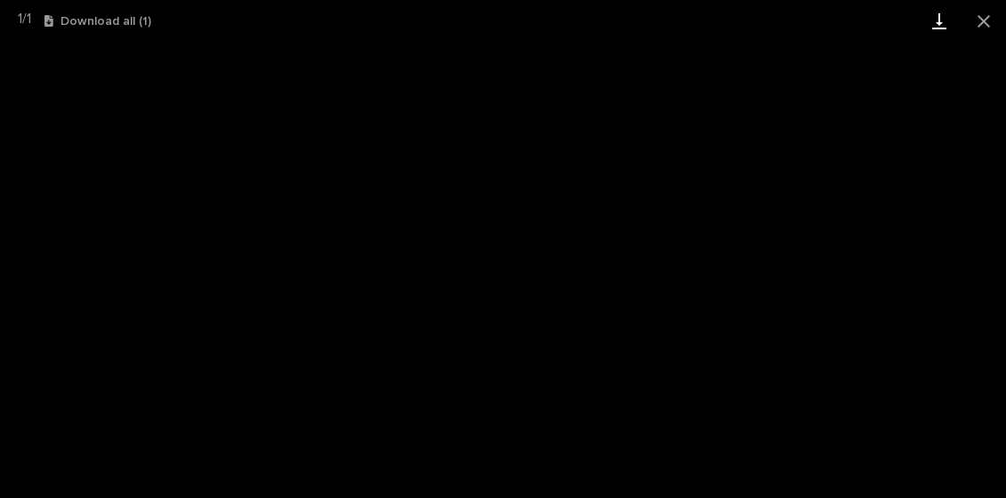
click at [933, 25] on link "Download" at bounding box center [939, 21] width 44 height 42
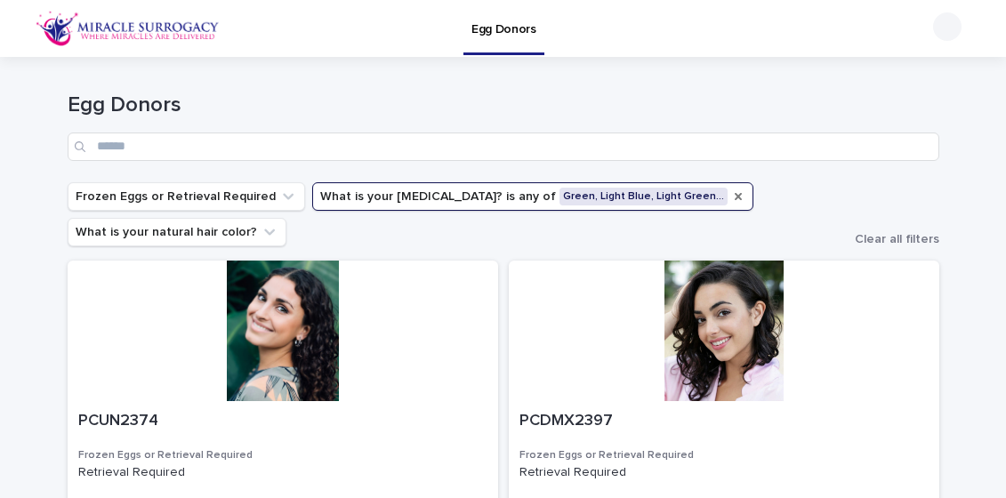
click at [731, 196] on icon "What is your eye color?" at bounding box center [738, 196] width 14 height 14
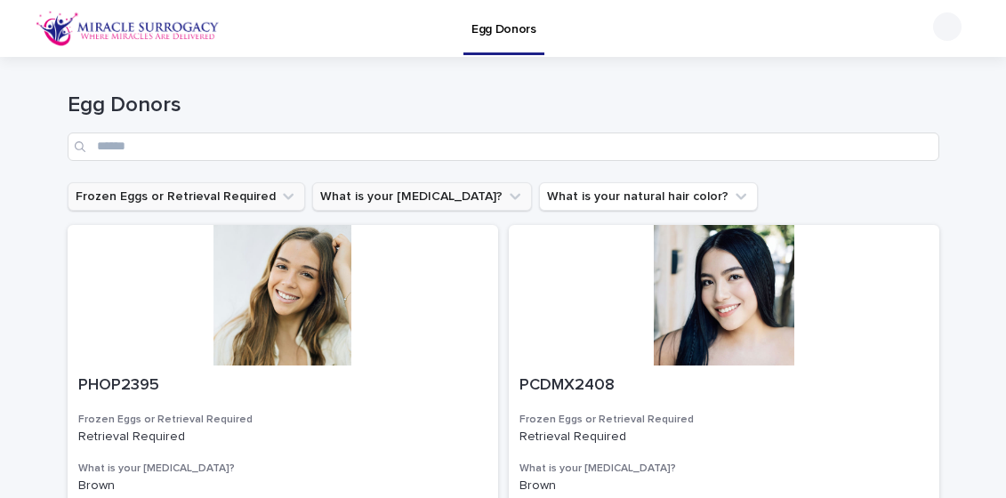
click at [283, 195] on icon "Frozen Eggs or Retrieval Required" at bounding box center [288, 196] width 11 height 6
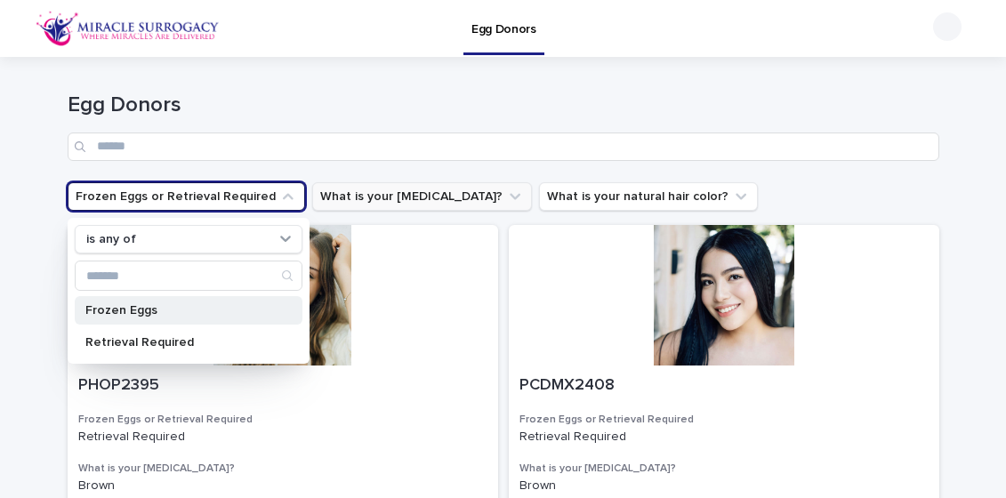
click at [155, 309] on p "Frozen Eggs" at bounding box center [179, 310] width 189 height 12
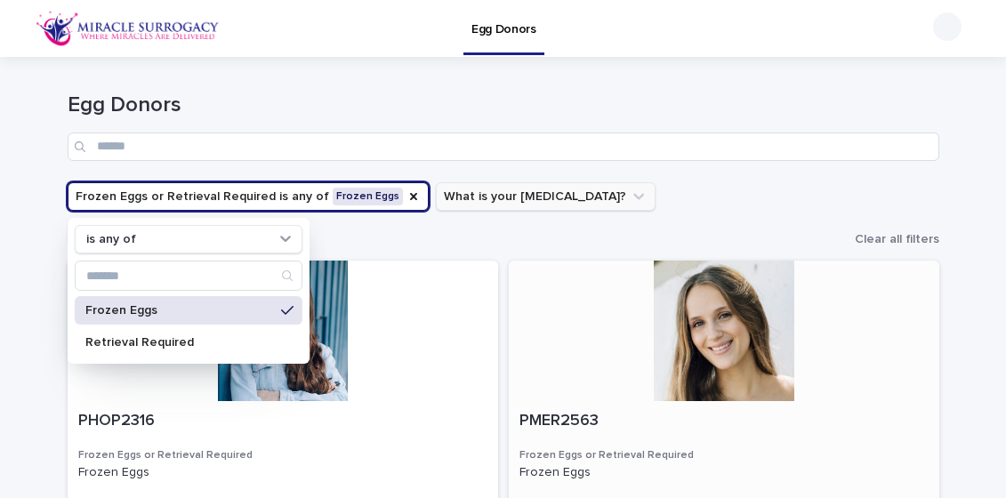
click at [865, 303] on div at bounding box center [724, 331] width 430 height 141
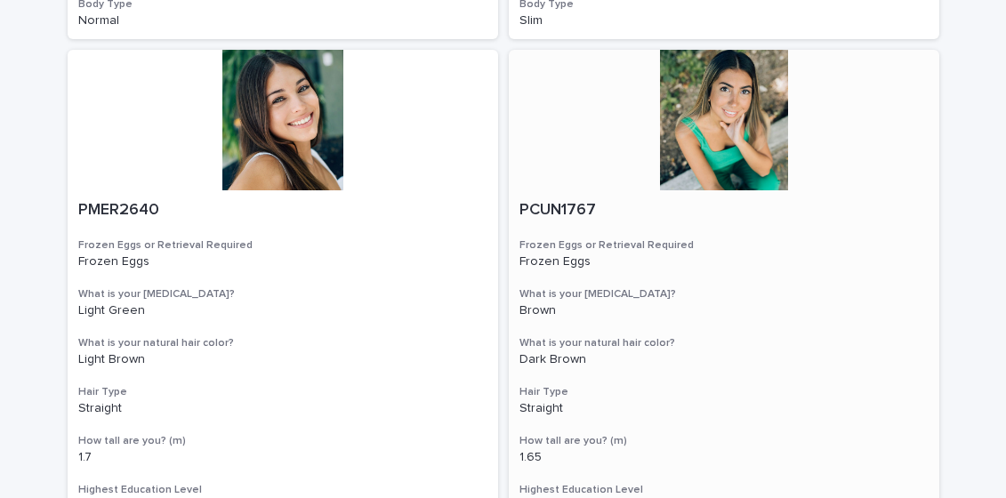
scroll to position [1255, 0]
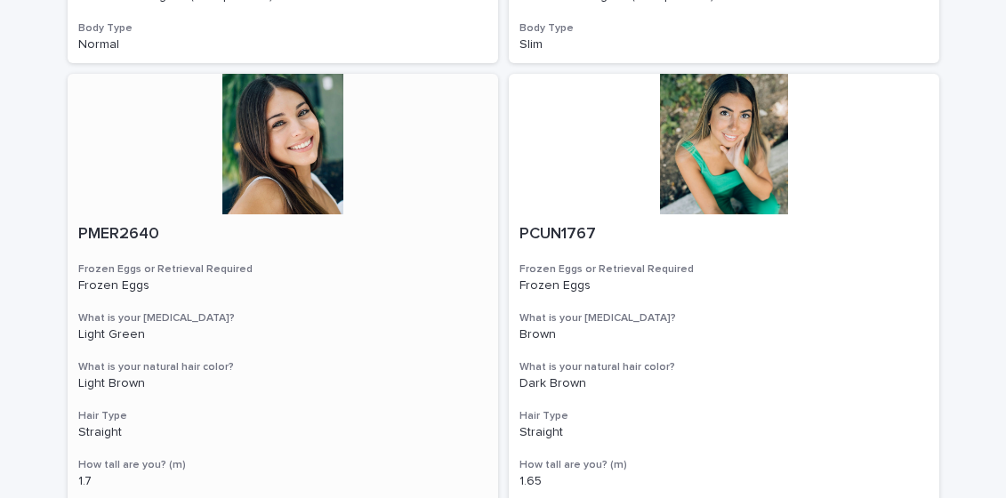
click at [282, 125] on div at bounding box center [283, 144] width 430 height 141
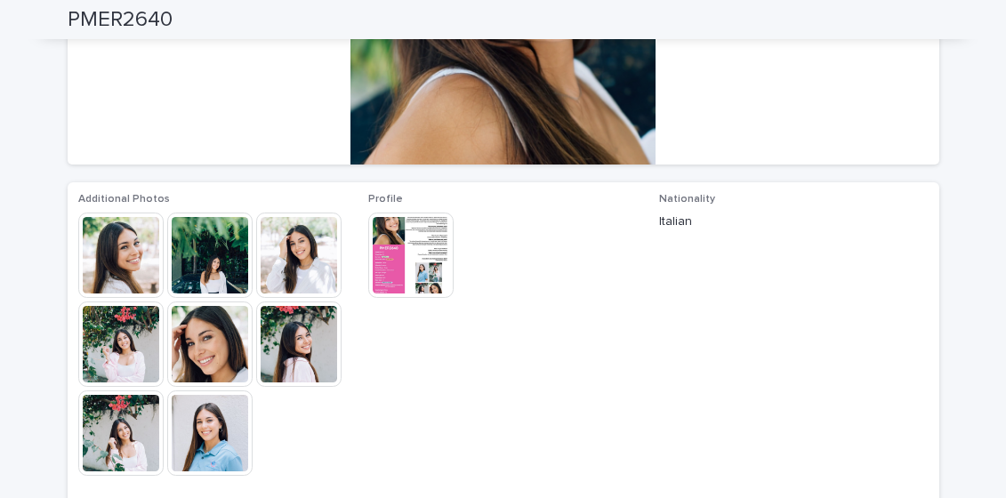
scroll to position [334, 0]
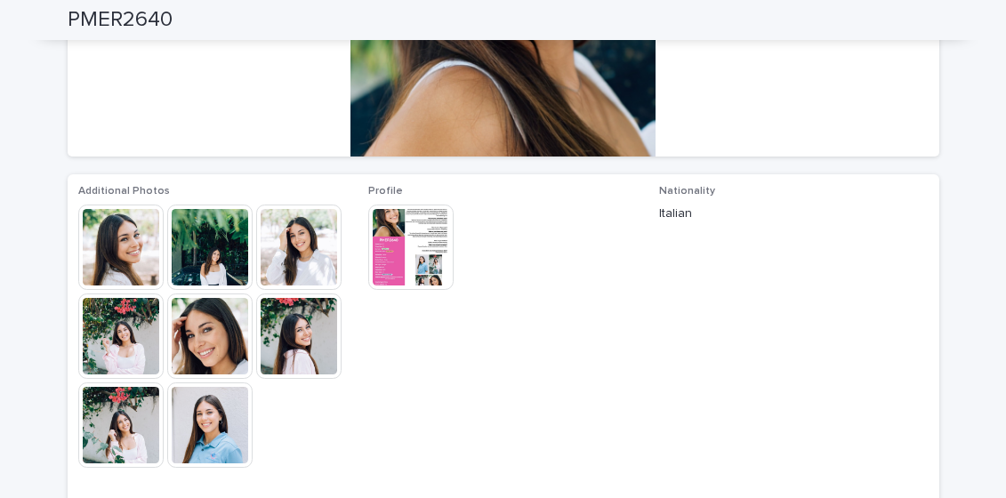
click at [221, 245] on img at bounding box center [209, 247] width 85 height 85
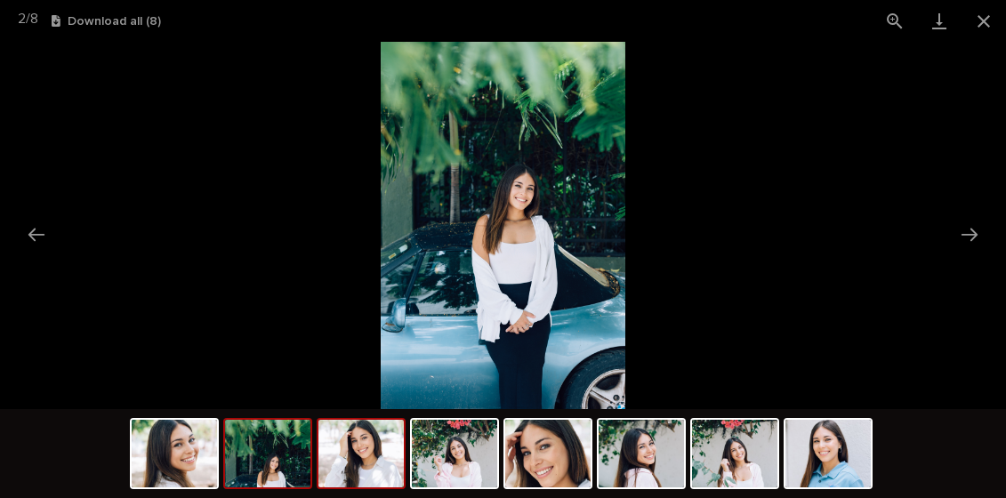
click at [355, 461] on img at bounding box center [360, 454] width 85 height 68
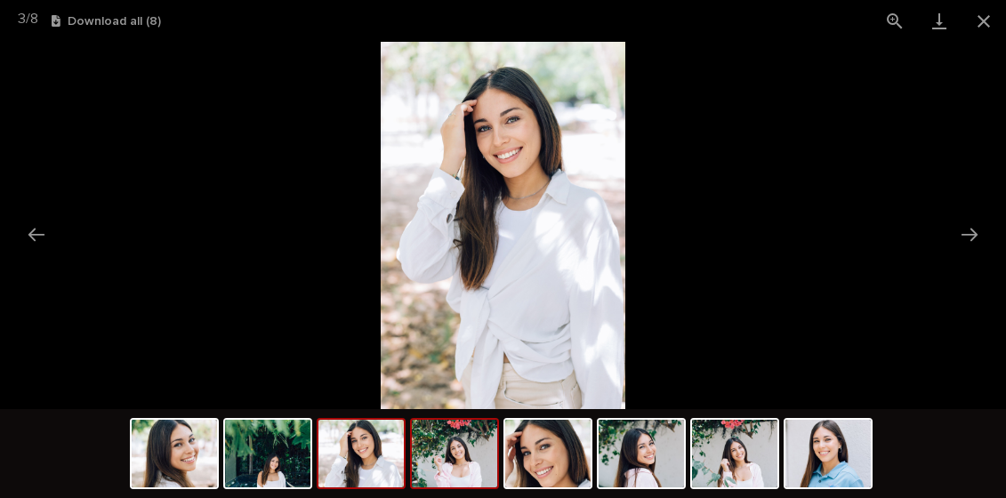
click at [471, 476] on img at bounding box center [454, 454] width 85 height 68
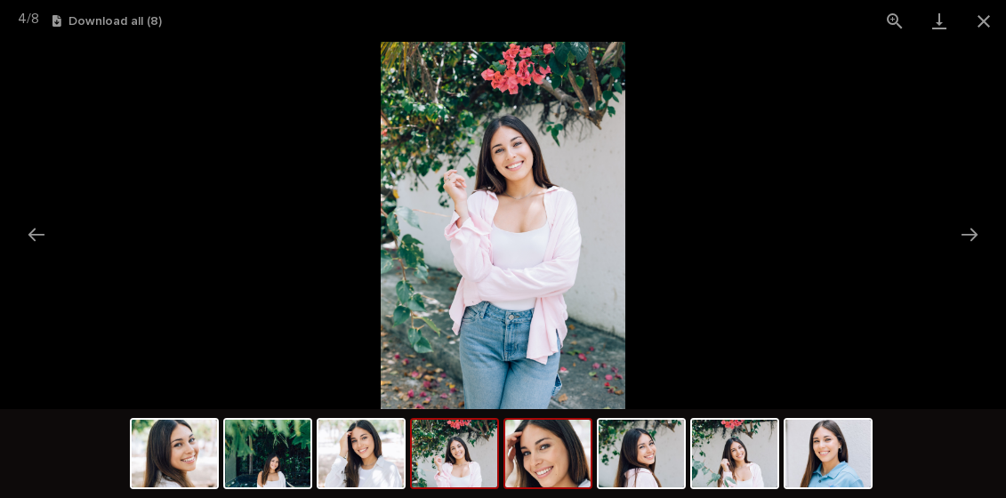
click at [563, 457] on img at bounding box center [547, 454] width 85 height 68
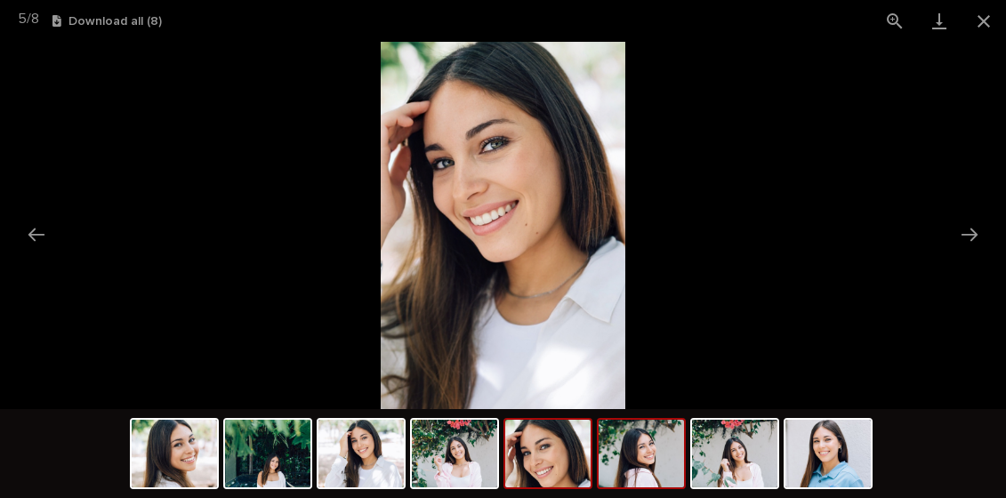
click at [648, 459] on img at bounding box center [641, 454] width 85 height 68
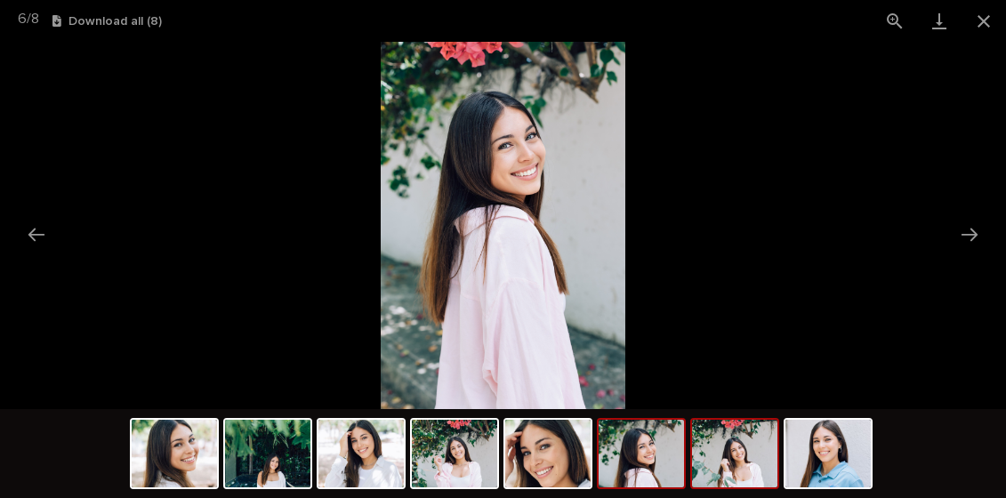
click at [744, 469] on img at bounding box center [734, 454] width 85 height 68
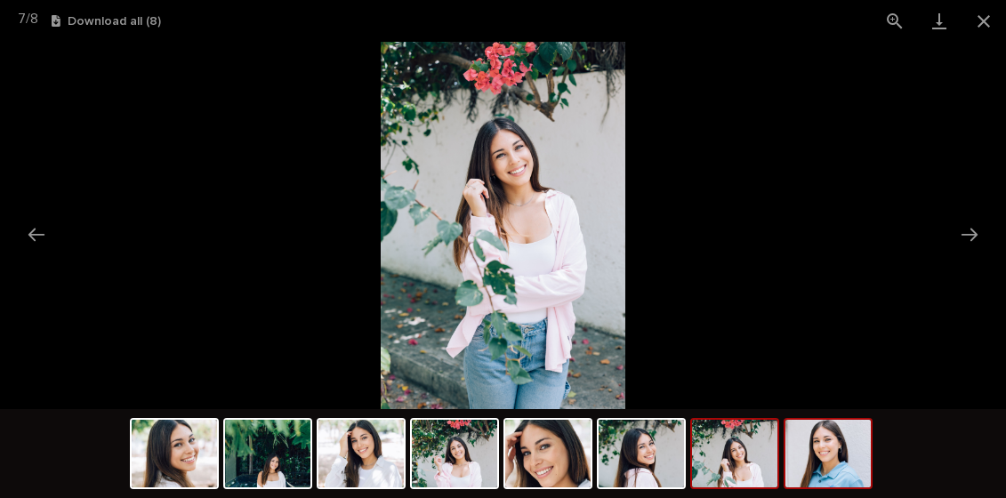
click at [833, 468] on img at bounding box center [827, 454] width 85 height 68
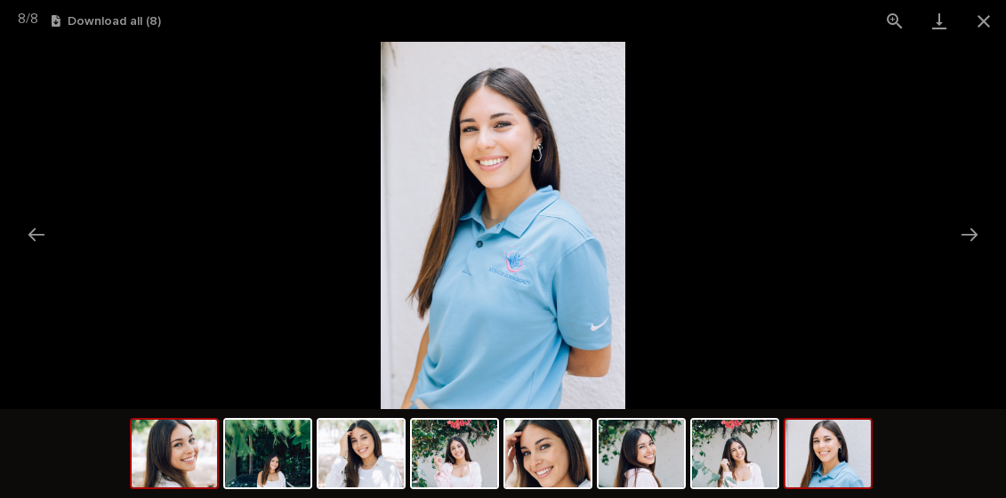
click at [181, 445] on img at bounding box center [174, 454] width 85 height 68
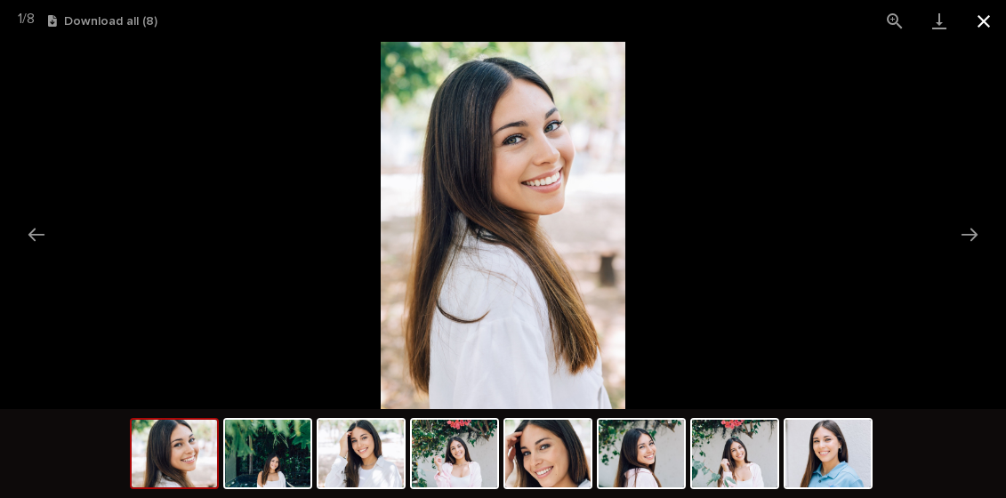
click at [986, 20] on button "Close gallery" at bounding box center [984, 21] width 44 height 42
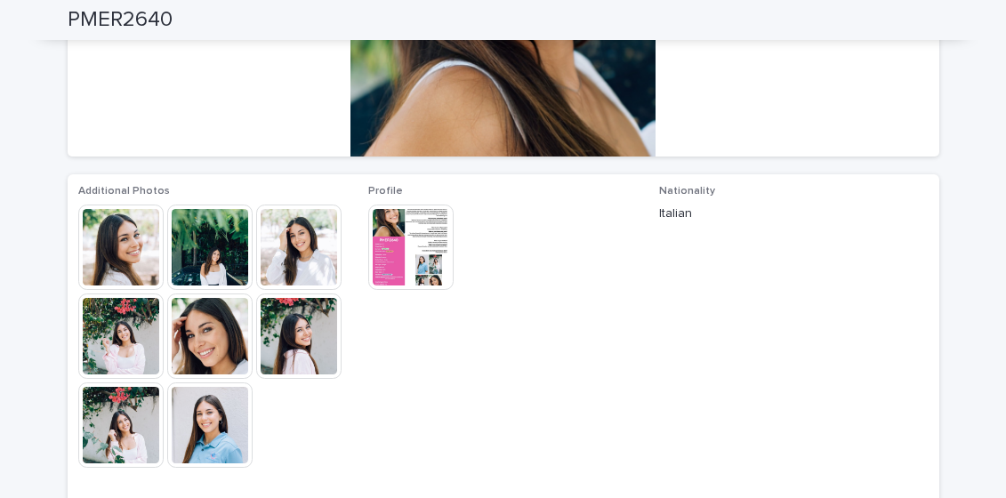
click at [413, 229] on img at bounding box center [410, 247] width 85 height 85
